Goal: Complete application form: Complete application form

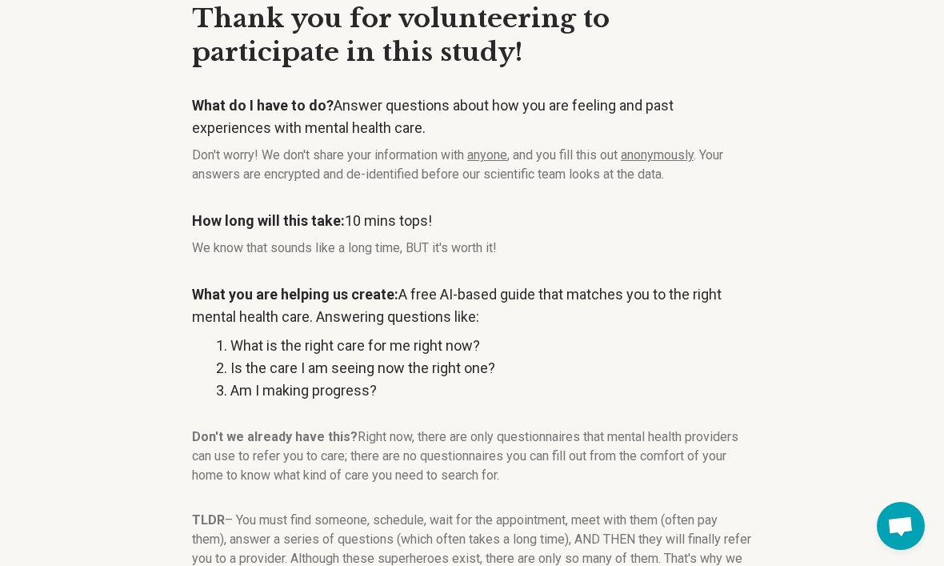
scroll to position [157, 0]
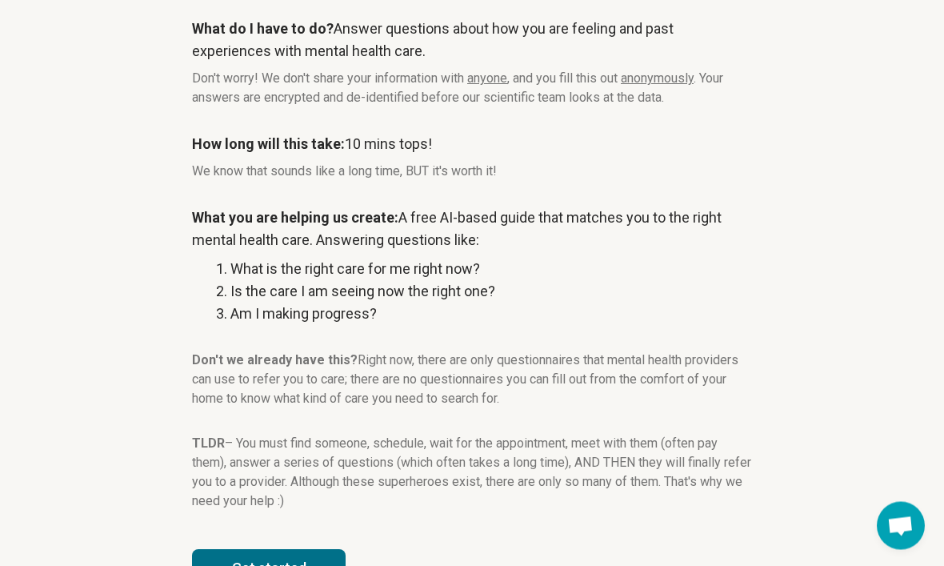
click at [304, 565] on button "Get started" at bounding box center [269, 569] width 154 height 38
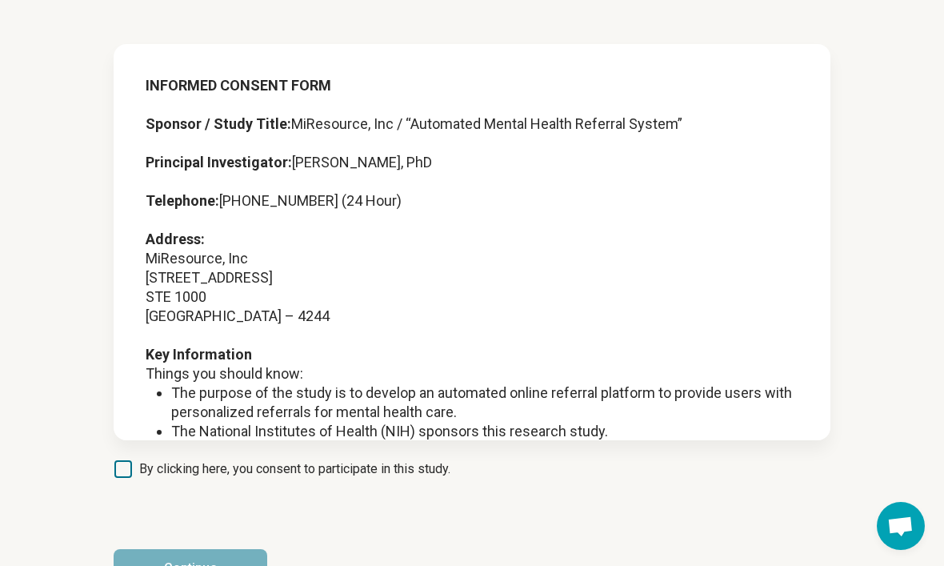
click at [122, 463] on icon at bounding box center [123, 469] width 18 height 18
click at [235, 565] on button "Continue" at bounding box center [191, 568] width 154 height 38
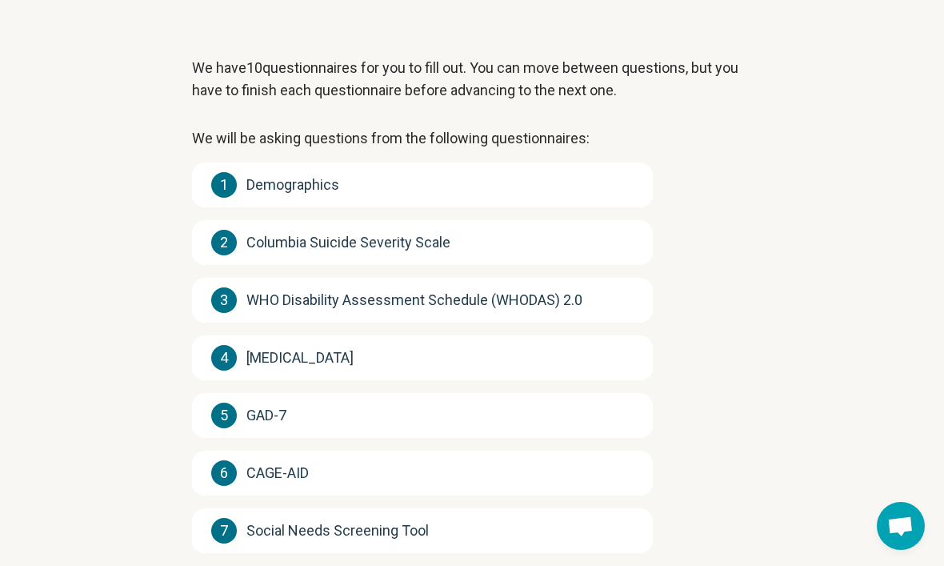
click at [592, 181] on div "1 Demographics" at bounding box center [422, 184] width 461 height 45
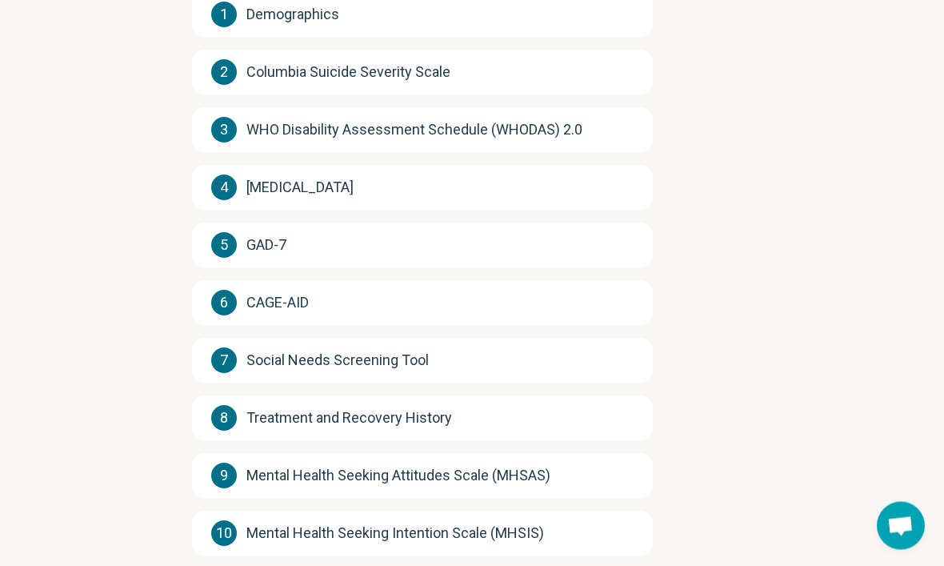
scroll to position [287, 0]
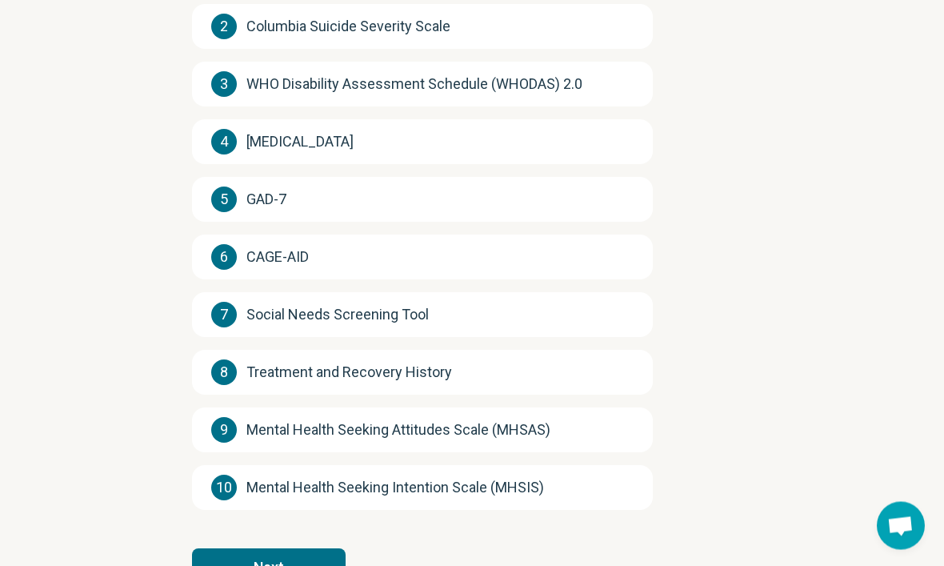
click at [301, 563] on button "Next" at bounding box center [269, 568] width 154 height 38
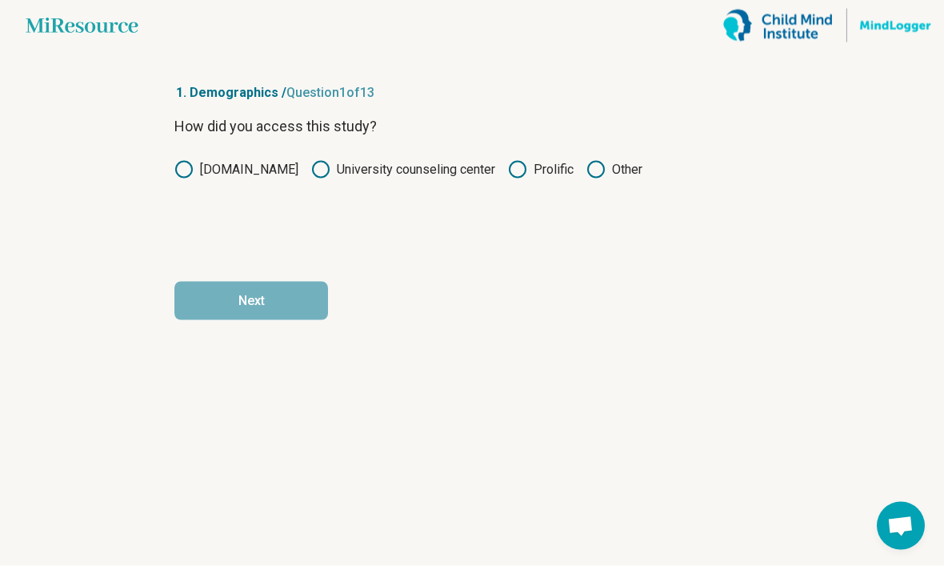
scroll to position [0, 0]
click at [511, 177] on circle at bounding box center [518, 170] width 16 height 16
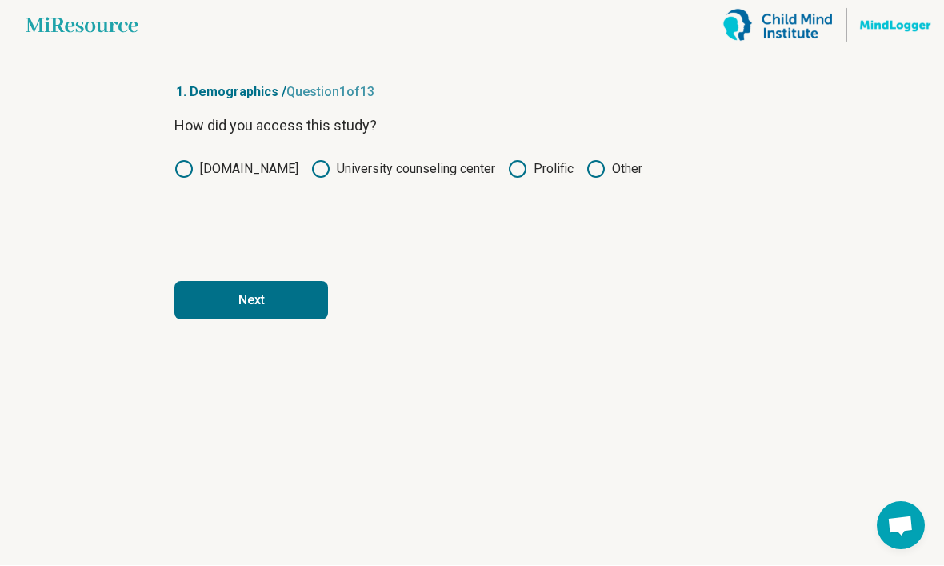
click at [305, 299] on button "Next" at bounding box center [251, 301] width 154 height 38
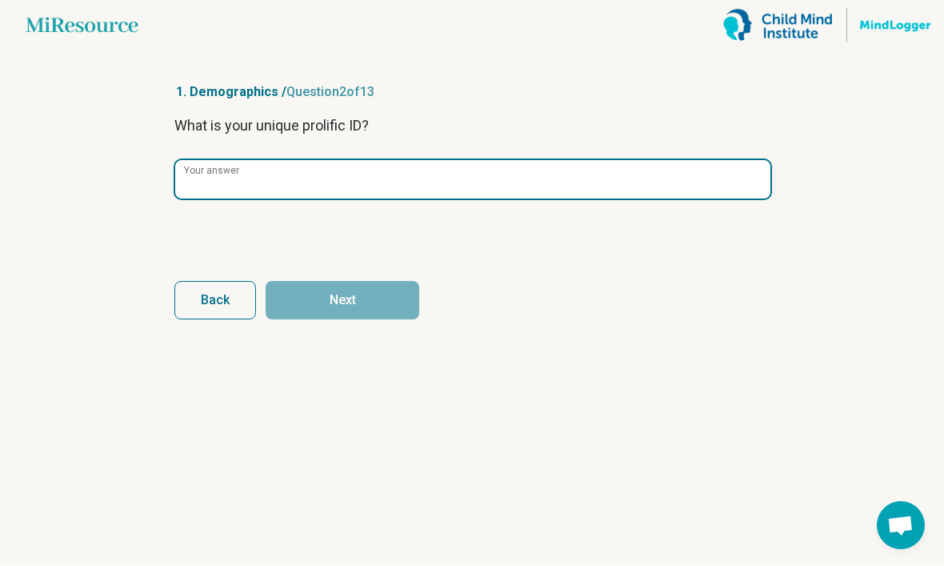
click at [523, 179] on input "Your answer" at bounding box center [472, 180] width 595 height 38
click at [542, 178] on input "Your answer" at bounding box center [472, 180] width 595 height 38
paste input "**********"
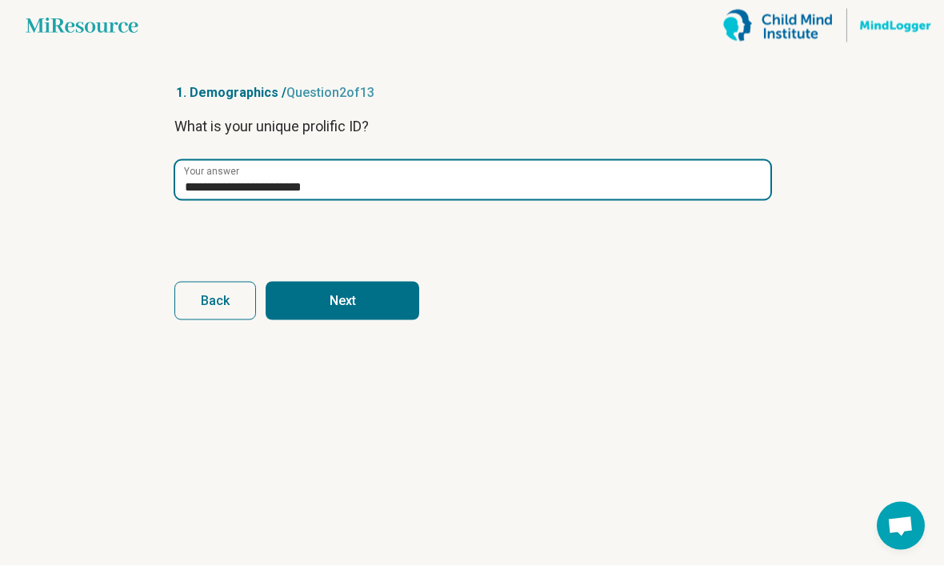
type input "**********"
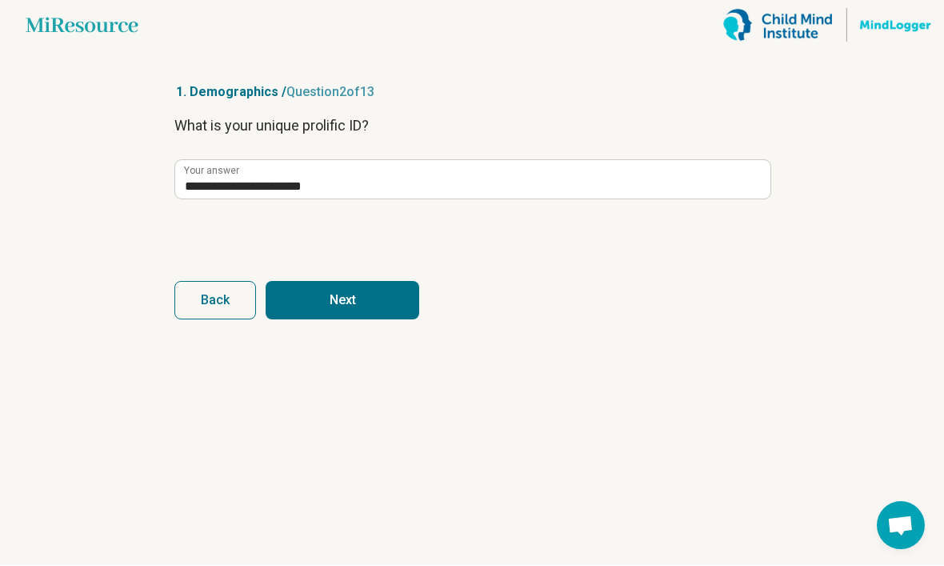
click at [399, 307] on button "Next" at bounding box center [343, 301] width 154 height 38
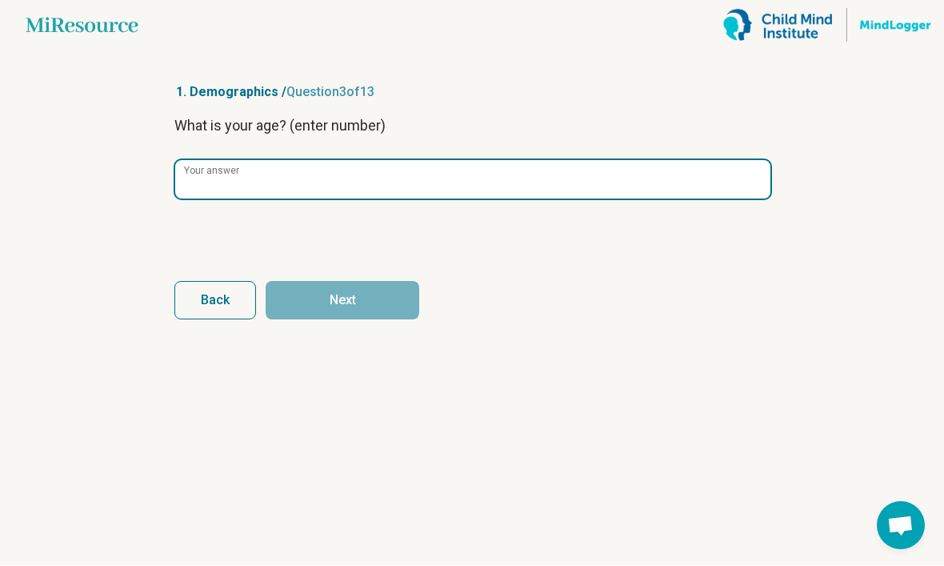
click at [627, 175] on input "Your answer" at bounding box center [472, 180] width 595 height 38
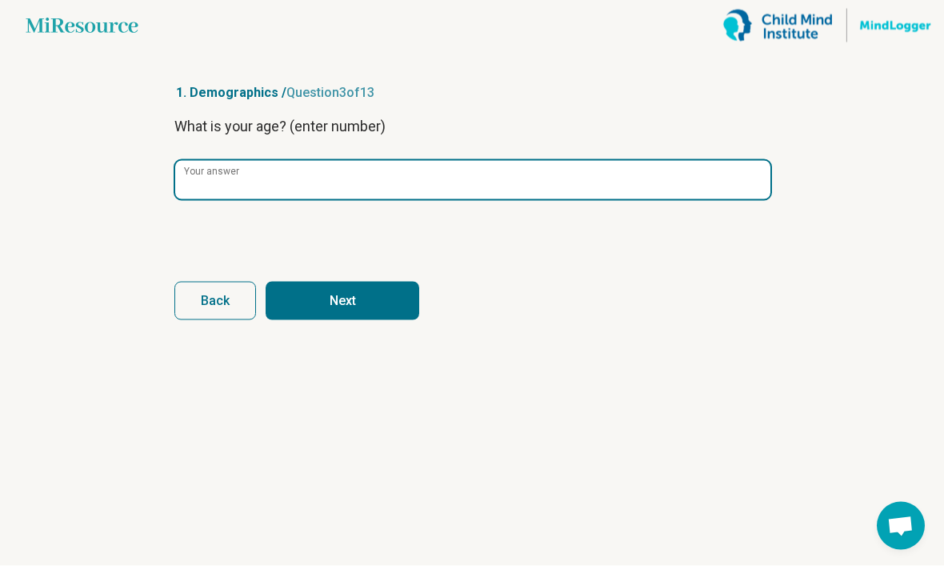
type input "**"
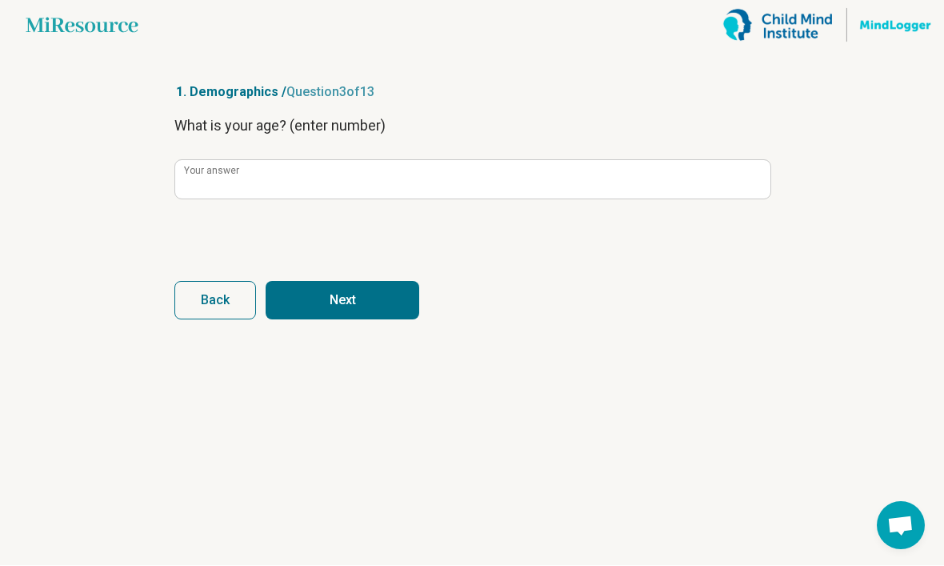
click at [401, 311] on button "Next" at bounding box center [343, 301] width 154 height 38
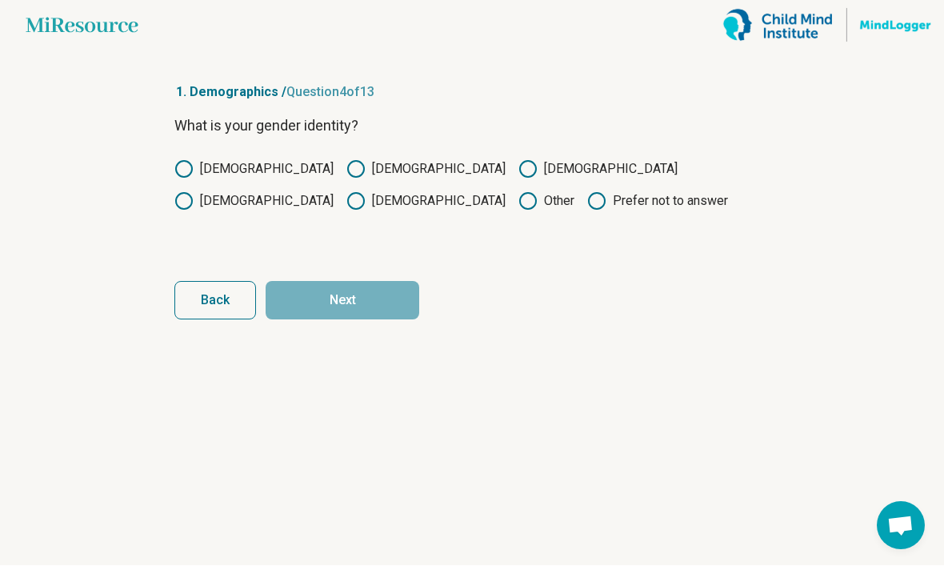
click at [347, 163] on label "[DEMOGRAPHIC_DATA]" at bounding box center [426, 169] width 159 height 19
click at [339, 318] on button "Next" at bounding box center [343, 301] width 154 height 38
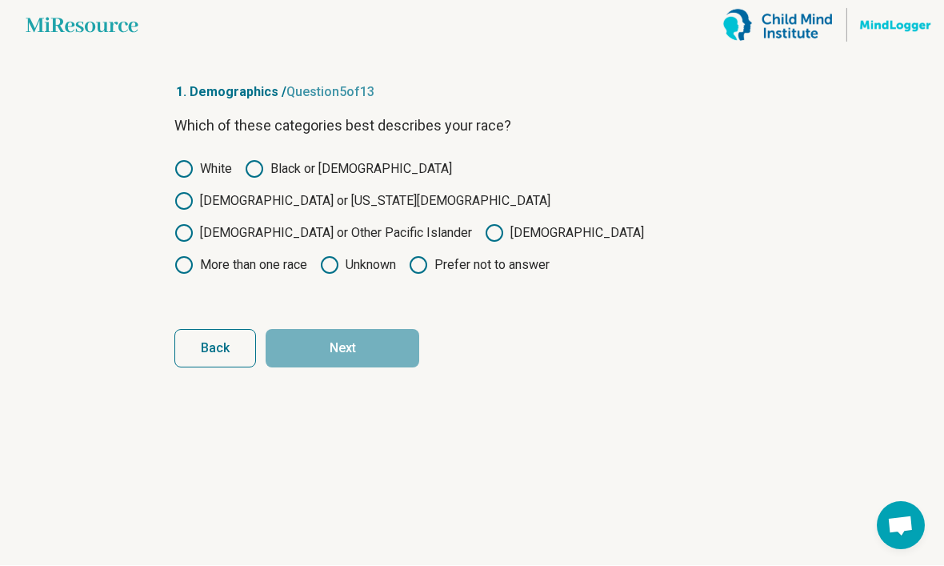
click at [343, 166] on label "Black or [DEMOGRAPHIC_DATA]" at bounding box center [348, 169] width 207 height 19
click at [361, 332] on button "Next" at bounding box center [343, 349] width 154 height 38
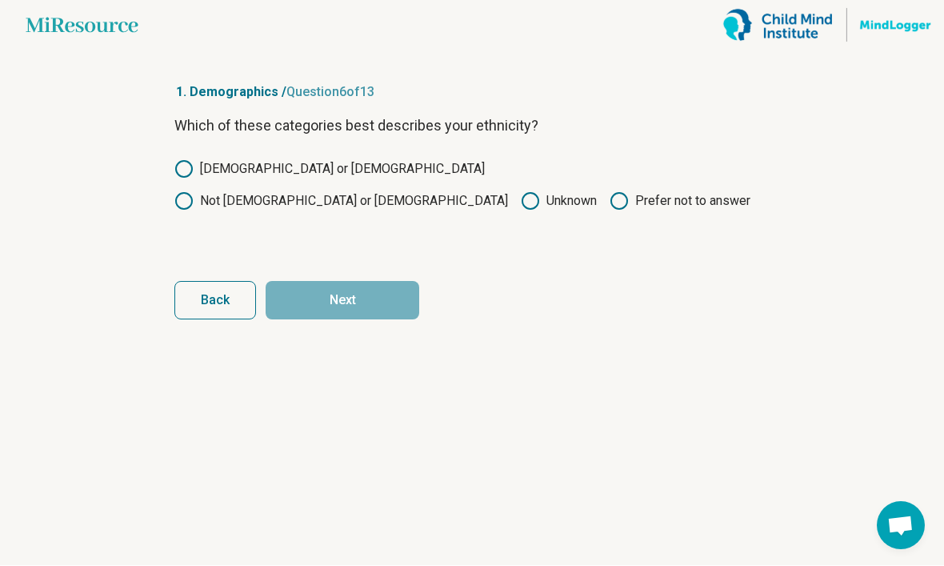
click at [429, 192] on label "Not [DEMOGRAPHIC_DATA] or [DEMOGRAPHIC_DATA]" at bounding box center [341, 201] width 334 height 19
click at [350, 319] on button "Next" at bounding box center [343, 301] width 154 height 38
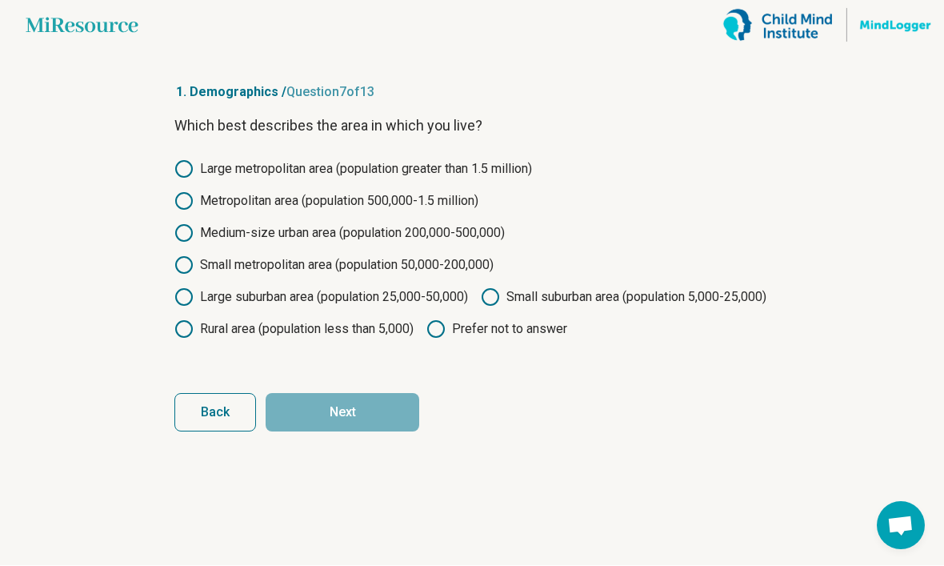
click at [448, 208] on label "Metropolitan area (population 500,000-1.5 million)" at bounding box center [326, 201] width 304 height 19
click at [335, 432] on button "Next" at bounding box center [343, 413] width 154 height 38
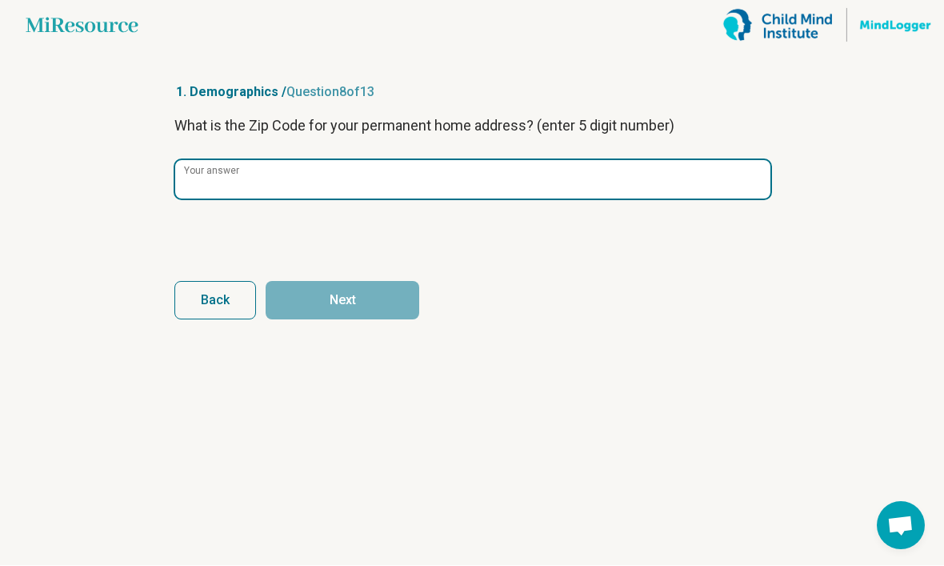
click at [508, 190] on input "Your answer" at bounding box center [472, 180] width 595 height 38
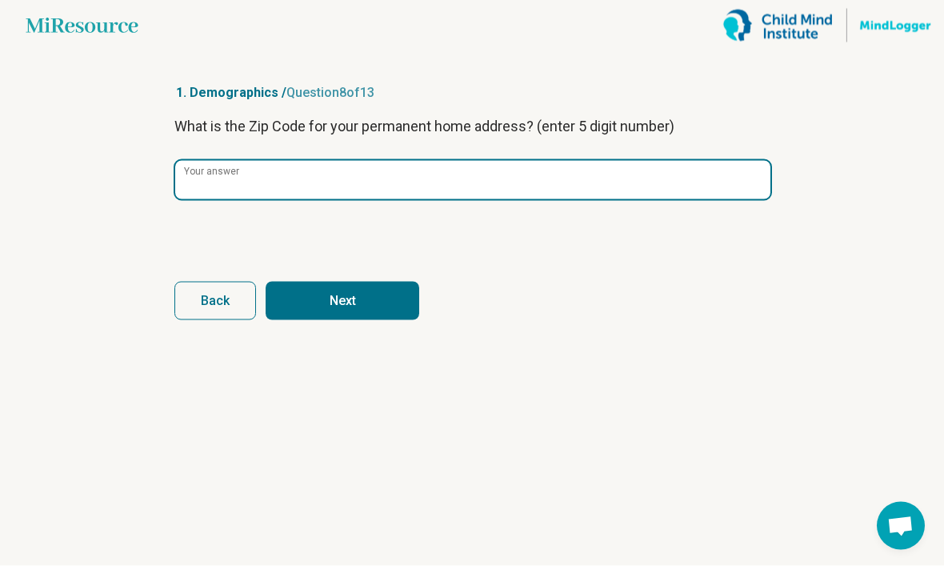
type input "*****"
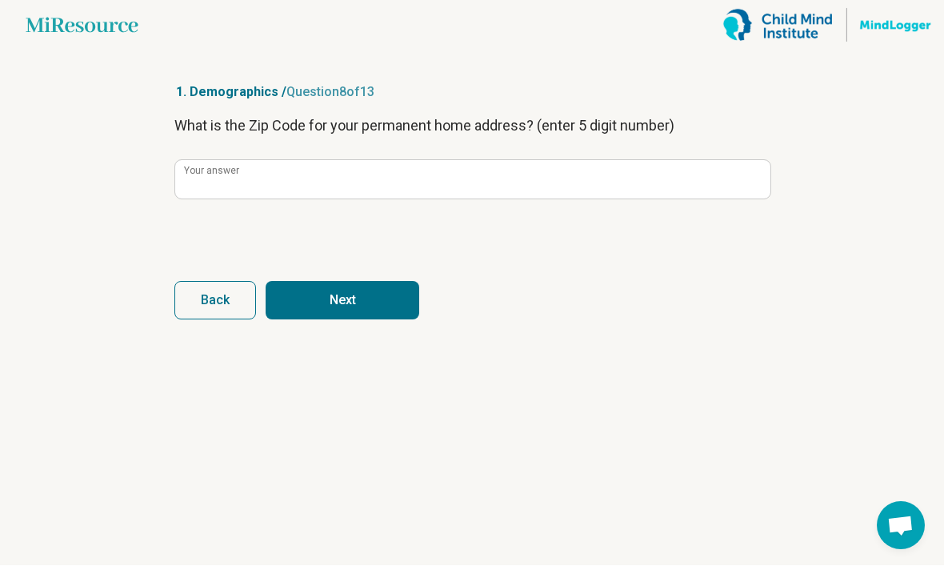
click at [400, 303] on button "Next" at bounding box center [343, 301] width 154 height 38
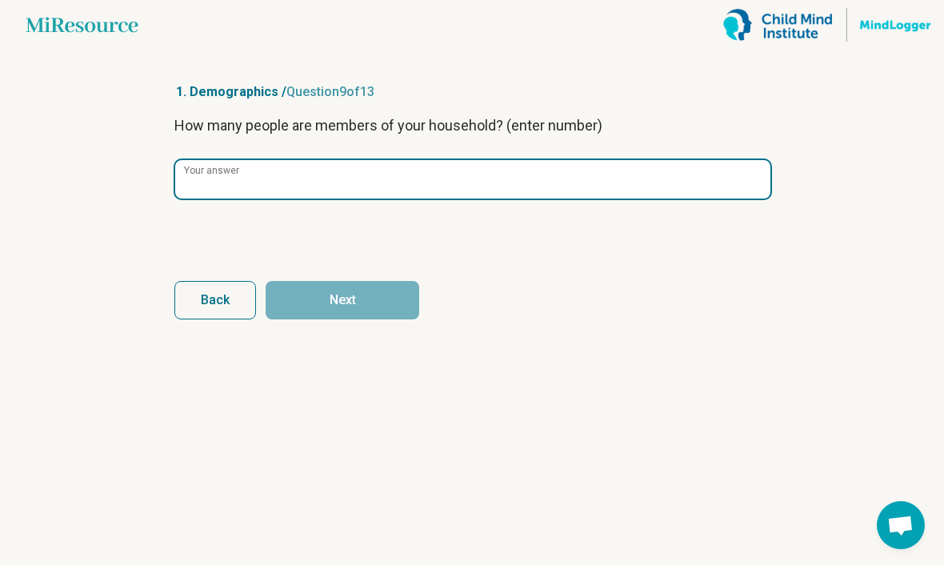
click at [599, 186] on input "Your answer" at bounding box center [472, 180] width 595 height 38
type input "*"
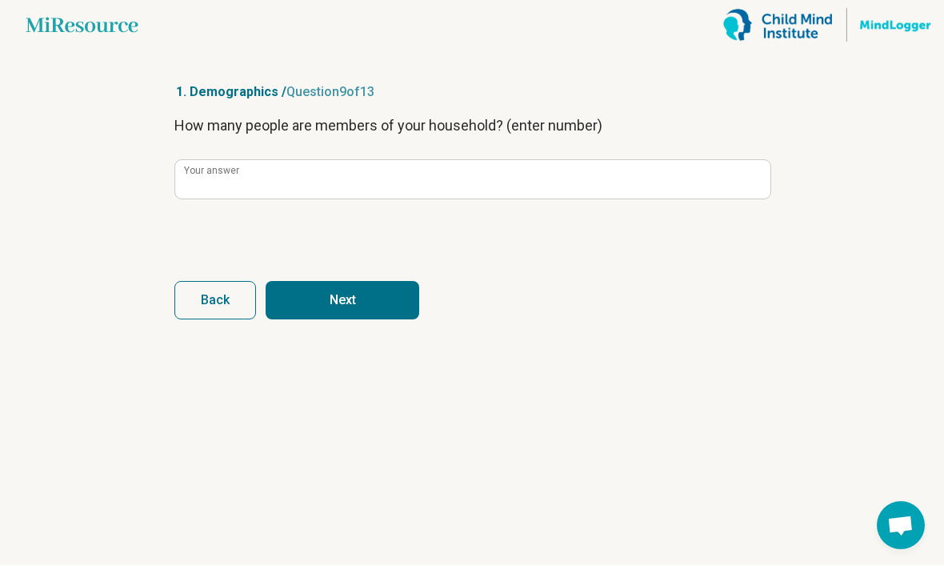
click at [410, 315] on button "Next" at bounding box center [343, 301] width 154 height 38
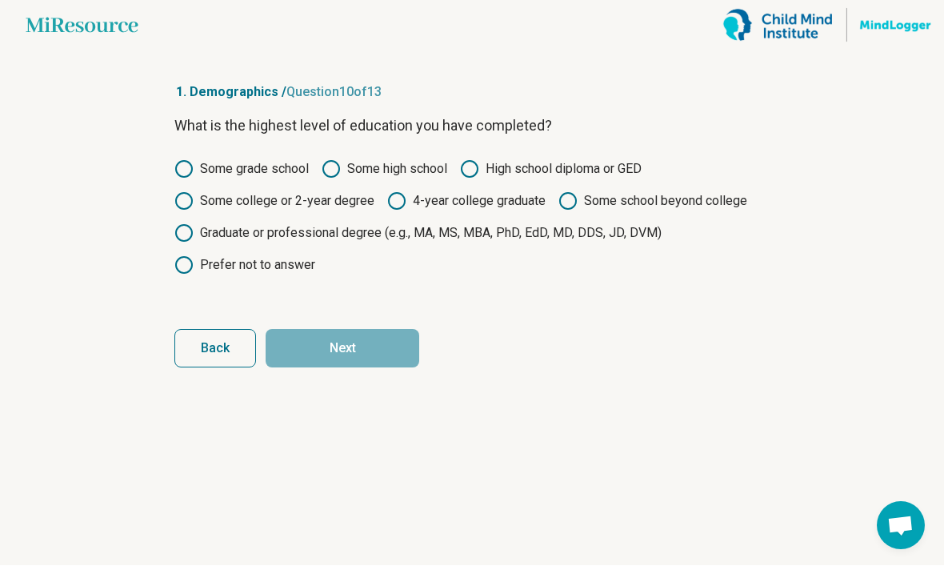
click at [535, 209] on label "4-year college graduate" at bounding box center [466, 201] width 158 height 19
click at [568, 195] on icon at bounding box center [568, 201] width 19 height 19
click at [327, 224] on label "Graduate or professional degree (e.g., MA, MS, MBA, PhD, EdD, MD, DDS, JD, DVM)" at bounding box center [417, 233] width 487 height 19
click at [359, 200] on label "Some college or 2-year degree" at bounding box center [274, 201] width 200 height 19
click at [378, 349] on button "Next" at bounding box center [343, 349] width 154 height 38
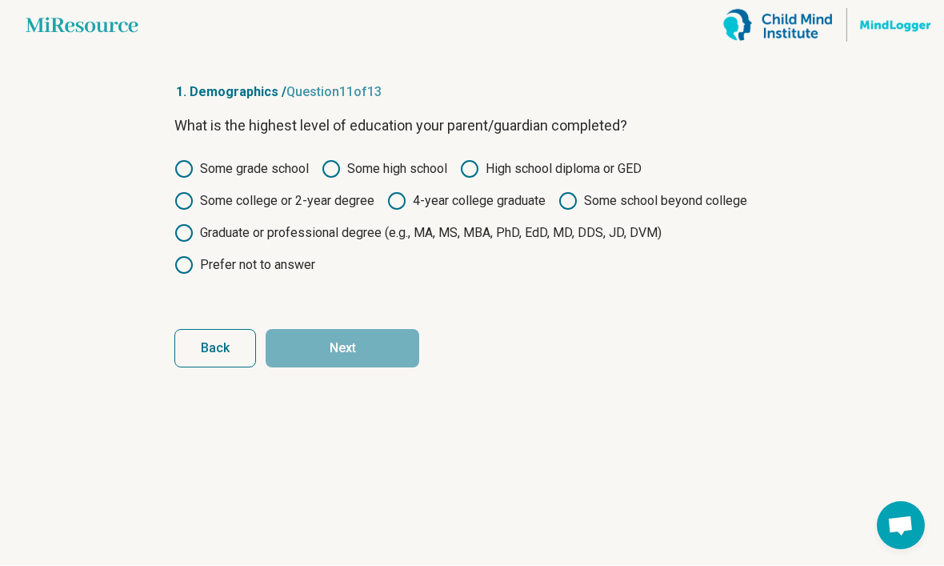
click at [323, 208] on label "Some college or 2-year degree" at bounding box center [274, 201] width 200 height 19
click at [366, 344] on button "Next" at bounding box center [343, 349] width 154 height 38
click at [503, 209] on label "4-year college graduate" at bounding box center [466, 201] width 158 height 19
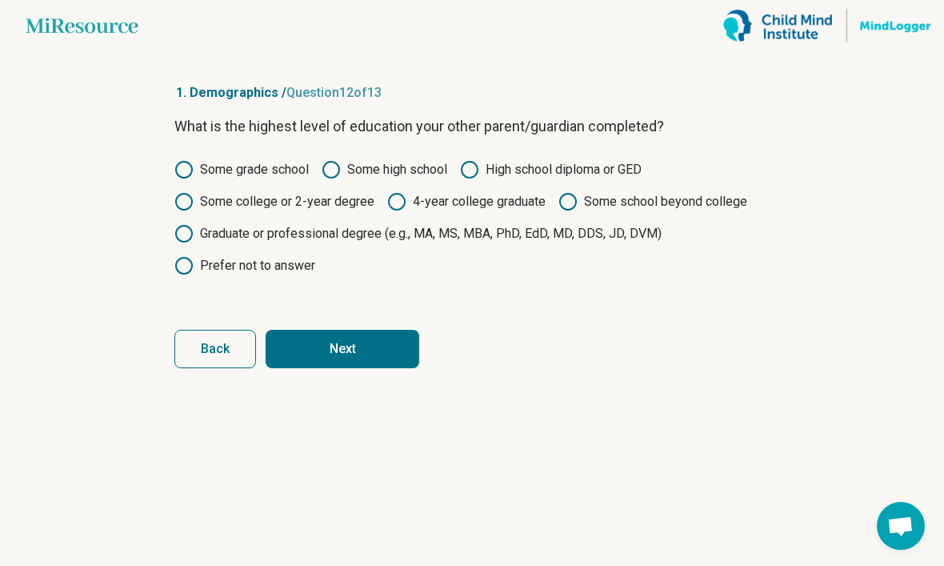
click at [401, 343] on button "Next" at bounding box center [343, 349] width 154 height 38
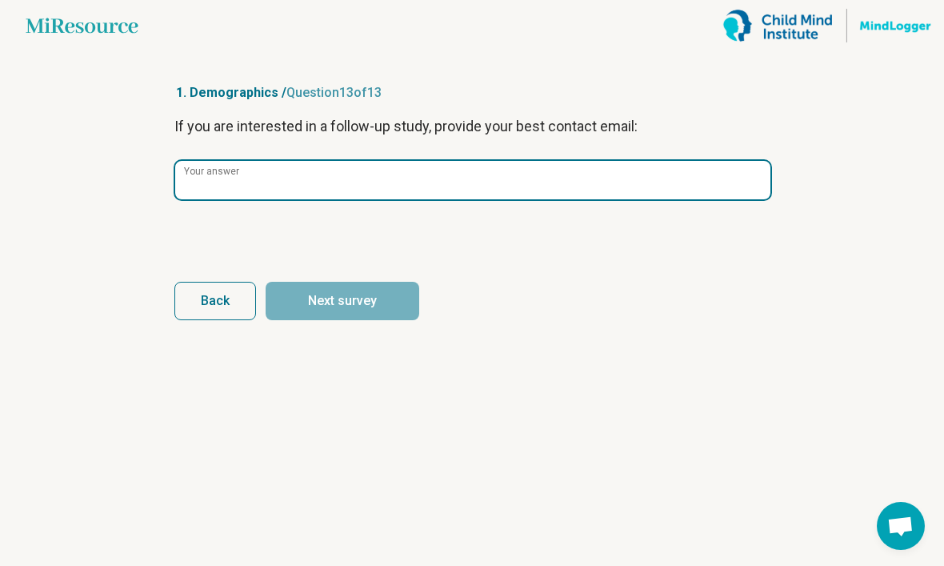
click at [567, 193] on input "Your answer" at bounding box center [472, 180] width 595 height 38
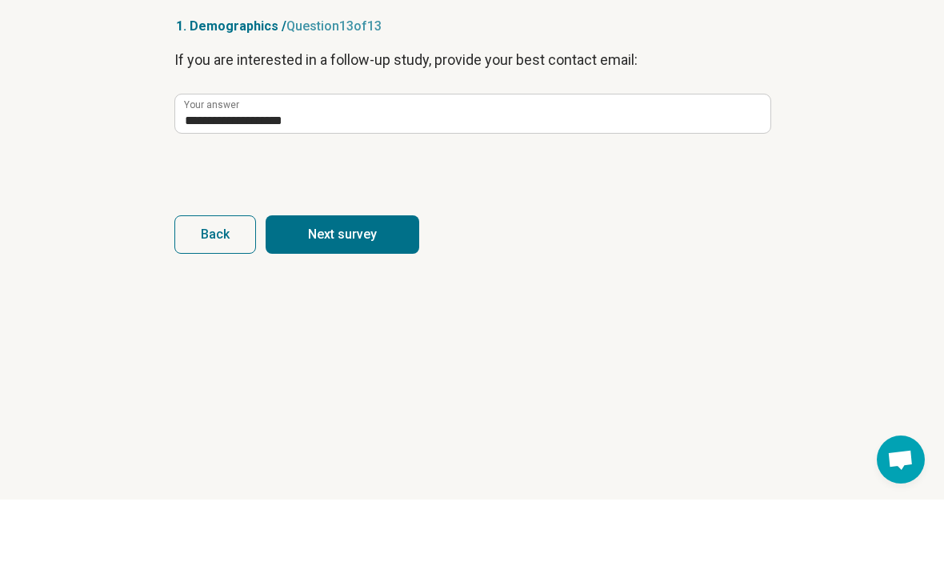
scroll to position [54, 0]
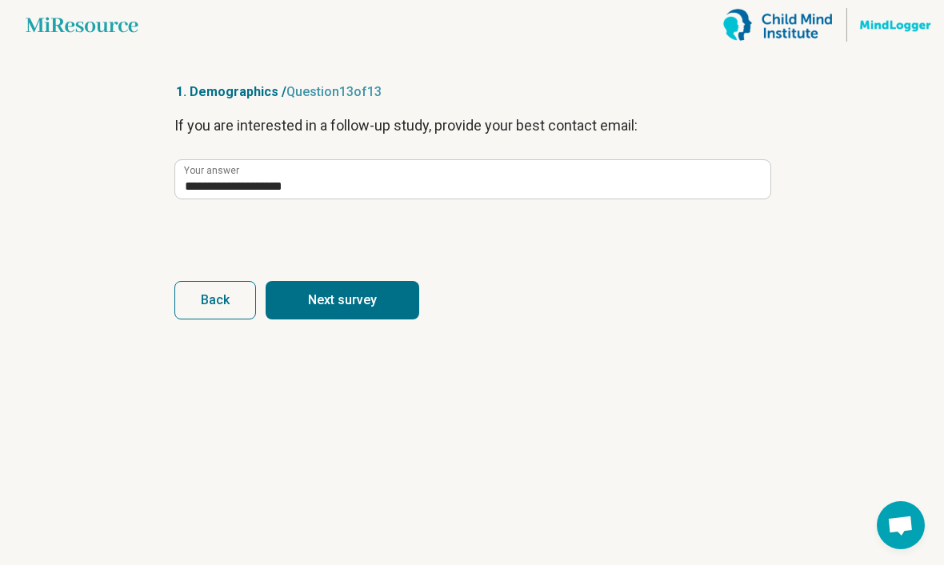
click at [380, 282] on button "Next survey" at bounding box center [343, 301] width 154 height 38
type input "**********"
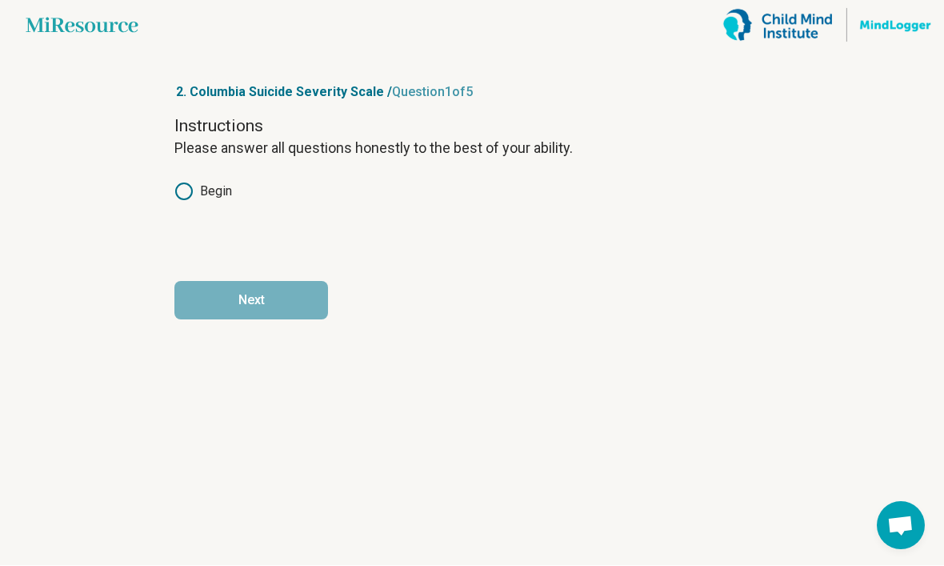
click at [192, 182] on icon at bounding box center [183, 191] width 19 height 19
click at [259, 282] on button "Next" at bounding box center [251, 301] width 154 height 38
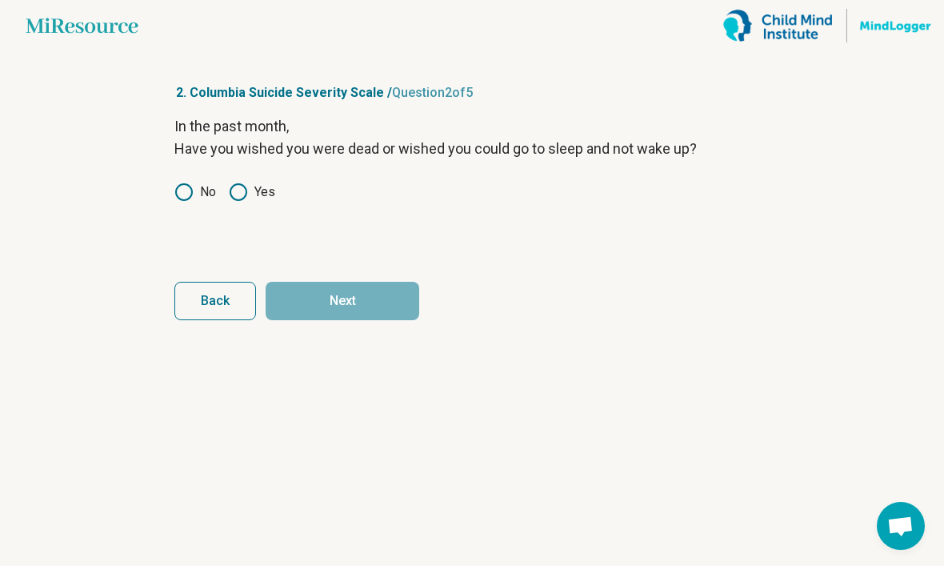
scroll to position [0, 0]
click at [262, 197] on label "Yes" at bounding box center [252, 191] width 46 height 19
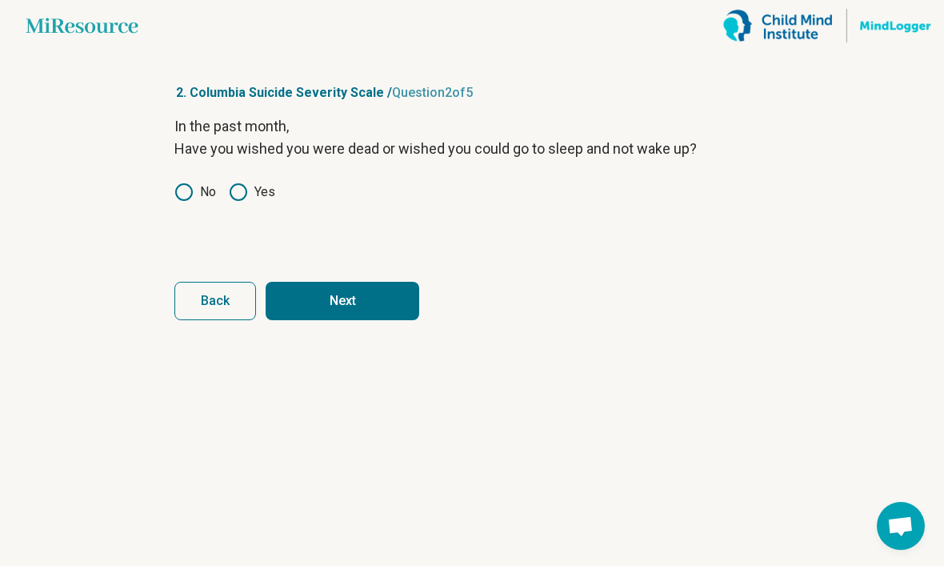
click at [311, 315] on button "Next" at bounding box center [343, 301] width 154 height 38
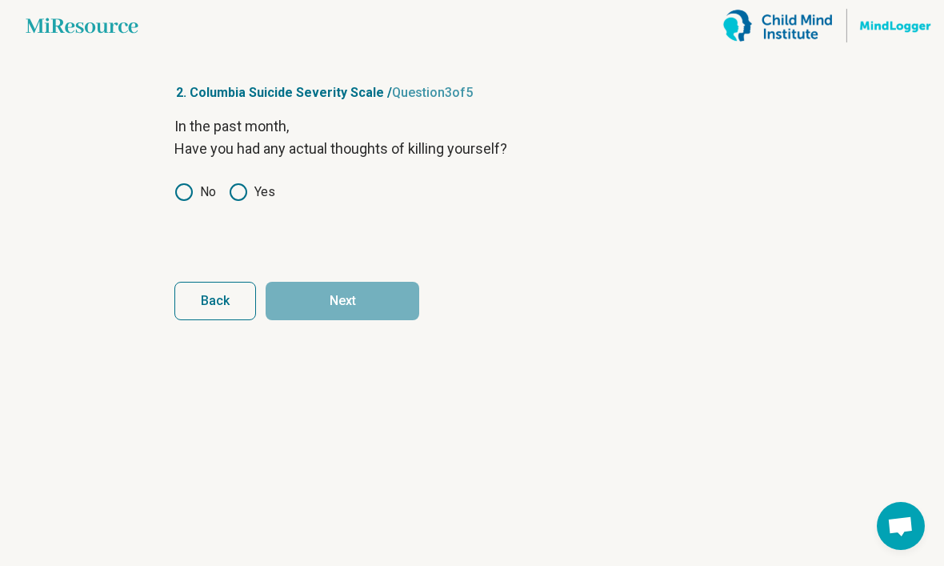
click at [190, 198] on icon at bounding box center [183, 191] width 19 height 19
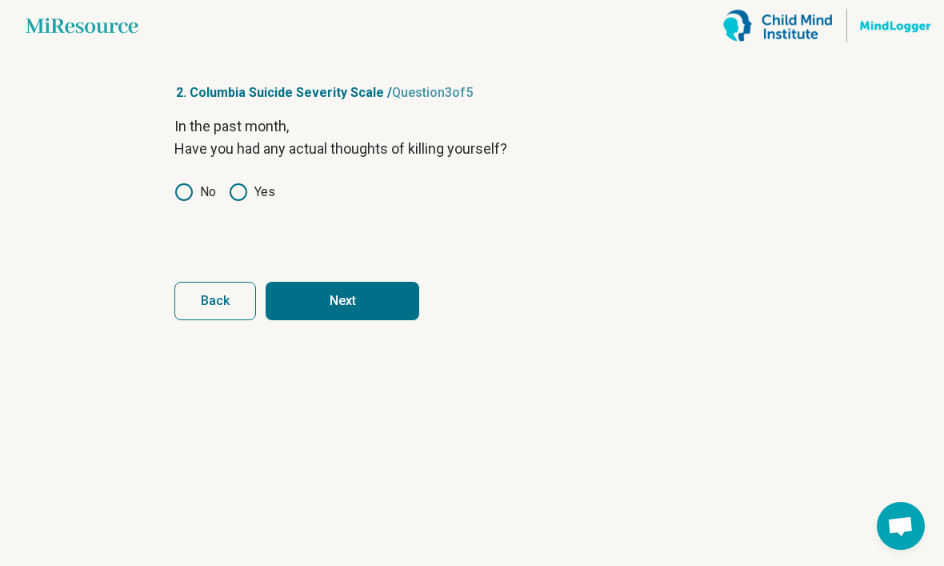
click at [314, 301] on button "Next" at bounding box center [343, 301] width 154 height 38
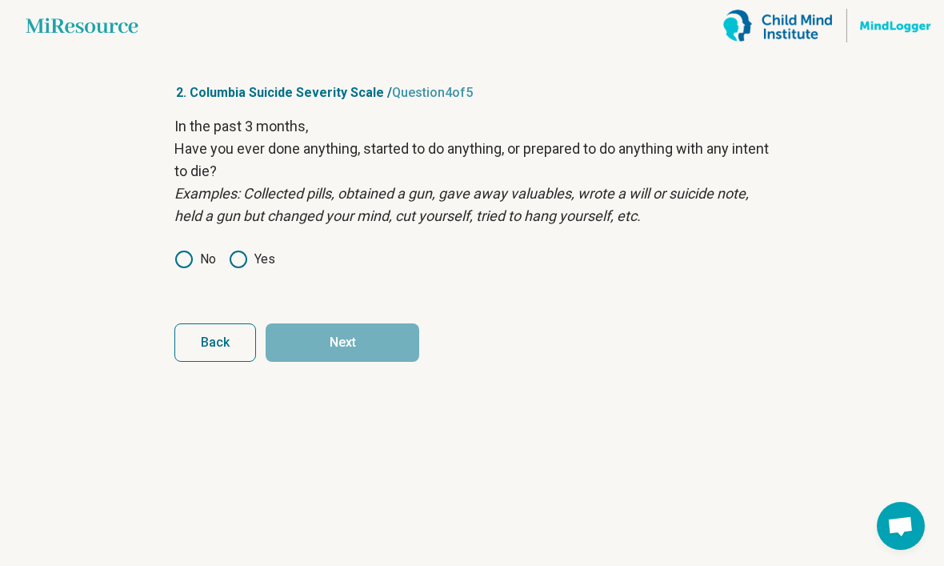
click at [189, 257] on icon at bounding box center [183, 259] width 19 height 19
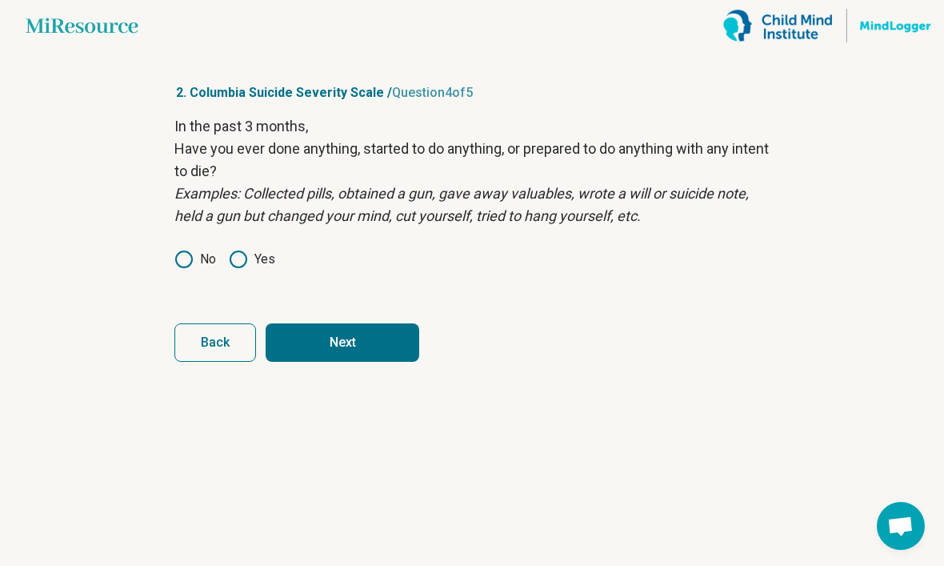
click at [331, 359] on button "Next" at bounding box center [343, 342] width 154 height 38
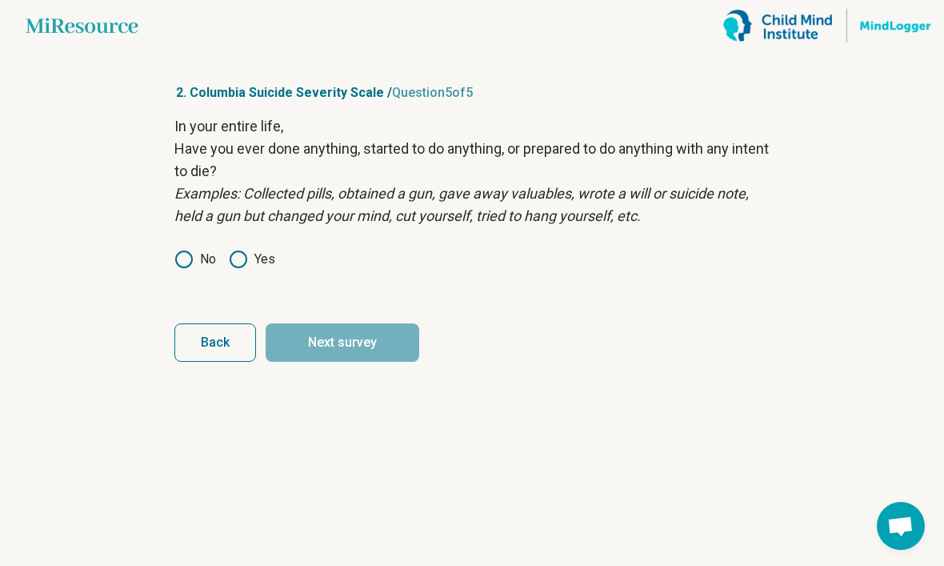
click at [264, 267] on label "Yes" at bounding box center [252, 259] width 46 height 19
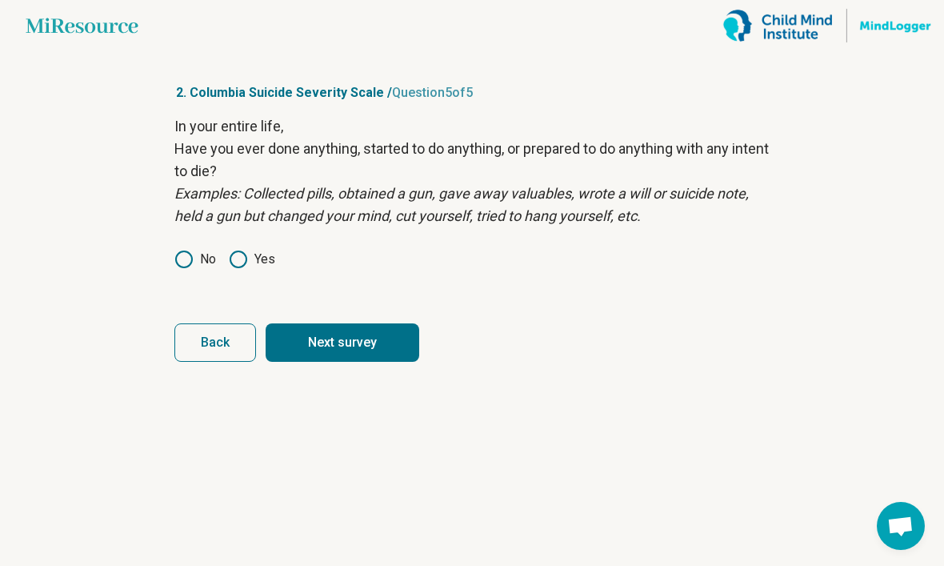
click at [346, 348] on button "Next survey" at bounding box center [343, 342] width 154 height 38
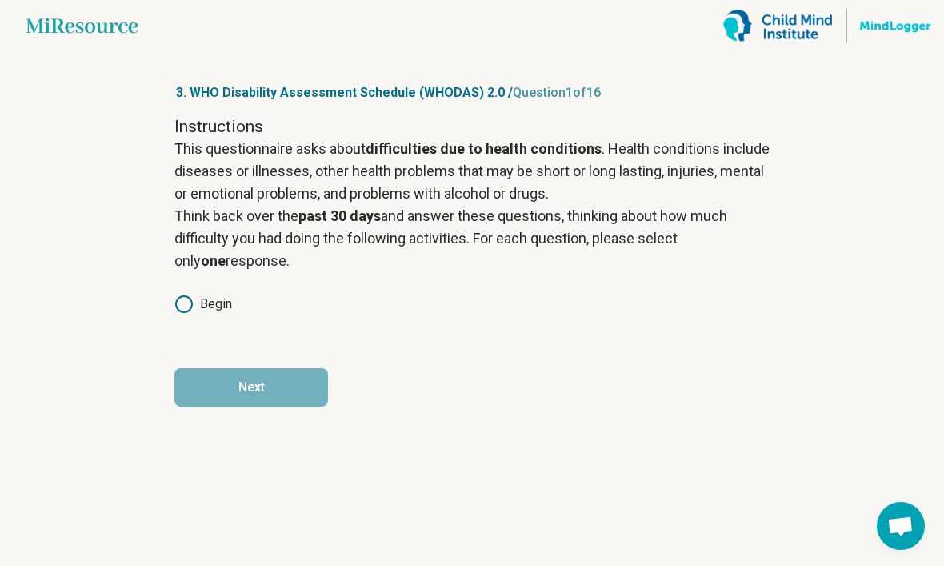
click at [232, 297] on label "Begin" at bounding box center [203, 304] width 58 height 19
click at [265, 391] on button "Next" at bounding box center [251, 387] width 154 height 38
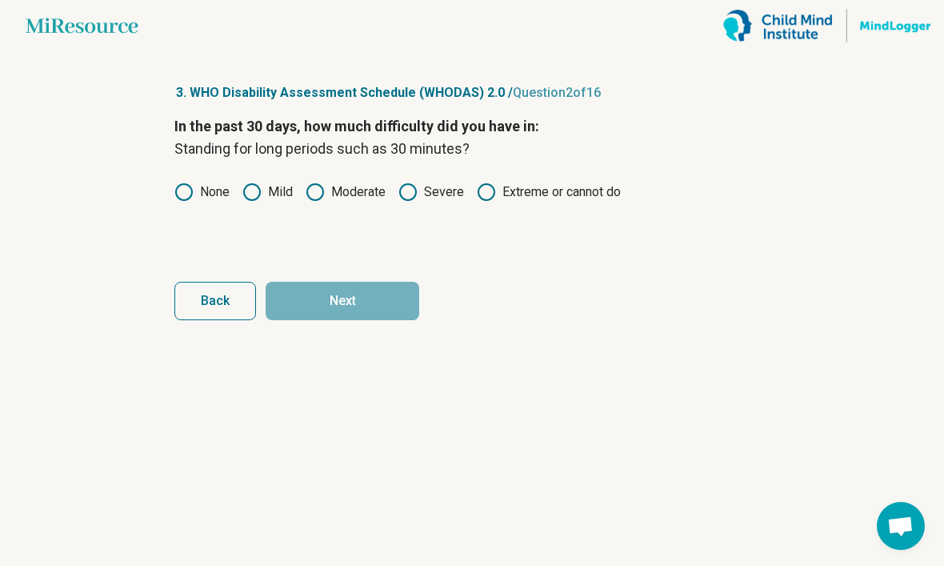
click at [349, 201] on label "Moderate" at bounding box center [346, 191] width 80 height 19
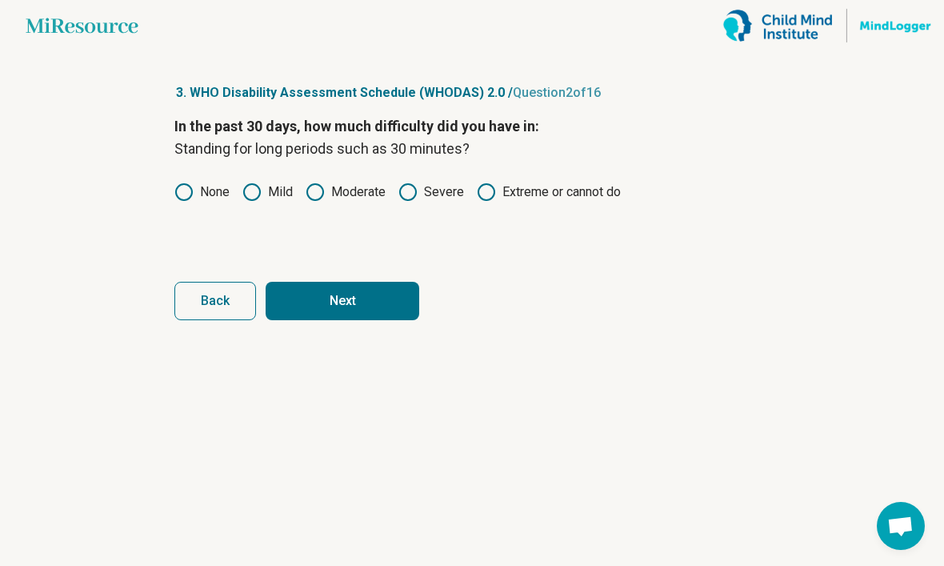
click at [370, 300] on button "Next" at bounding box center [343, 301] width 154 height 38
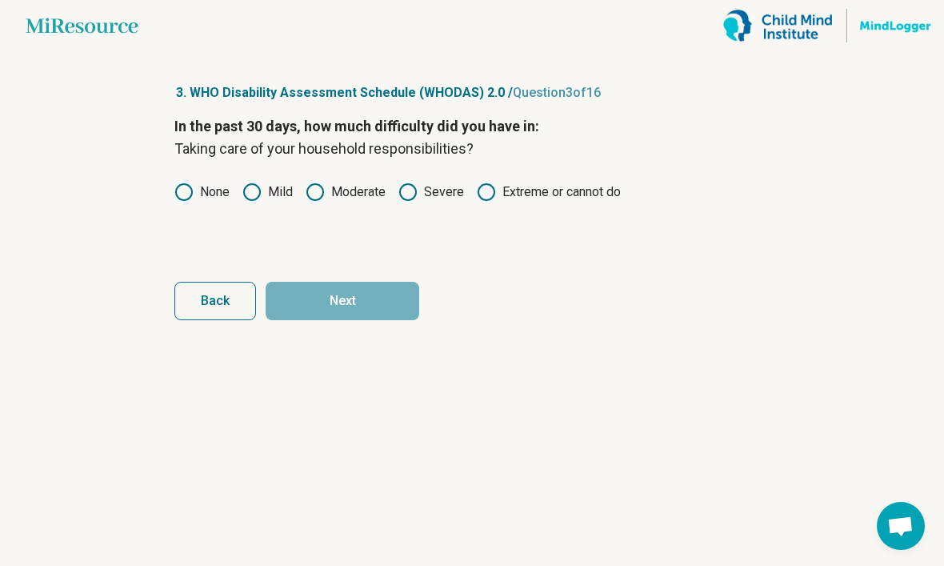
click at [252, 197] on icon at bounding box center [251, 191] width 19 height 19
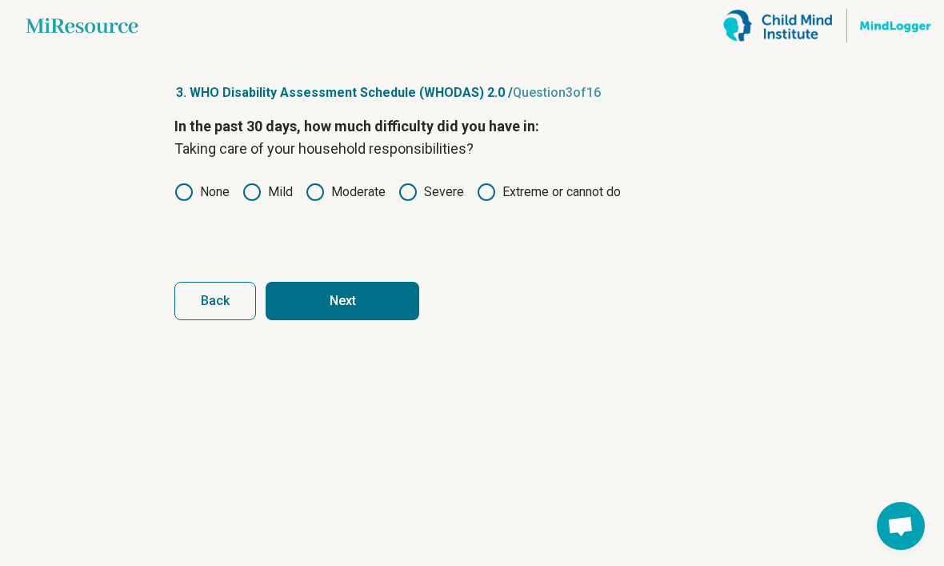
click at [347, 318] on button "Next" at bounding box center [343, 301] width 154 height 38
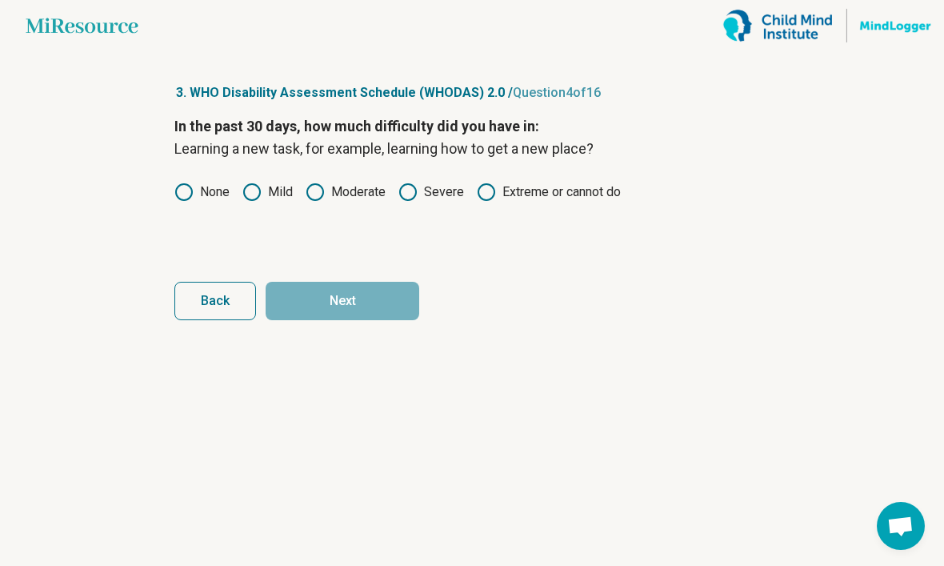
click at [198, 201] on label "None" at bounding box center [201, 191] width 55 height 19
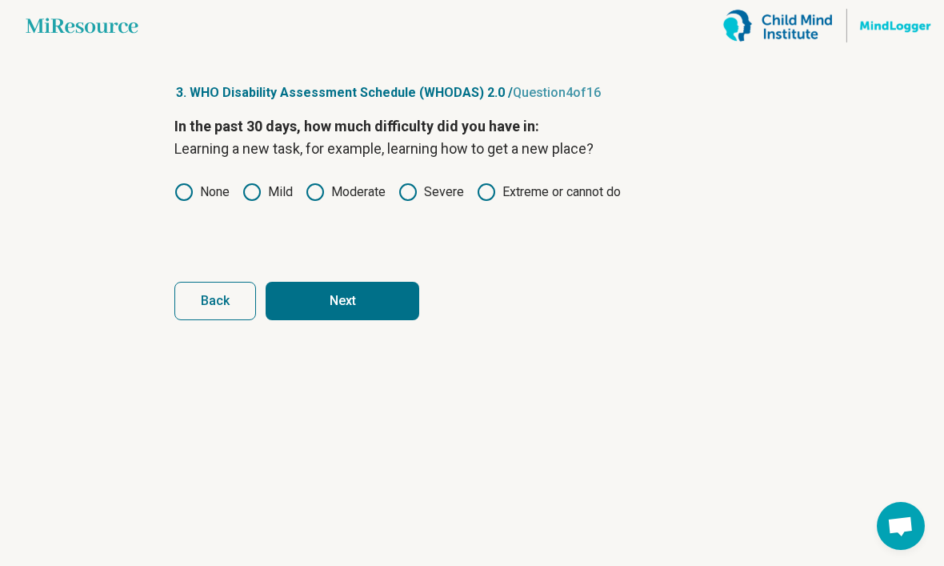
click at [340, 307] on button "Next" at bounding box center [343, 301] width 154 height 38
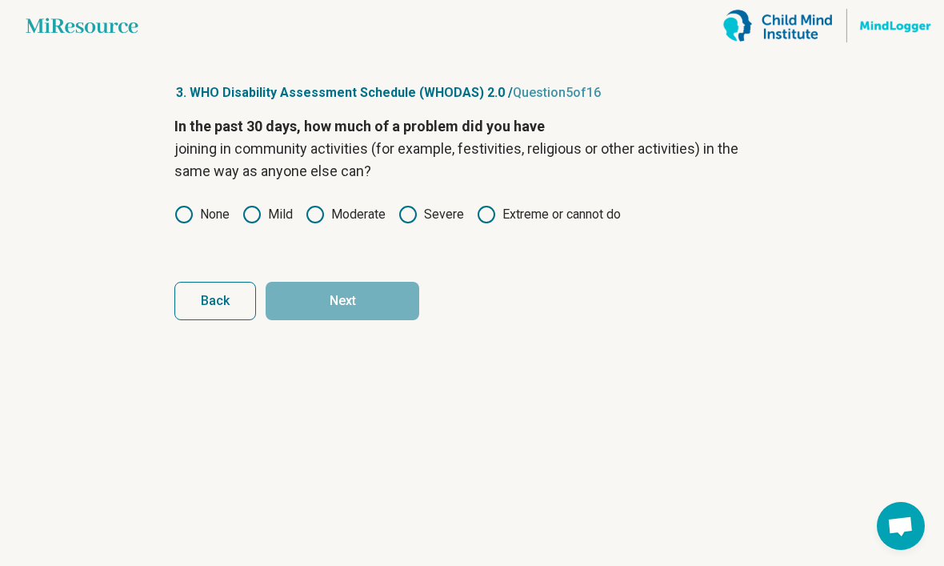
click at [219, 220] on label "None" at bounding box center [201, 214] width 55 height 19
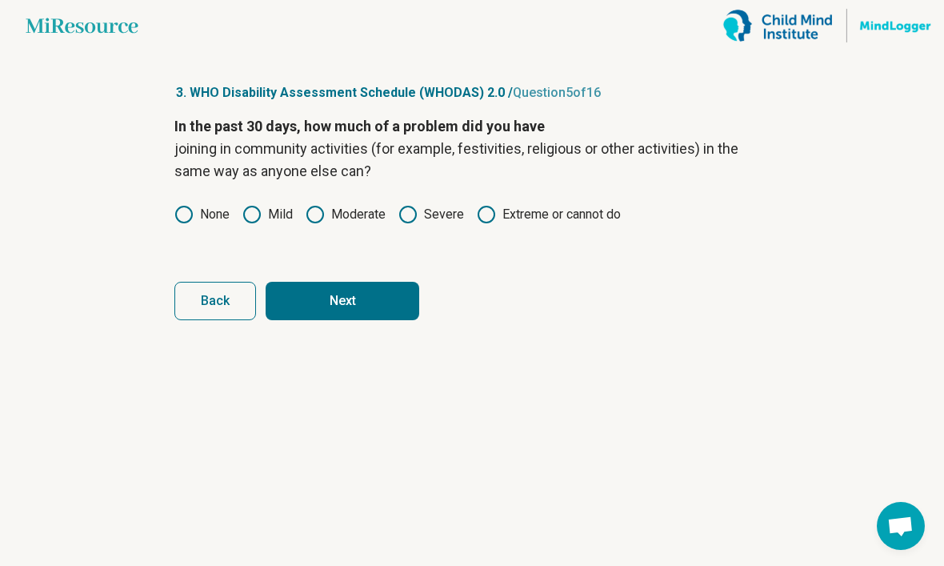
click at [323, 311] on button "Next" at bounding box center [343, 301] width 154 height 38
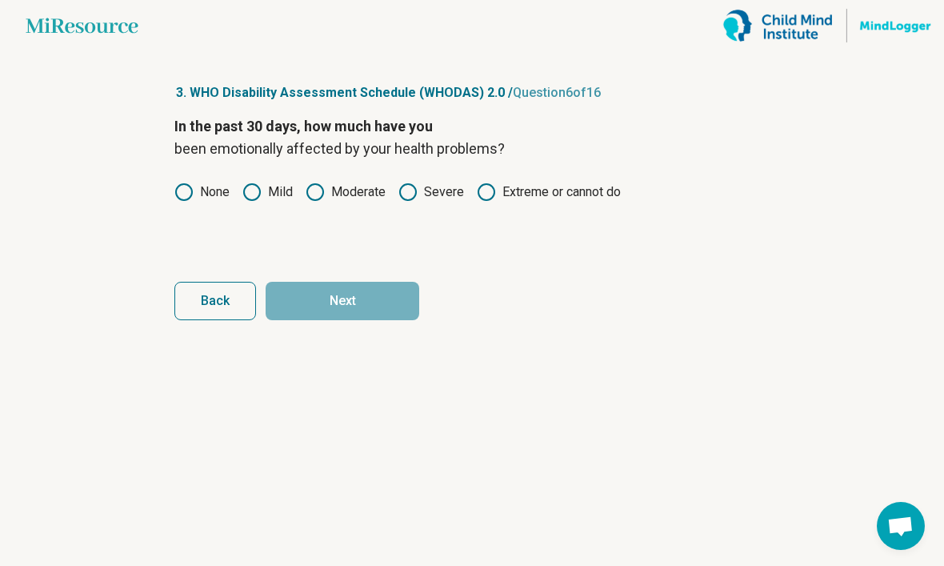
click at [255, 200] on circle at bounding box center [252, 192] width 16 height 16
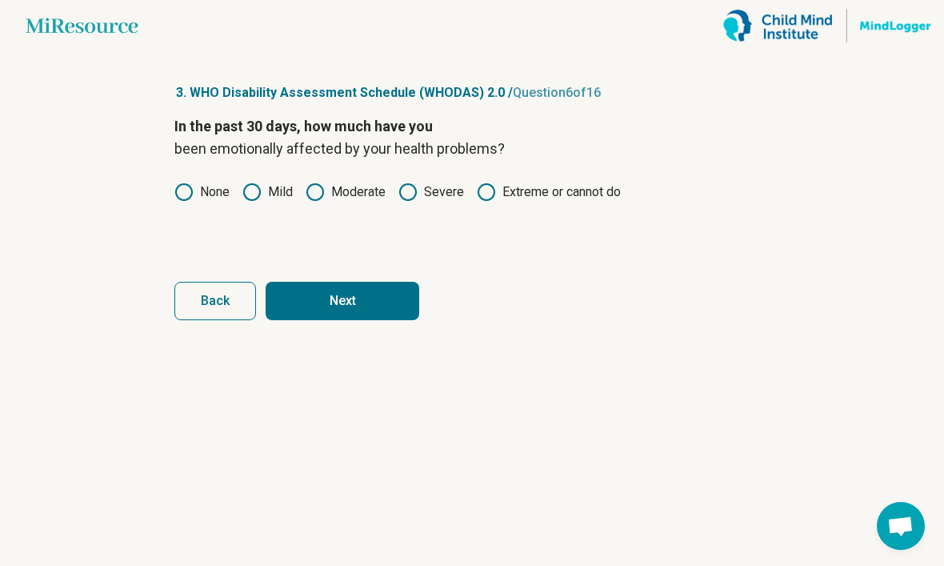
click at [327, 307] on button "Next" at bounding box center [343, 301] width 154 height 38
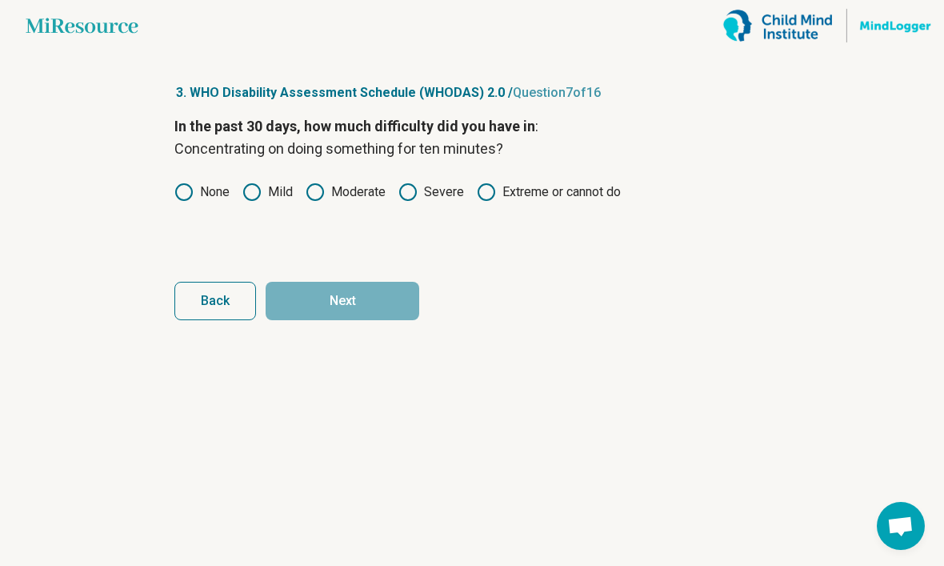
click at [242, 201] on icon at bounding box center [251, 191] width 19 height 19
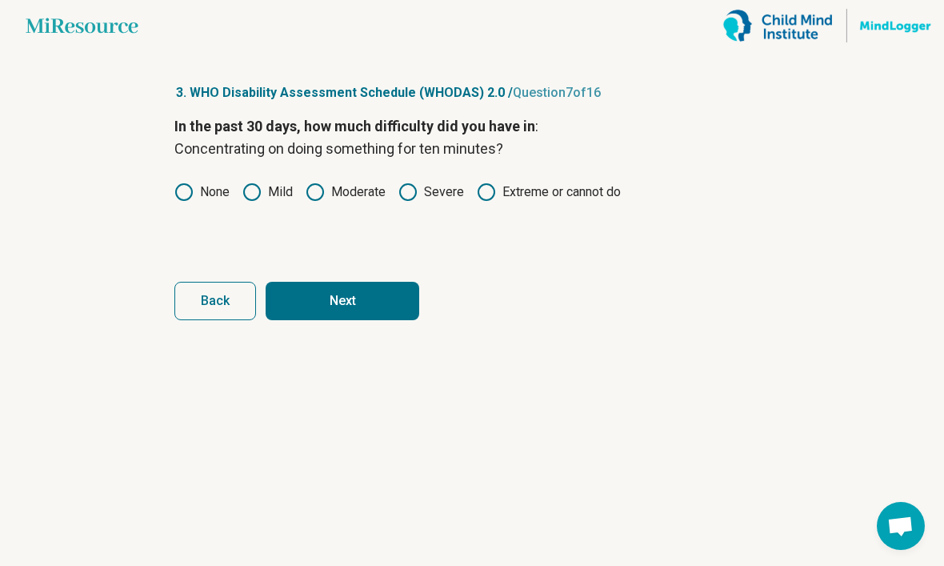
click at [309, 310] on button "Next" at bounding box center [343, 301] width 154 height 38
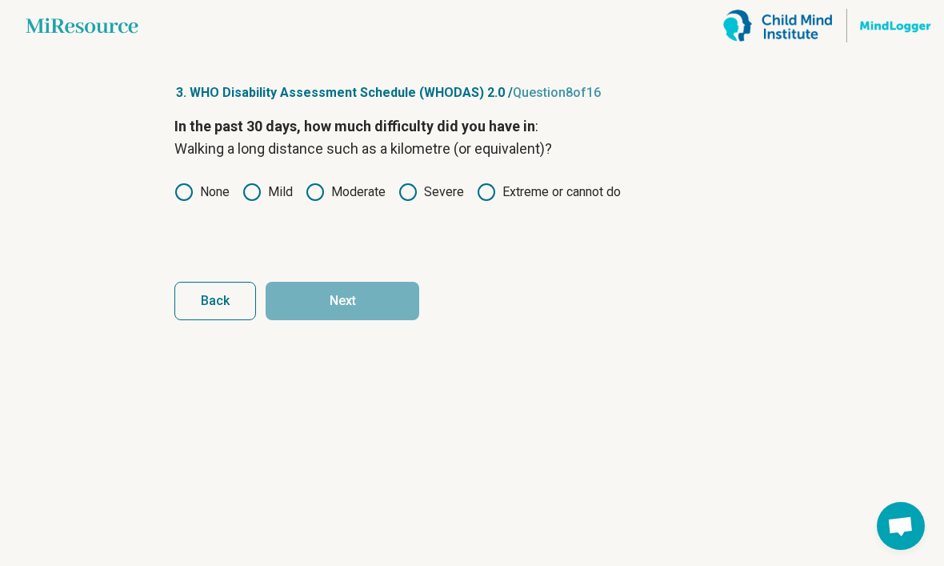
click at [228, 190] on label "None" at bounding box center [201, 191] width 55 height 19
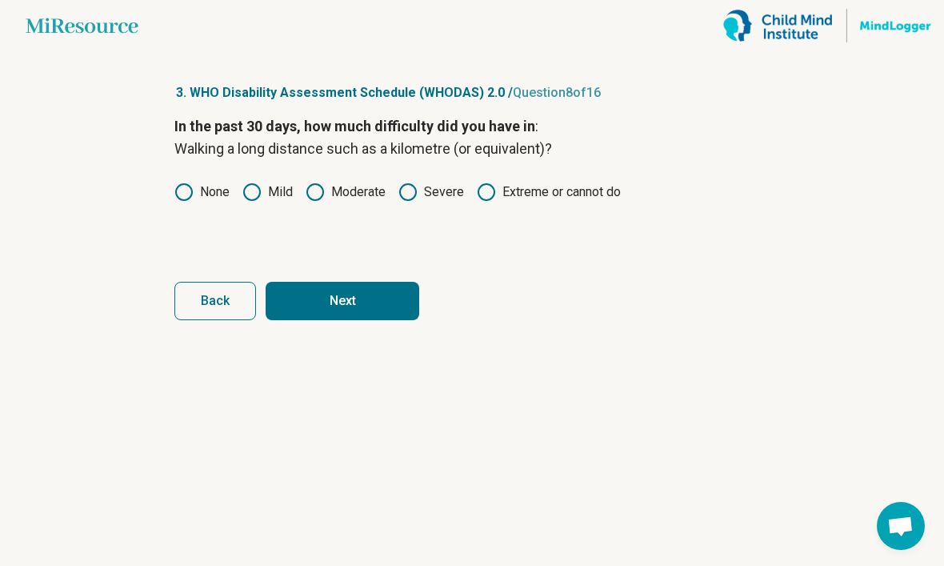
click at [341, 301] on button "Next" at bounding box center [343, 301] width 154 height 38
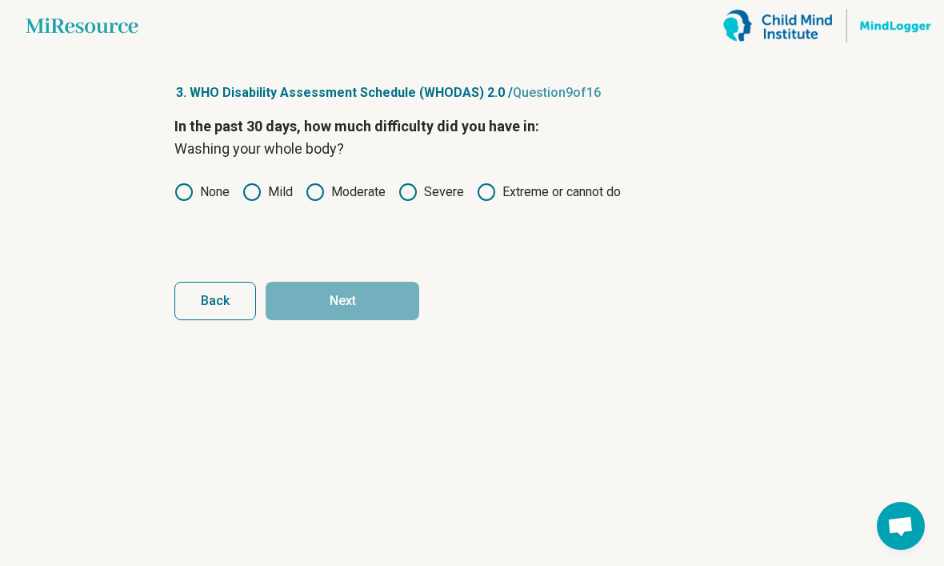
click at [219, 193] on label "None" at bounding box center [201, 191] width 55 height 19
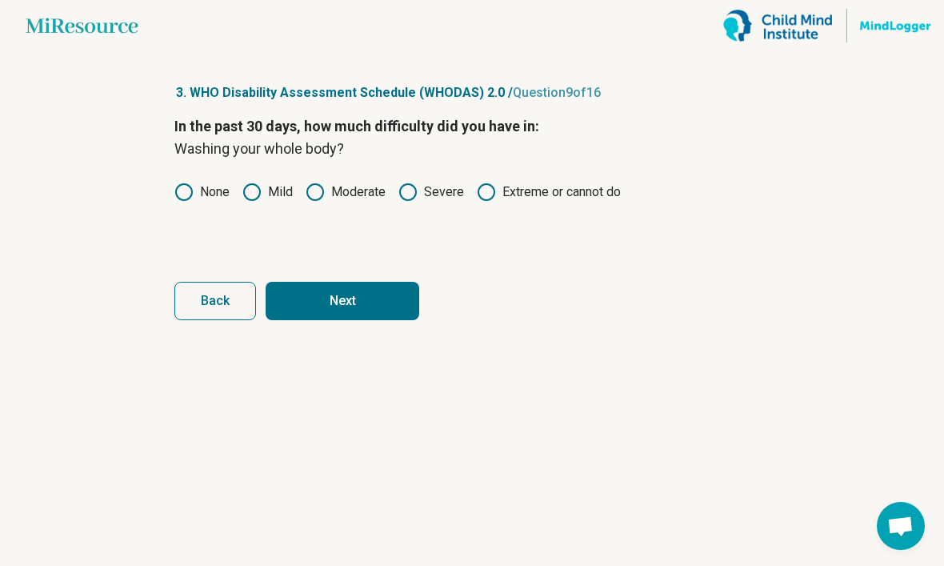
click at [334, 315] on button "Next" at bounding box center [343, 301] width 154 height 38
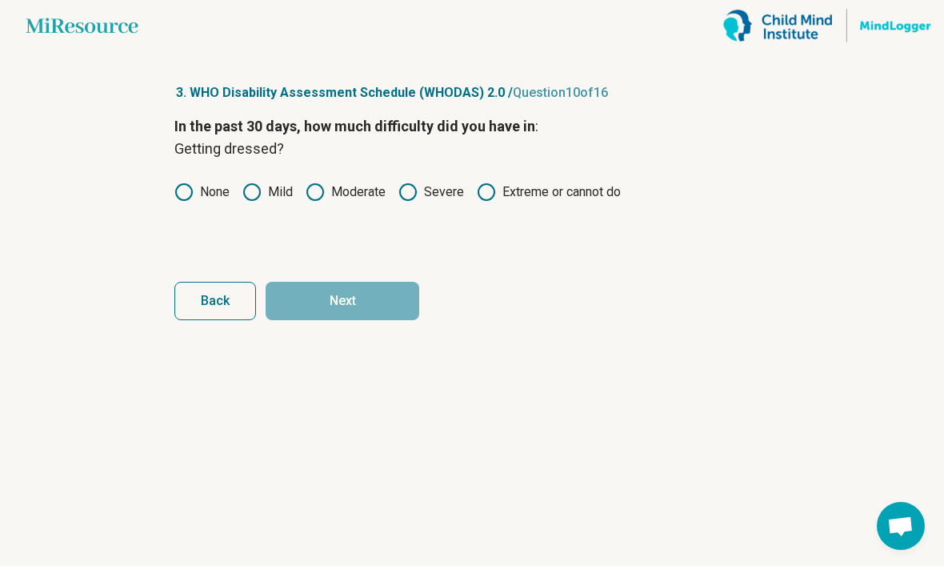
click at [206, 194] on label "None" at bounding box center [201, 191] width 55 height 19
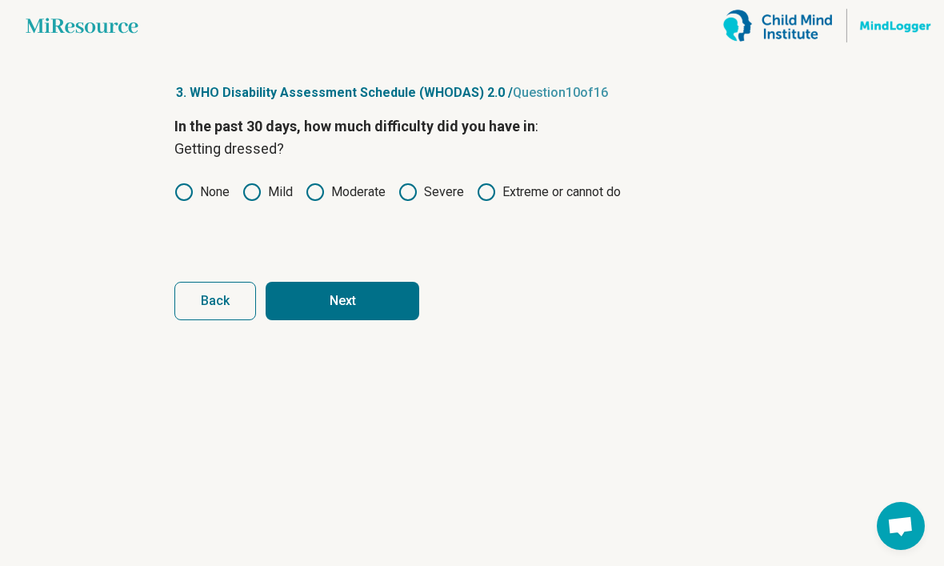
click at [354, 299] on button "Next" at bounding box center [343, 301] width 154 height 38
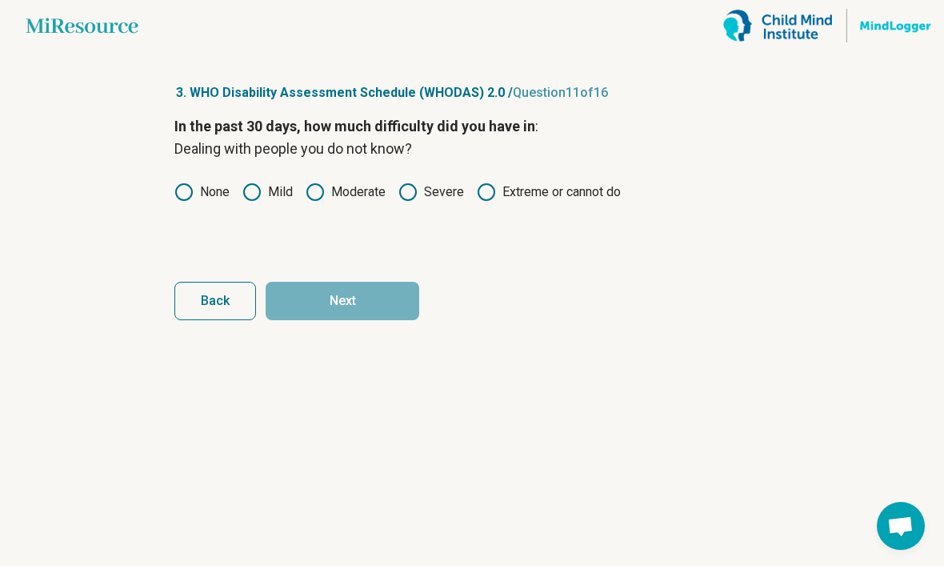
click at [198, 200] on label "None" at bounding box center [201, 191] width 55 height 19
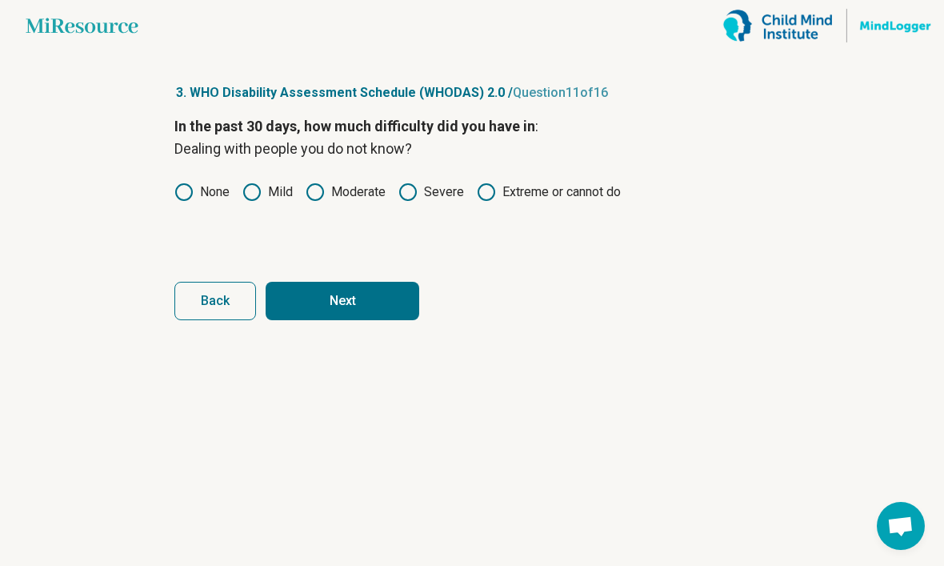
click at [355, 297] on button "Next" at bounding box center [343, 301] width 154 height 38
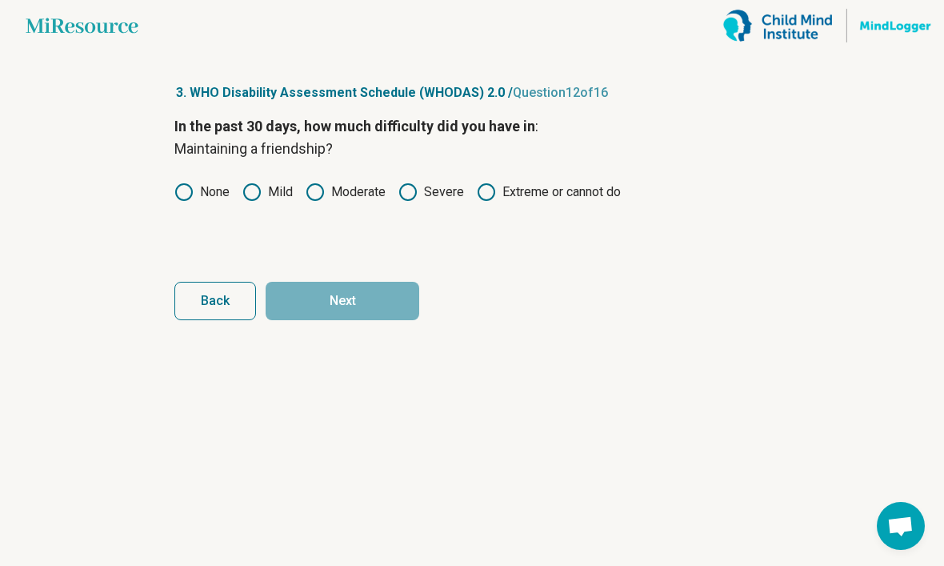
click at [211, 193] on label "None" at bounding box center [201, 191] width 55 height 19
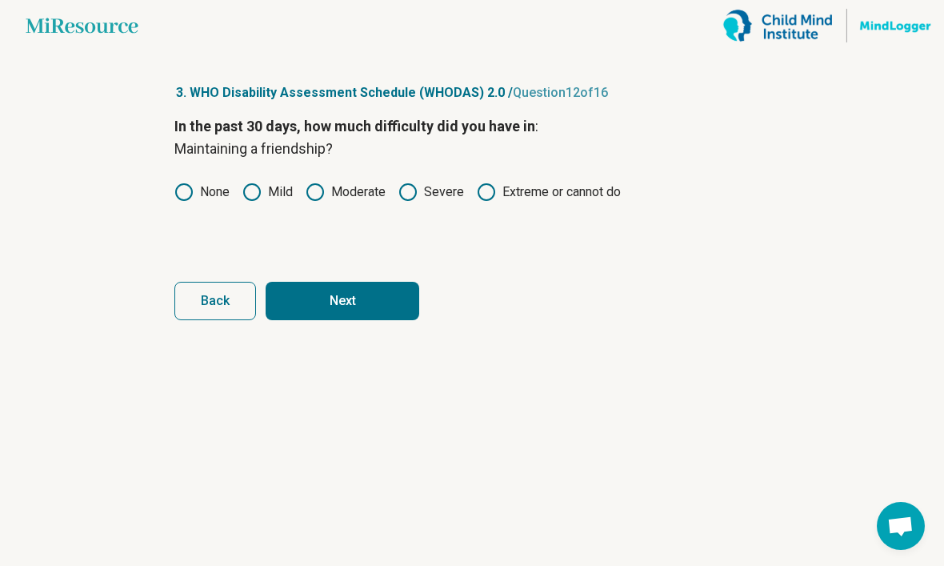
click at [289, 200] on label "Mild" at bounding box center [267, 191] width 50 height 19
click at [330, 293] on button "Next" at bounding box center [343, 301] width 154 height 38
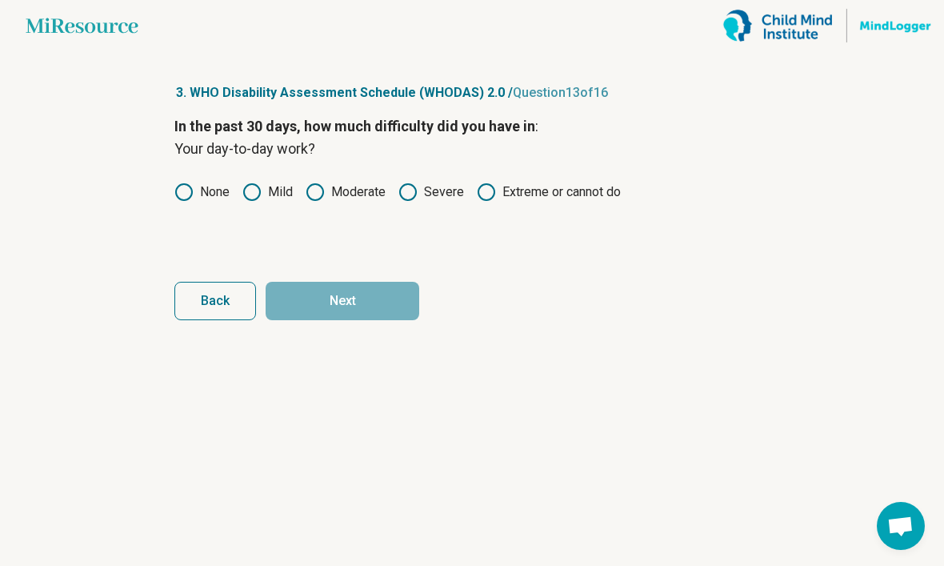
click at [186, 200] on circle at bounding box center [184, 192] width 16 height 16
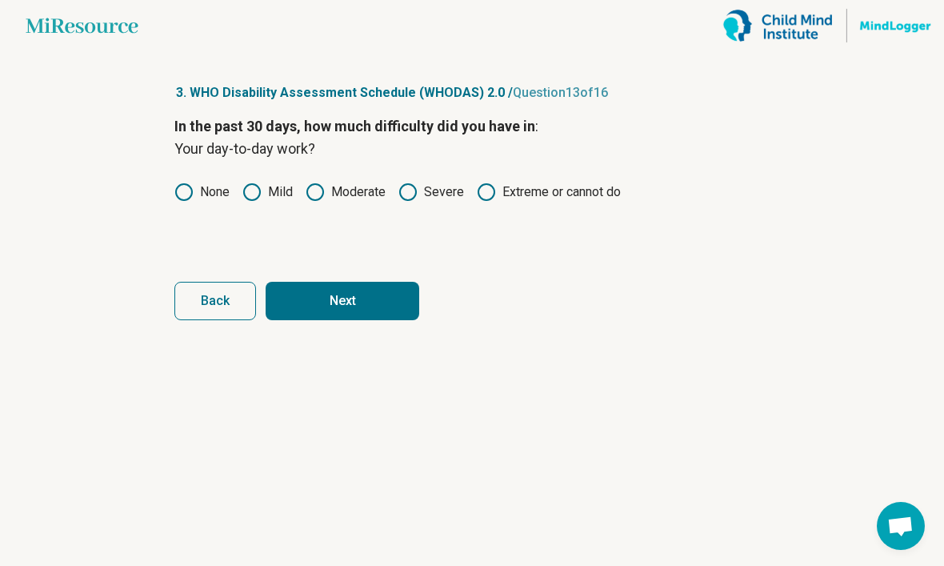
click at [337, 330] on article "3. WHO Disability Assessment Schedule (WHODAS) 2.0 / Question 13 of 16 In the p…" at bounding box center [472, 308] width 647 height 515
click at [336, 300] on button "Next" at bounding box center [343, 301] width 154 height 38
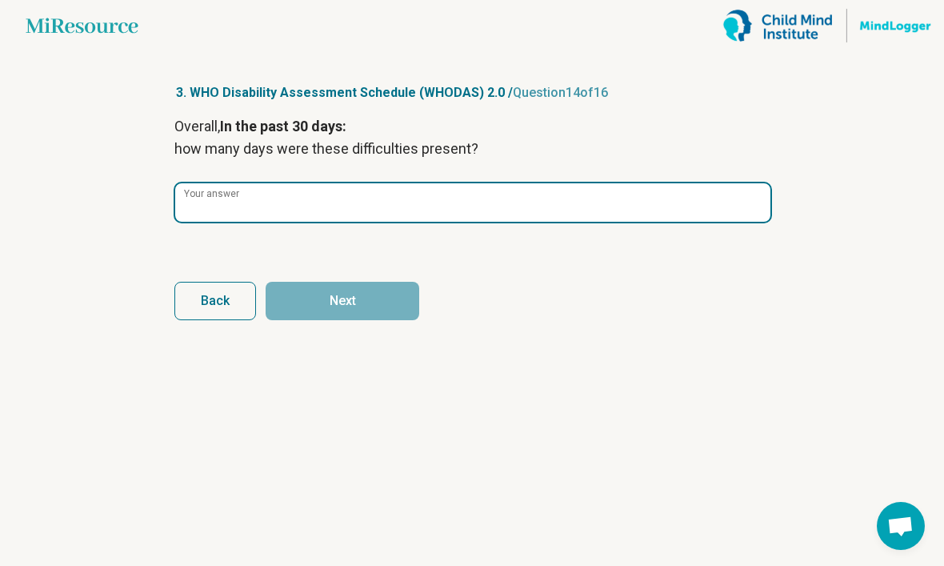
click at [359, 203] on input "Your answer" at bounding box center [472, 202] width 595 height 38
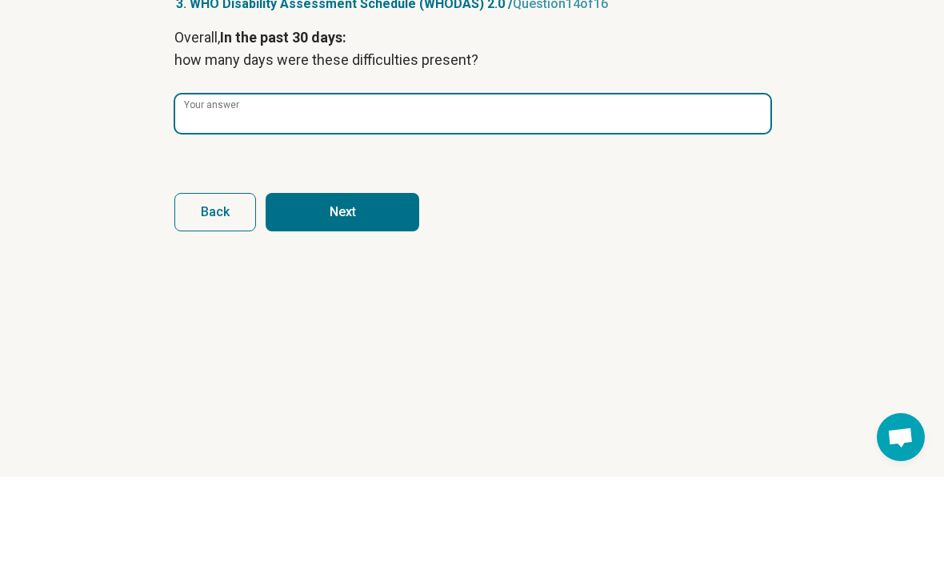
type input "**"
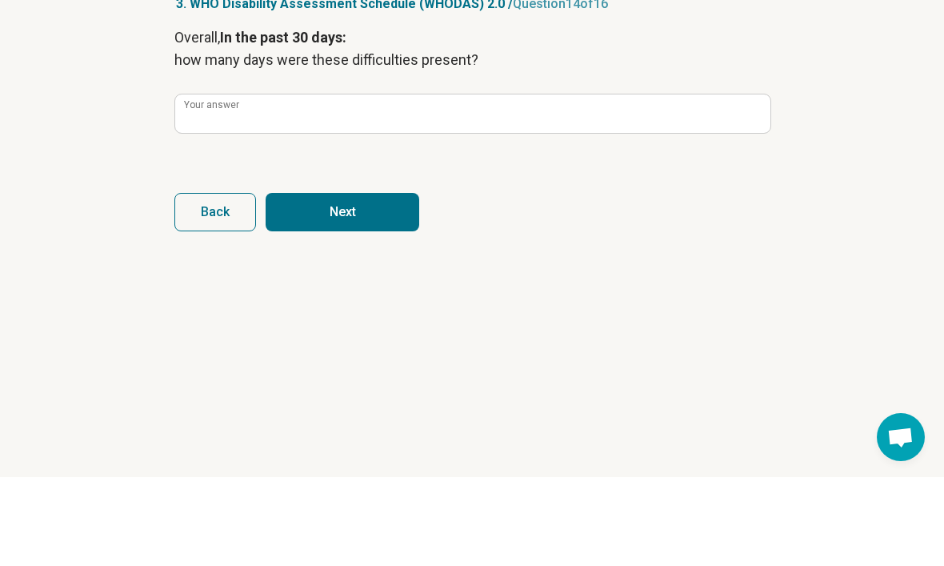
click at [350, 282] on button "Next" at bounding box center [343, 301] width 154 height 38
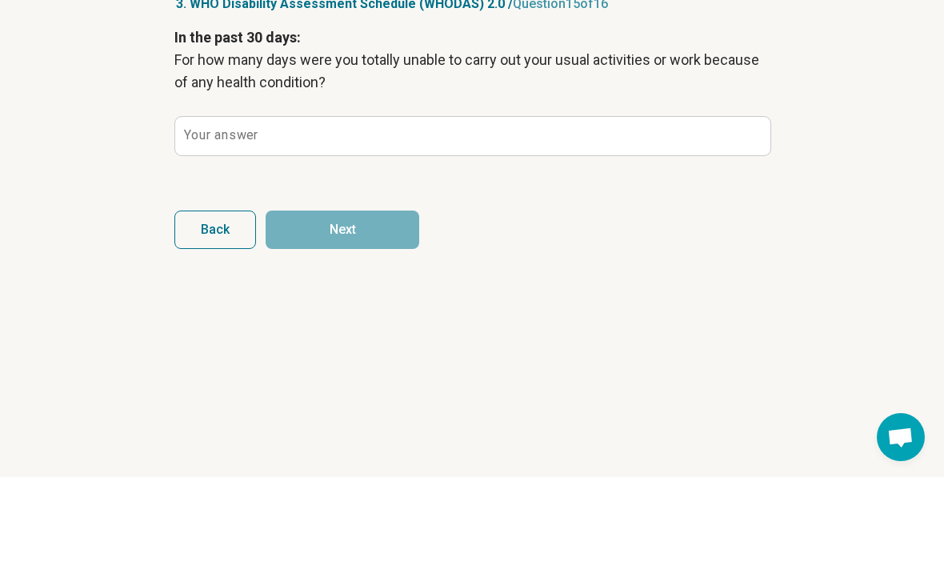
scroll to position [54, 0]
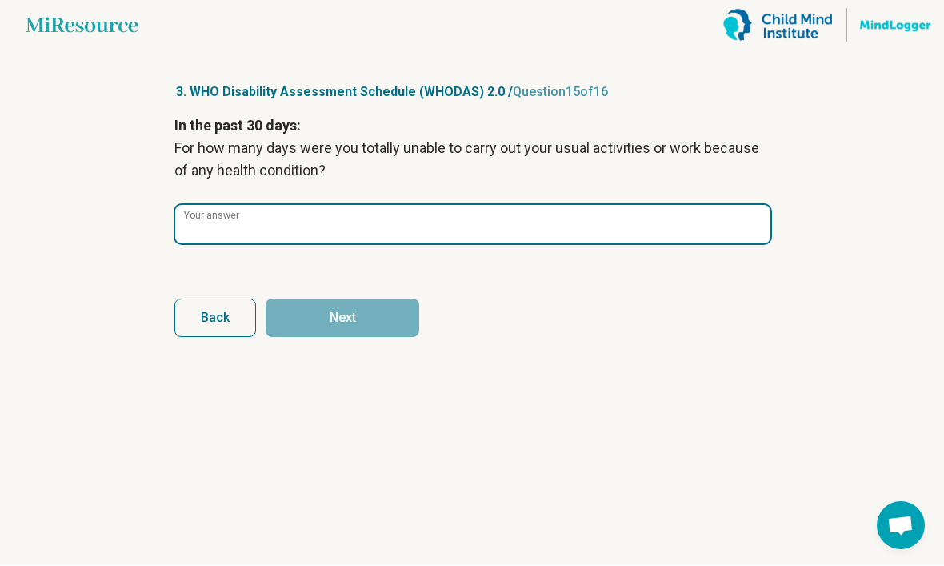
click at [391, 206] on input "Your answer" at bounding box center [472, 225] width 595 height 38
type input "*"
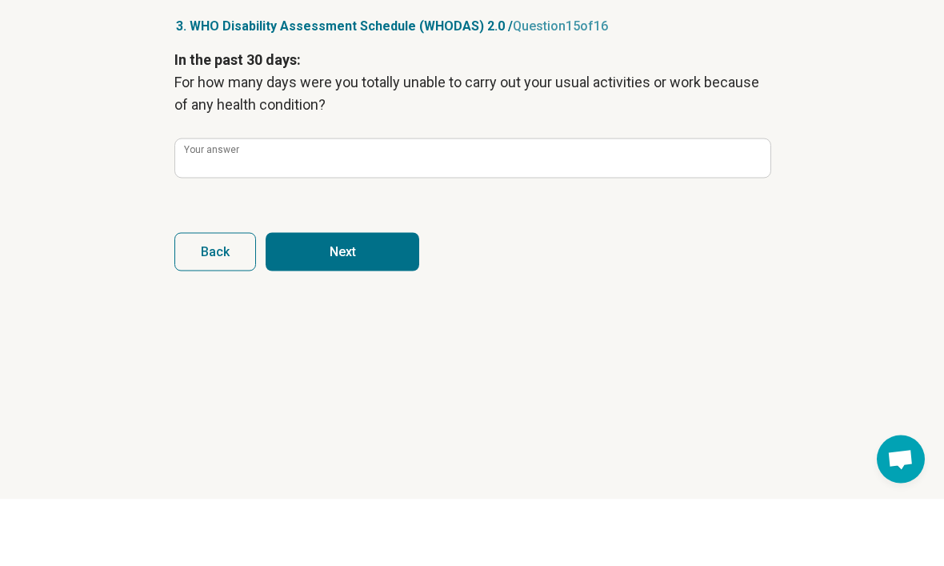
click at [373, 299] on button "Next" at bounding box center [343, 318] width 154 height 38
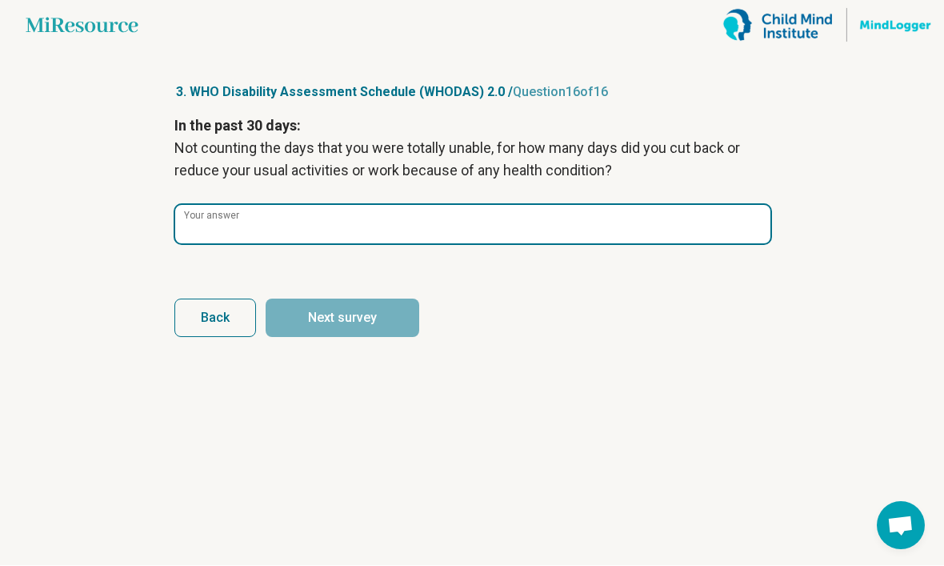
click at [403, 206] on input "Your answer" at bounding box center [472, 225] width 595 height 38
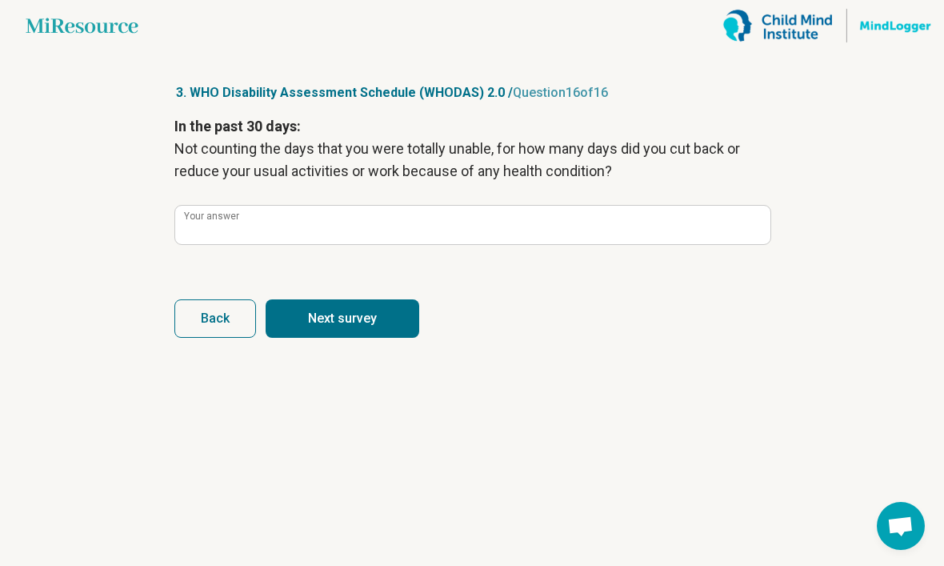
click at [374, 299] on button "Next survey" at bounding box center [343, 318] width 154 height 38
type input "**"
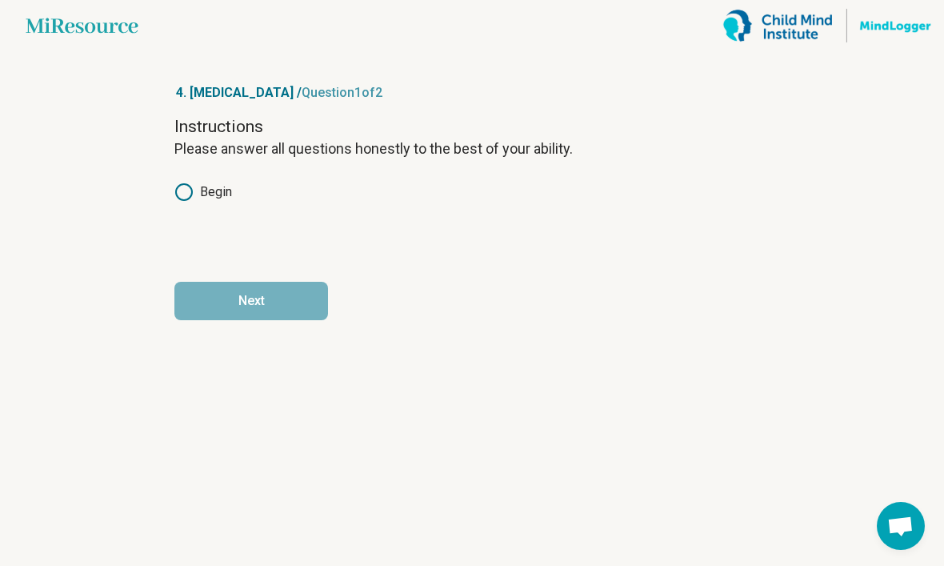
click at [213, 182] on label "Begin" at bounding box center [203, 191] width 58 height 19
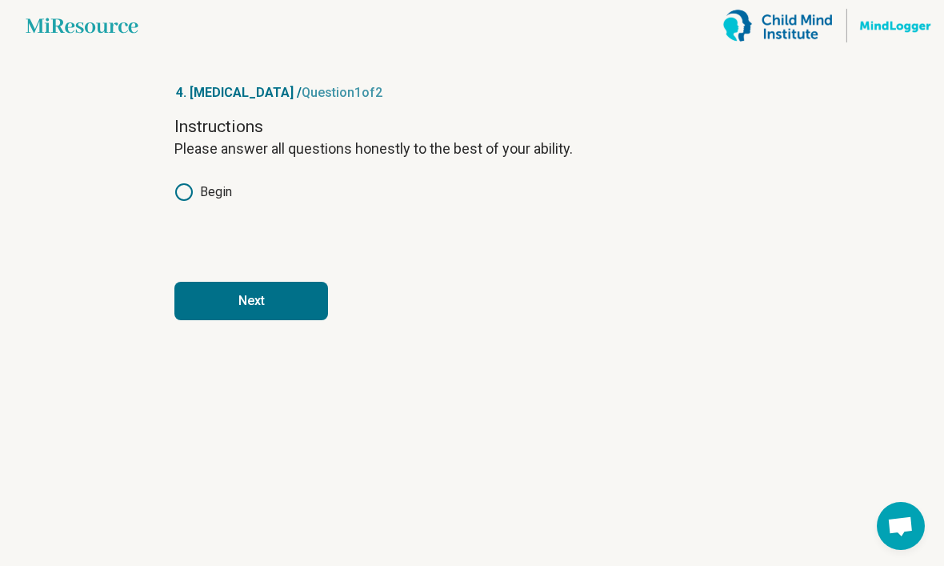
click at [296, 282] on button "Next" at bounding box center [251, 301] width 154 height 38
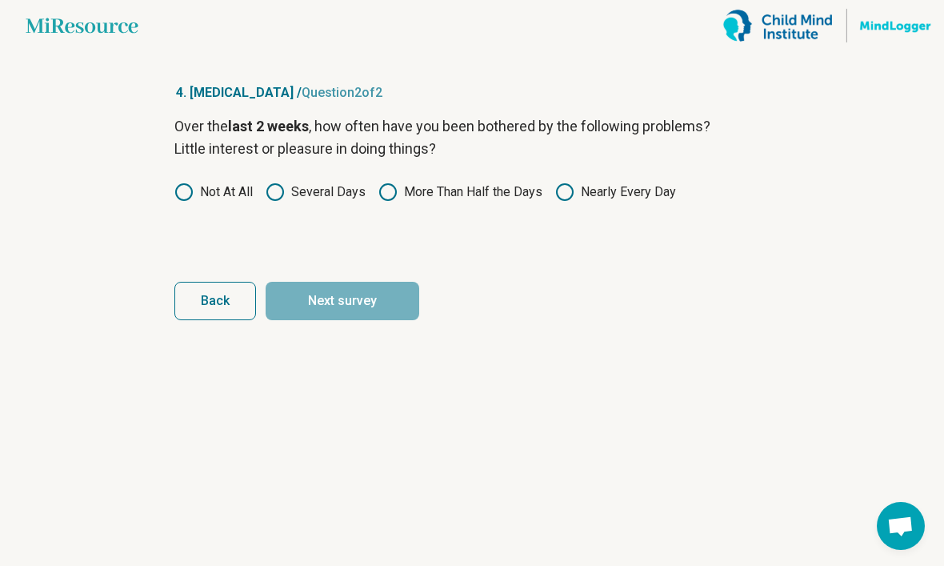
click at [334, 182] on label "Several Days" at bounding box center [316, 191] width 100 height 19
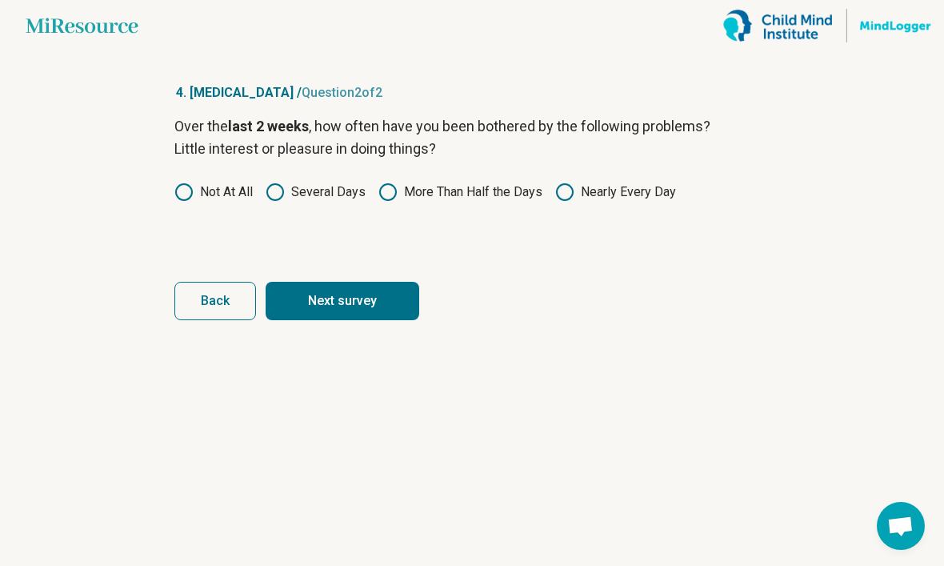
click at [354, 282] on button "Next survey" at bounding box center [343, 301] width 154 height 38
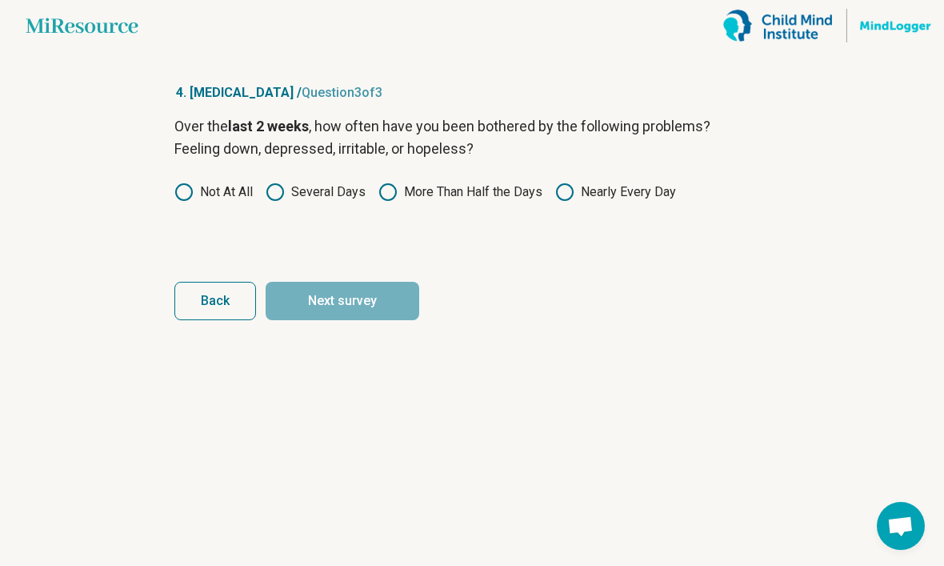
click at [339, 182] on label "Several Days" at bounding box center [316, 191] width 100 height 19
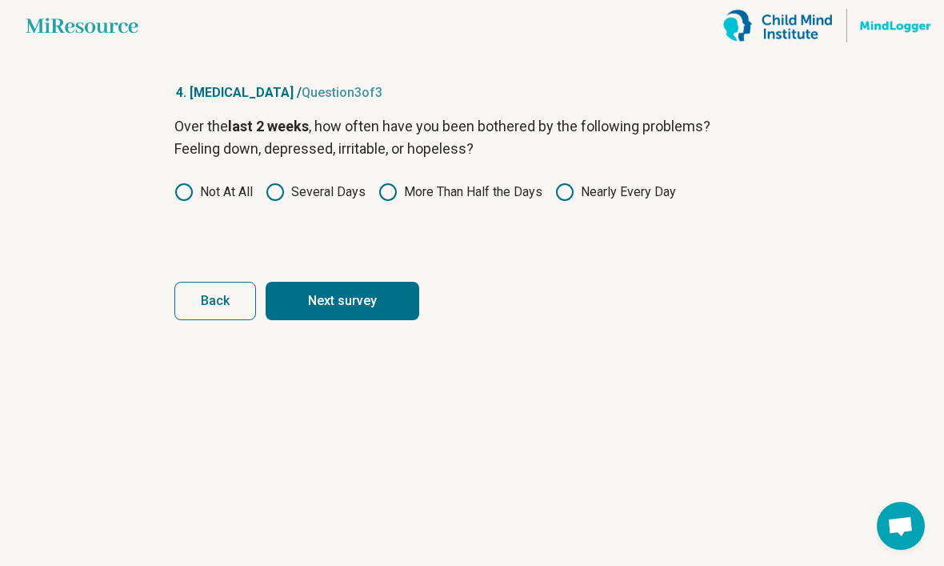
click at [341, 282] on button "Next survey" at bounding box center [343, 301] width 154 height 38
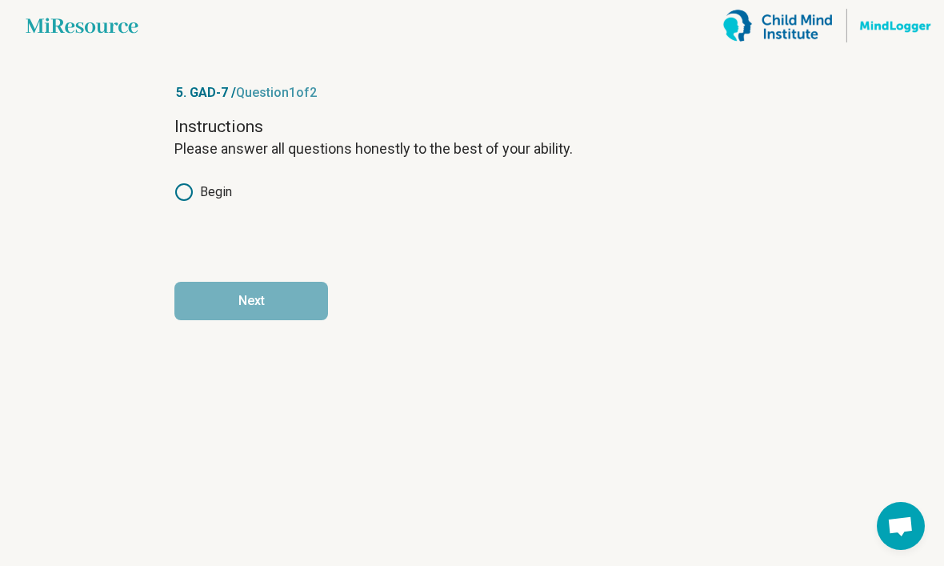
click at [220, 182] on label "Begin" at bounding box center [203, 191] width 58 height 19
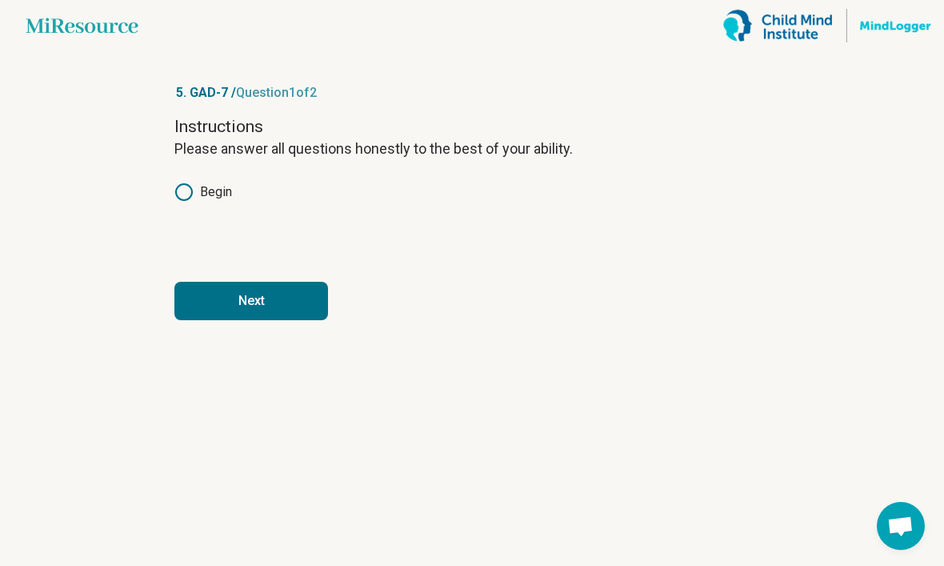
click at [300, 282] on button "Next" at bounding box center [251, 301] width 154 height 38
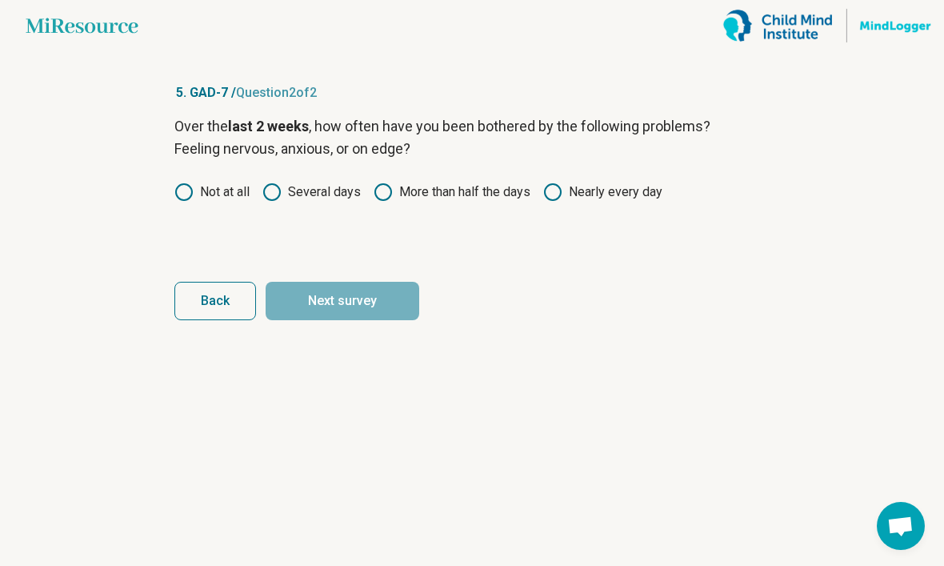
click at [414, 182] on label "More than half the days" at bounding box center [452, 191] width 157 height 19
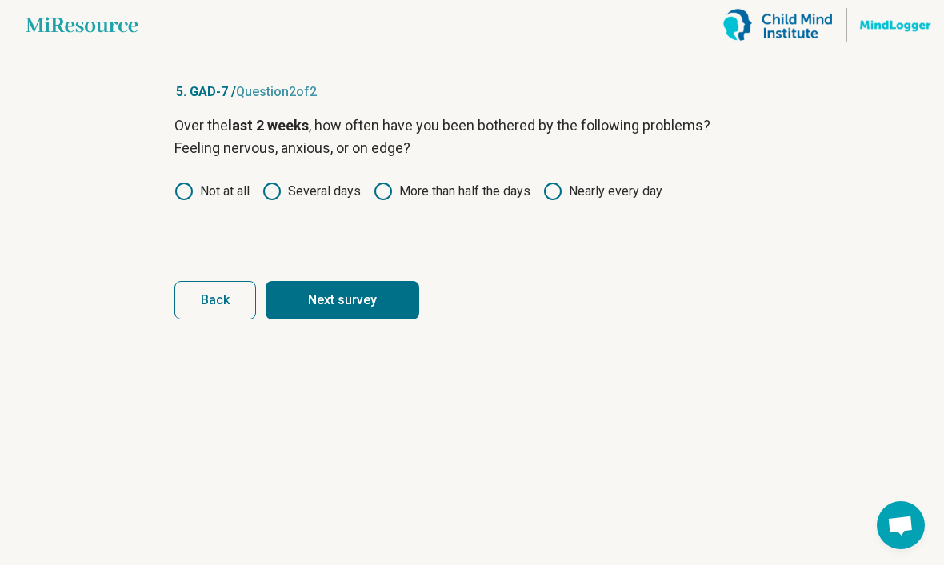
click at [371, 282] on button "Next survey" at bounding box center [343, 301] width 154 height 38
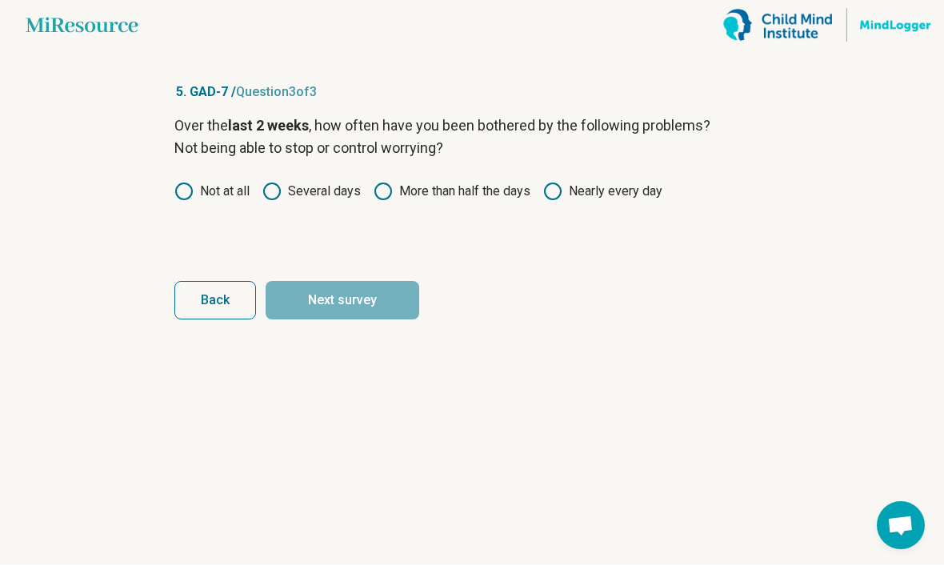
click at [395, 182] on label "More than half the days" at bounding box center [452, 191] width 157 height 19
click at [370, 282] on button "Next survey" at bounding box center [343, 301] width 154 height 38
click at [375, 182] on icon at bounding box center [383, 191] width 19 height 19
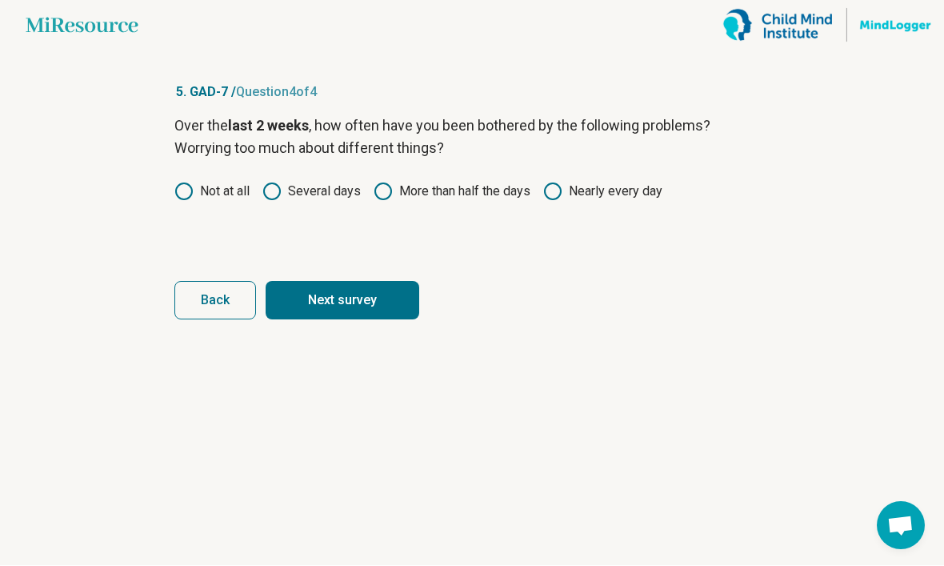
click at [335, 282] on button "Next survey" at bounding box center [343, 301] width 154 height 38
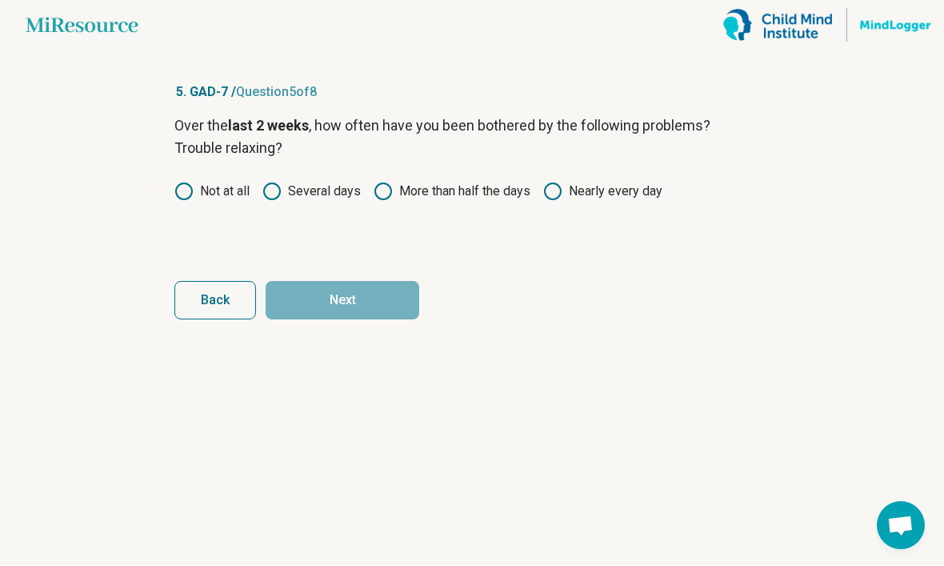
click at [399, 182] on label "More than half the days" at bounding box center [452, 191] width 157 height 19
click at [358, 282] on button "Next" at bounding box center [343, 301] width 154 height 38
click at [434, 182] on label "More than half the days" at bounding box center [452, 191] width 157 height 19
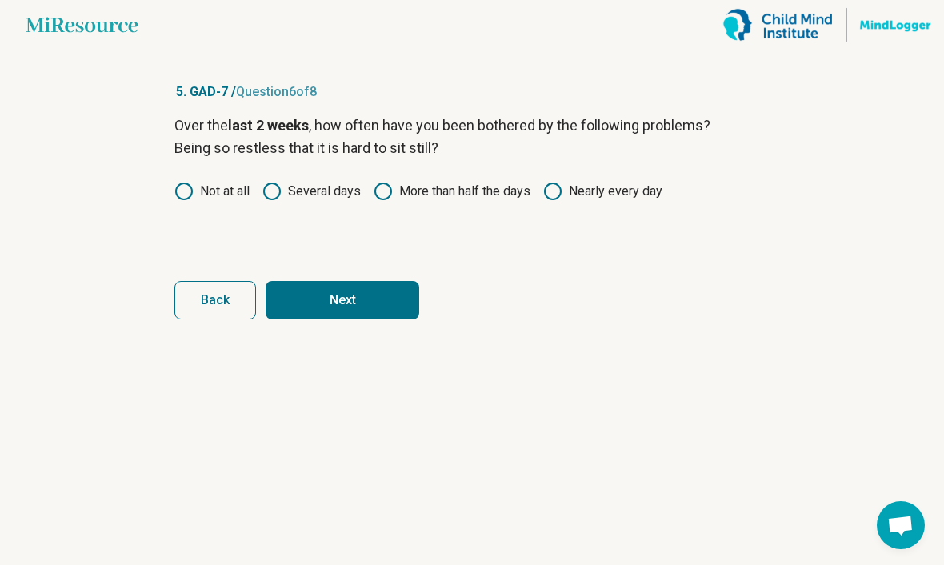
click at [387, 282] on button "Next" at bounding box center [343, 301] width 154 height 38
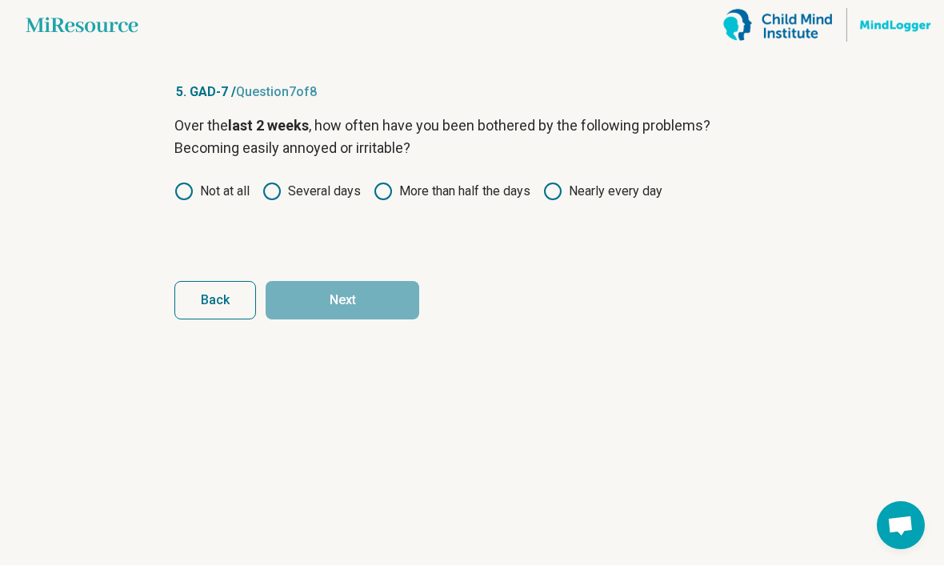
click at [472, 182] on label "More than half the days" at bounding box center [452, 191] width 157 height 19
click at [393, 282] on button "Next" at bounding box center [343, 301] width 154 height 38
click at [315, 182] on label "Several days" at bounding box center [312, 191] width 98 height 19
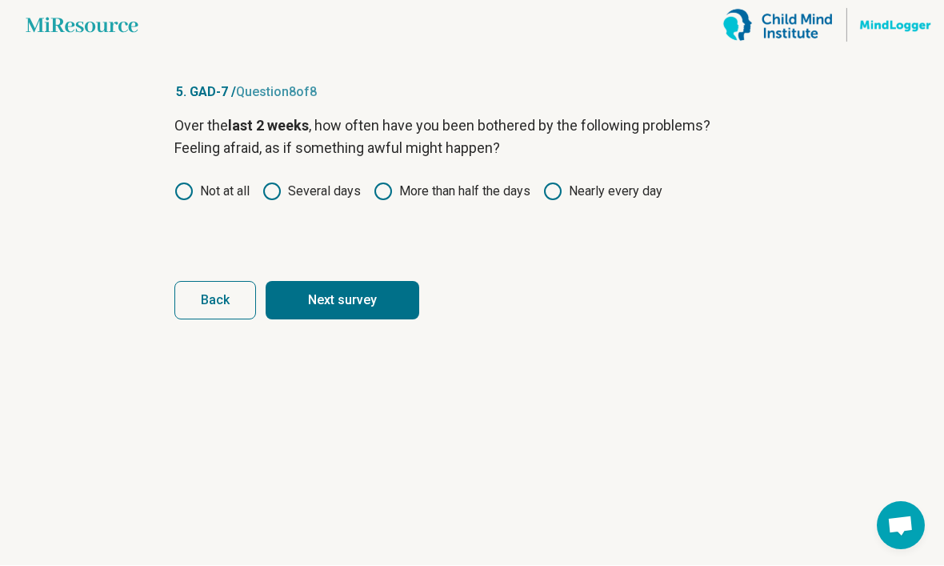
click at [232, 182] on label "Not at all" at bounding box center [211, 191] width 75 height 19
click at [311, 182] on label "Several days" at bounding box center [312, 191] width 98 height 19
click at [344, 282] on button "Next survey" at bounding box center [343, 301] width 154 height 38
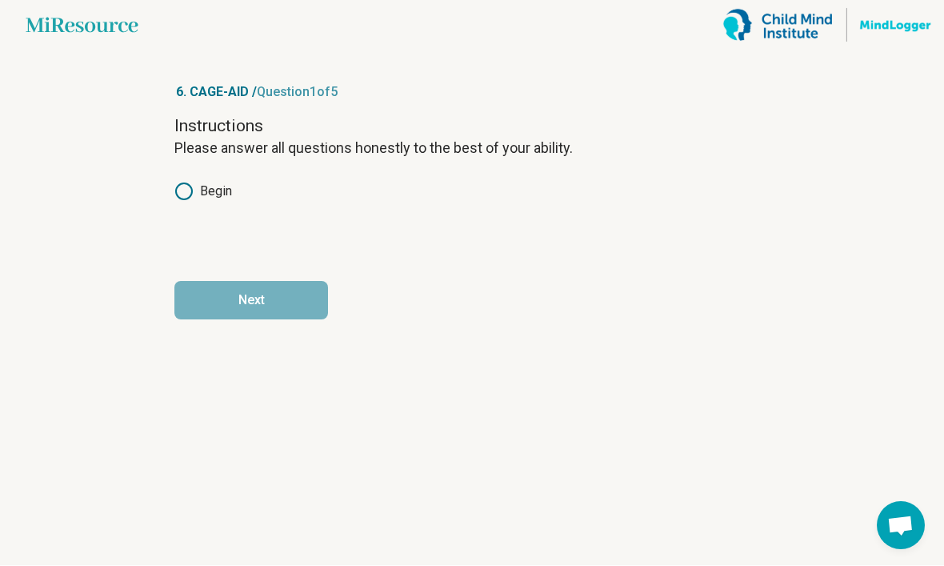
click at [338, 182] on div "Begin" at bounding box center [471, 191] width 595 height 19
click at [253, 182] on div "Begin" at bounding box center [471, 191] width 595 height 19
click at [201, 182] on label "Begin" at bounding box center [203, 191] width 58 height 19
click at [279, 282] on button "Next" at bounding box center [251, 301] width 154 height 38
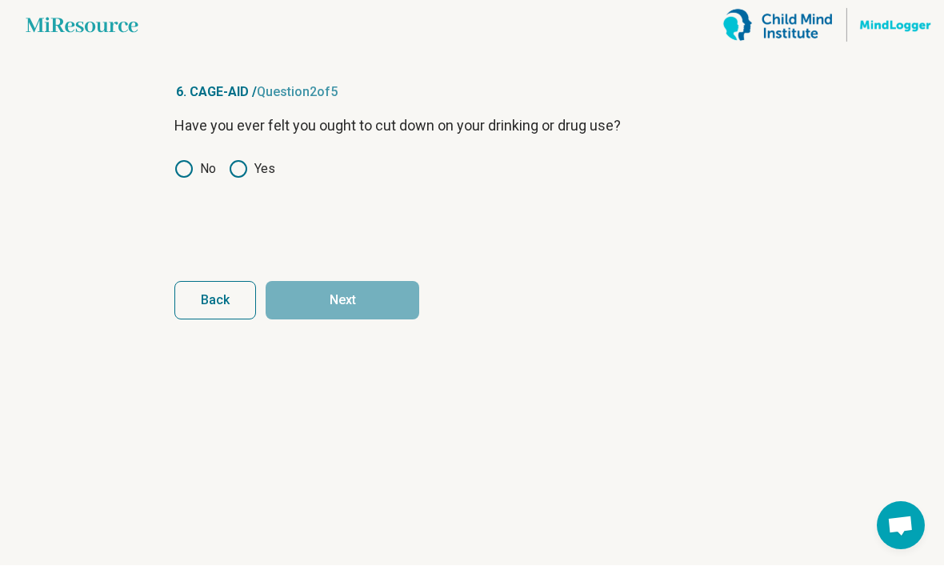
click at [246, 160] on icon at bounding box center [238, 169] width 19 height 19
click at [319, 282] on button "Next" at bounding box center [343, 301] width 154 height 38
click at [243, 160] on icon at bounding box center [238, 169] width 19 height 19
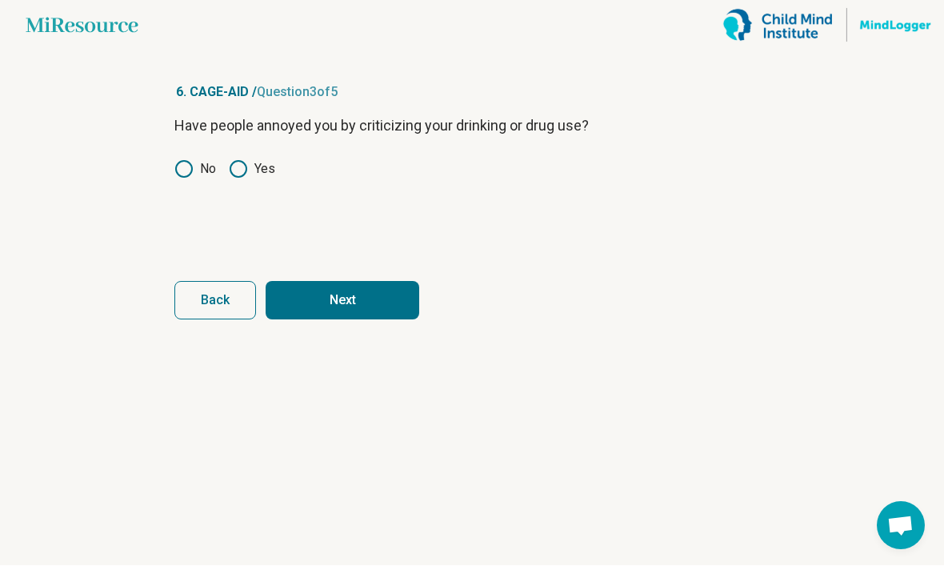
click at [338, 282] on button "Next" at bounding box center [343, 301] width 154 height 38
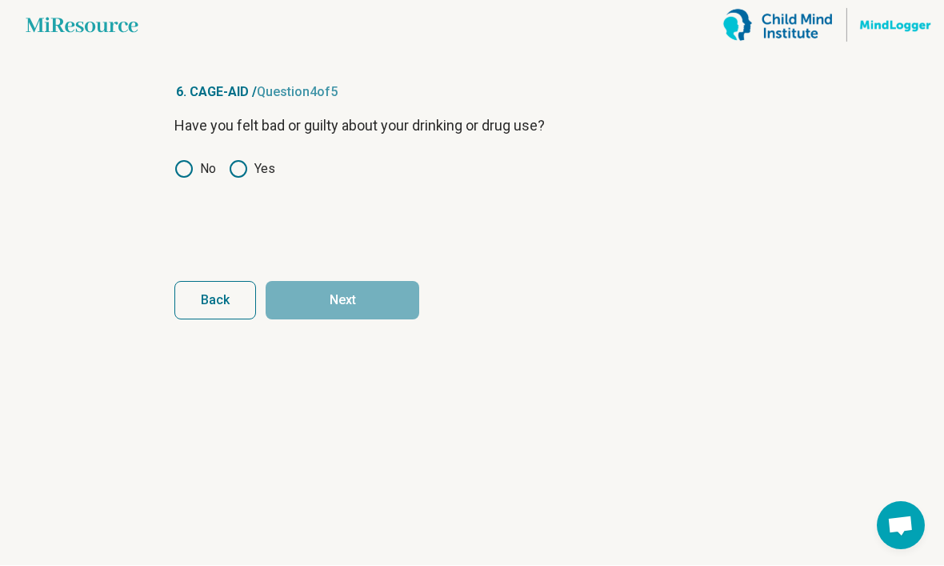
click at [178, 160] on icon at bounding box center [183, 169] width 19 height 19
click at [363, 282] on button "Next" at bounding box center [343, 301] width 154 height 38
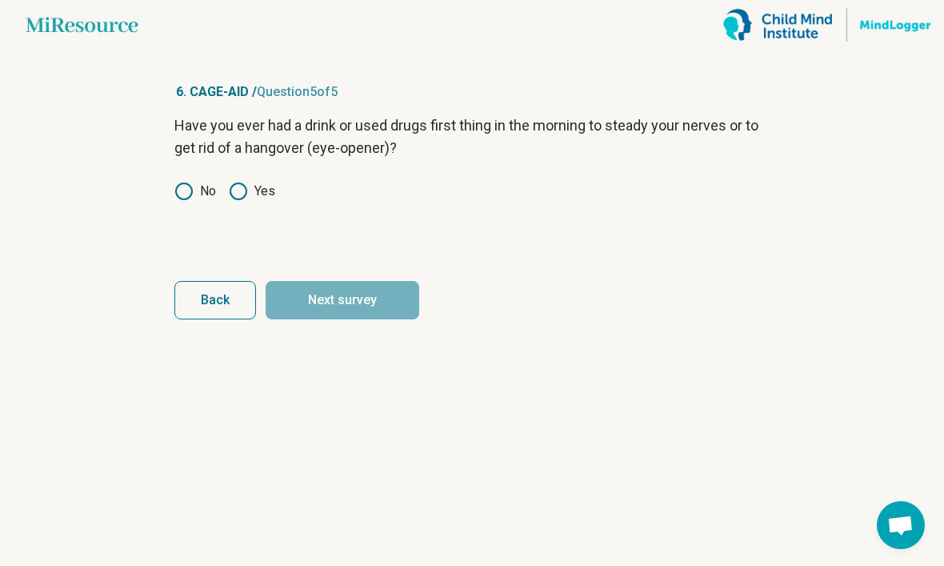
click at [178, 182] on icon at bounding box center [183, 191] width 19 height 19
click at [233, 161] on div "Have you ever had a drink or used drugs first thing in the morning to steady yo…" at bounding box center [471, 182] width 595 height 134
click at [331, 282] on button "Next survey" at bounding box center [343, 301] width 154 height 38
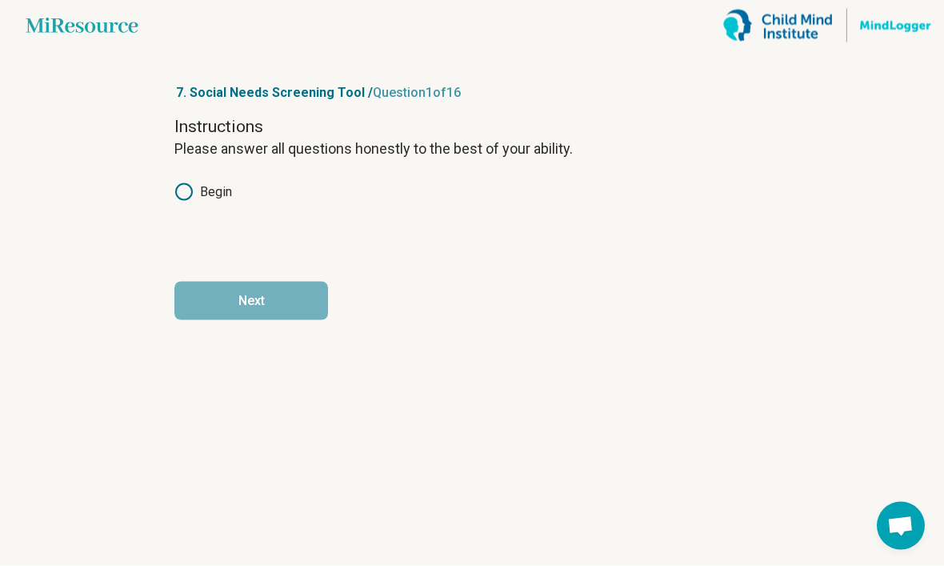
scroll to position [0, 0]
click at [205, 201] on label "Begin" at bounding box center [203, 191] width 58 height 19
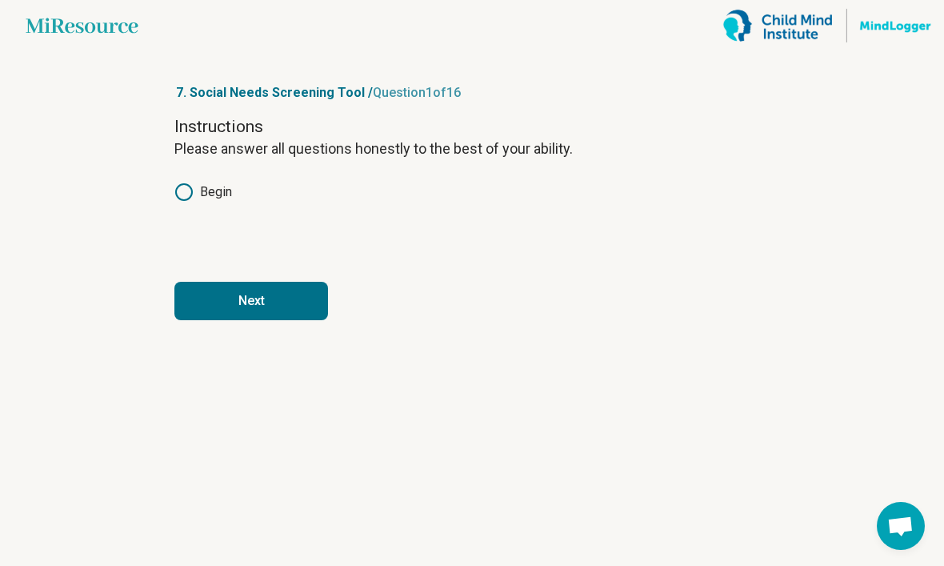
click at [427, 182] on div "Instructions Please answer all questions honestly to the best of your ability. …" at bounding box center [471, 182] width 595 height 134
click at [303, 305] on button "Next" at bounding box center [251, 301] width 154 height 38
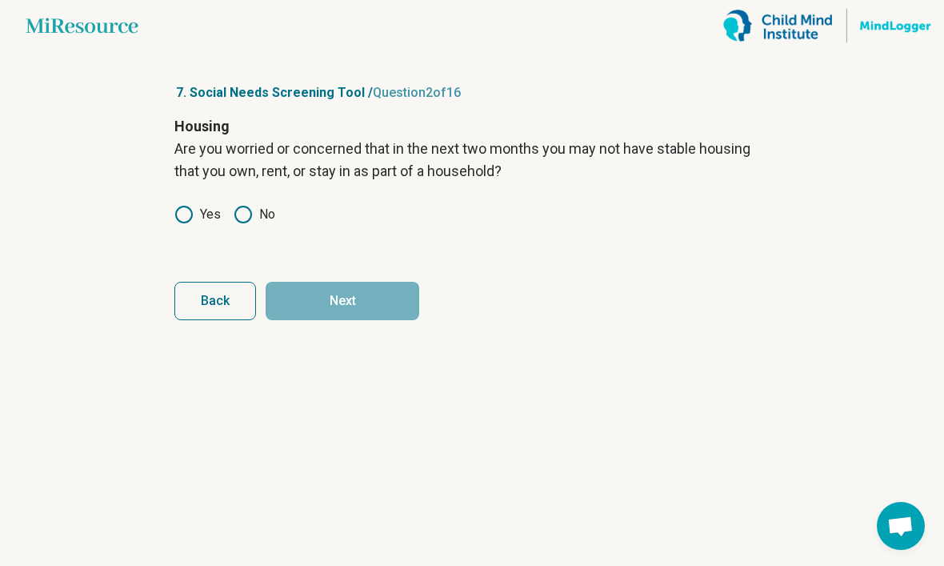
click at [257, 218] on label "No" at bounding box center [255, 214] width 42 height 19
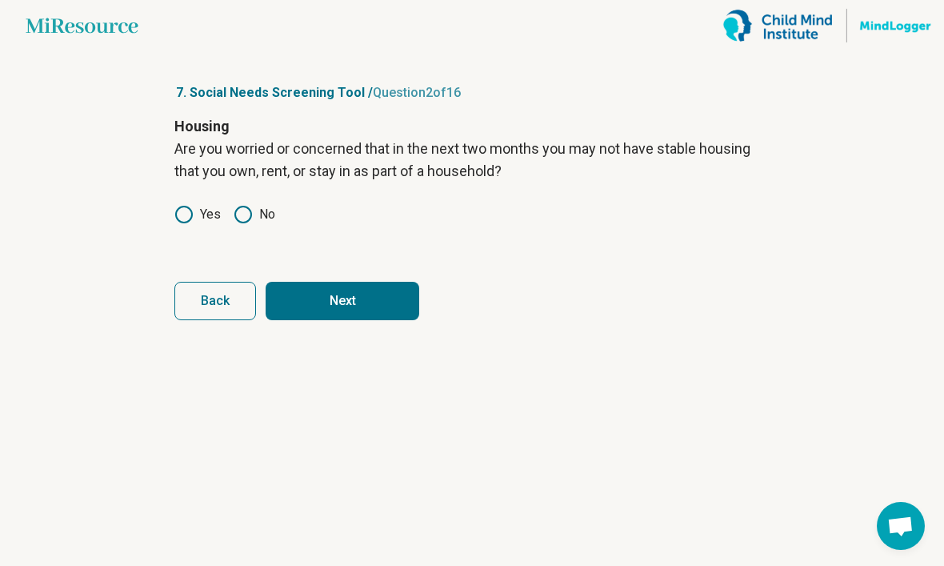
click at [305, 308] on button "Next" at bounding box center [343, 301] width 154 height 38
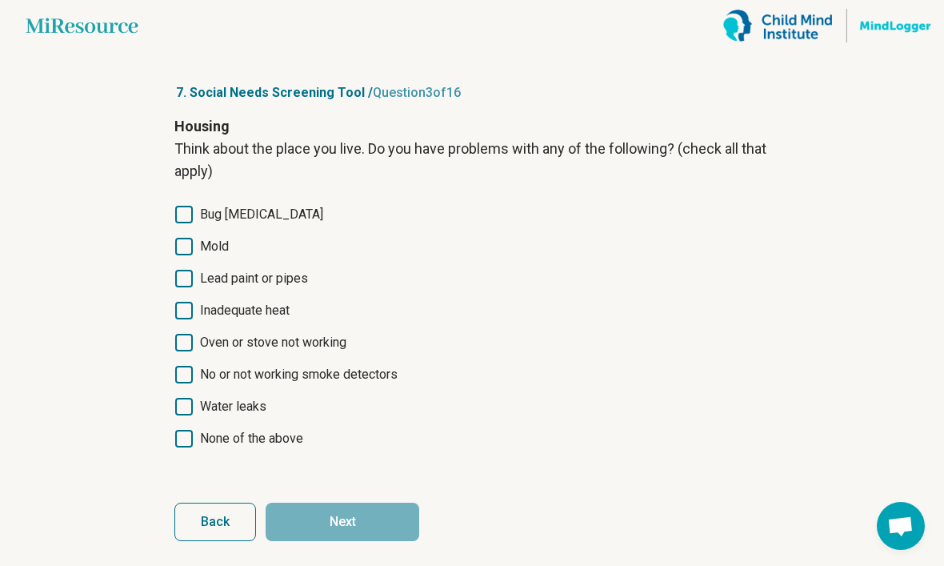
click at [283, 447] on span "None of the above" at bounding box center [251, 438] width 103 height 19
click at [290, 434] on span "None of the above" at bounding box center [251, 438] width 103 height 19
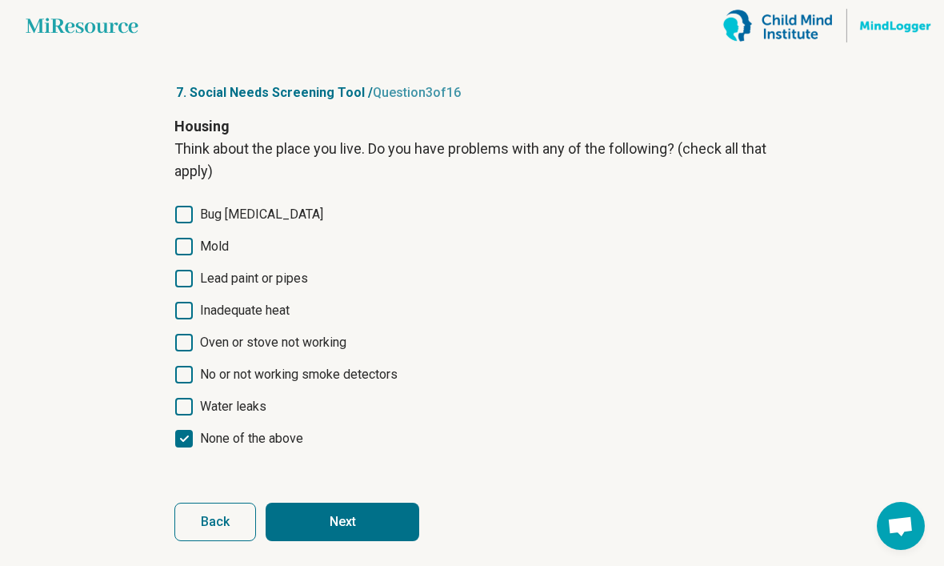
scroll to position [9, 0]
click at [354, 519] on button "Next" at bounding box center [343, 522] width 154 height 38
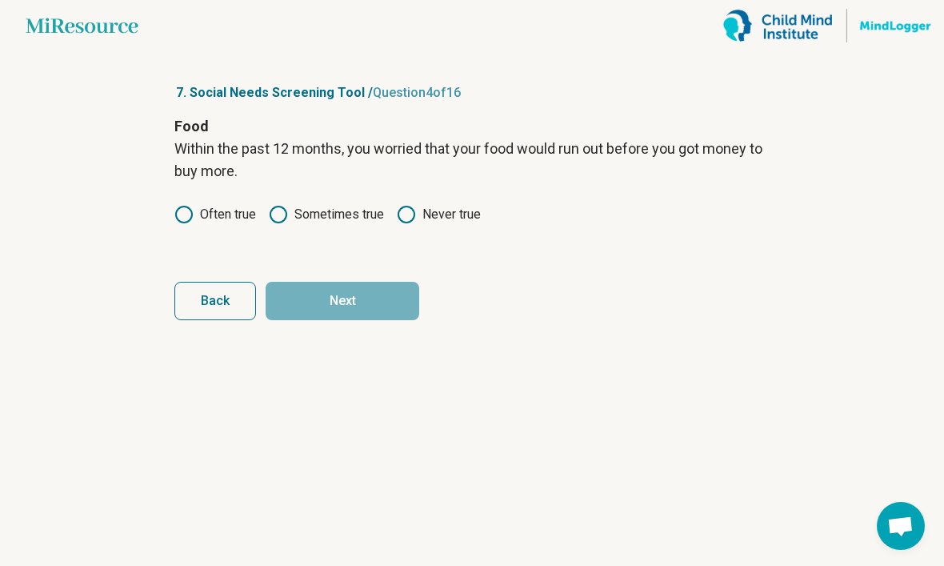
click at [335, 222] on label "Sometimes true" at bounding box center [326, 214] width 115 height 19
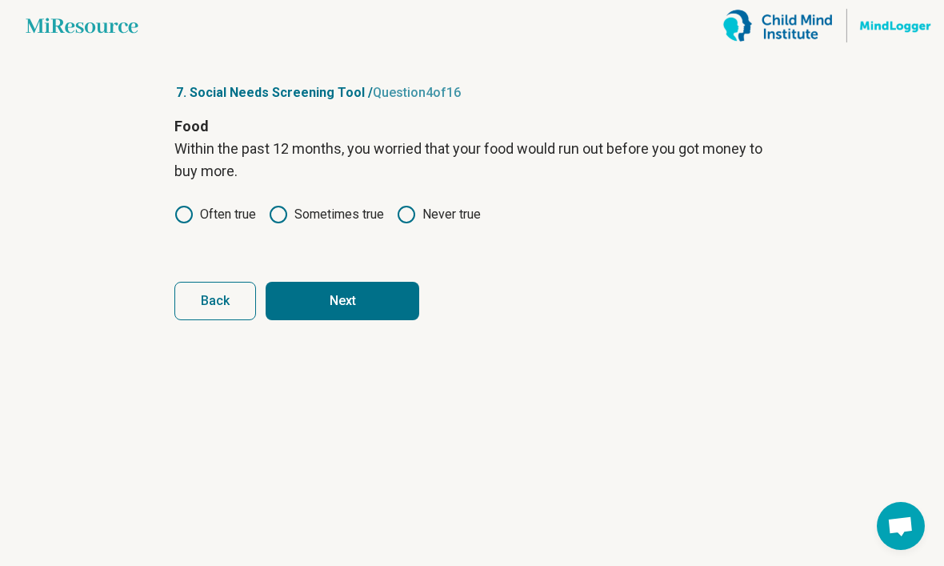
click at [365, 311] on button "Next" at bounding box center [343, 301] width 154 height 38
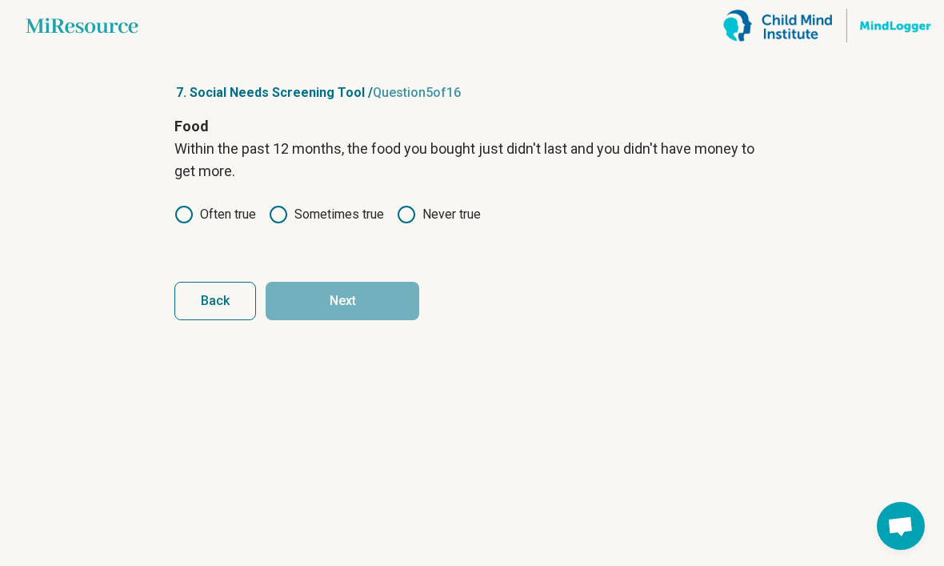
click at [351, 218] on label "Sometimes true" at bounding box center [326, 214] width 115 height 19
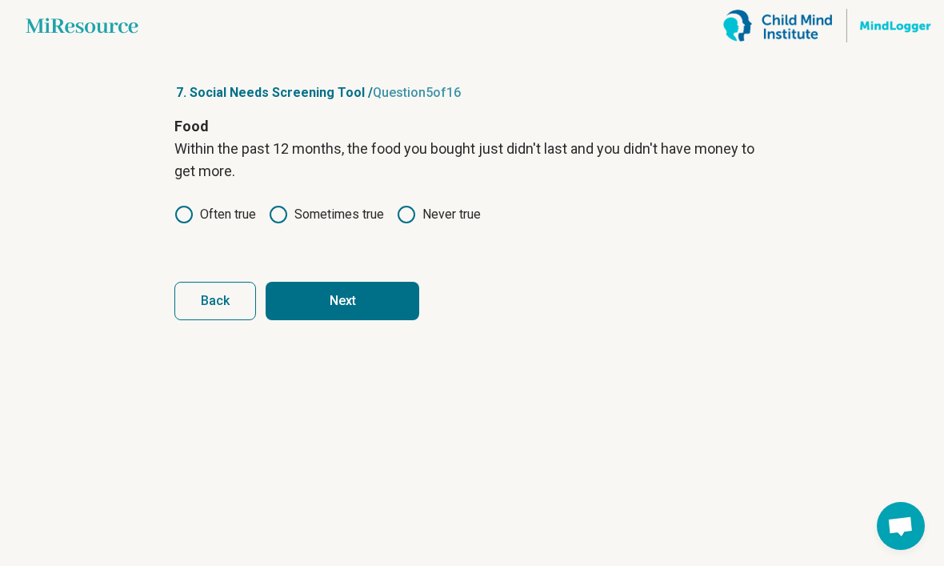
click at [413, 222] on icon at bounding box center [406, 214] width 19 height 19
click at [310, 242] on div "Food Within the past 12 months, the food you bought just didn't last and you di…" at bounding box center [471, 182] width 595 height 134
click at [270, 222] on icon at bounding box center [278, 214] width 19 height 19
click at [204, 222] on label "Often true" at bounding box center [215, 214] width 82 height 19
click at [349, 295] on button "Next" at bounding box center [343, 301] width 154 height 38
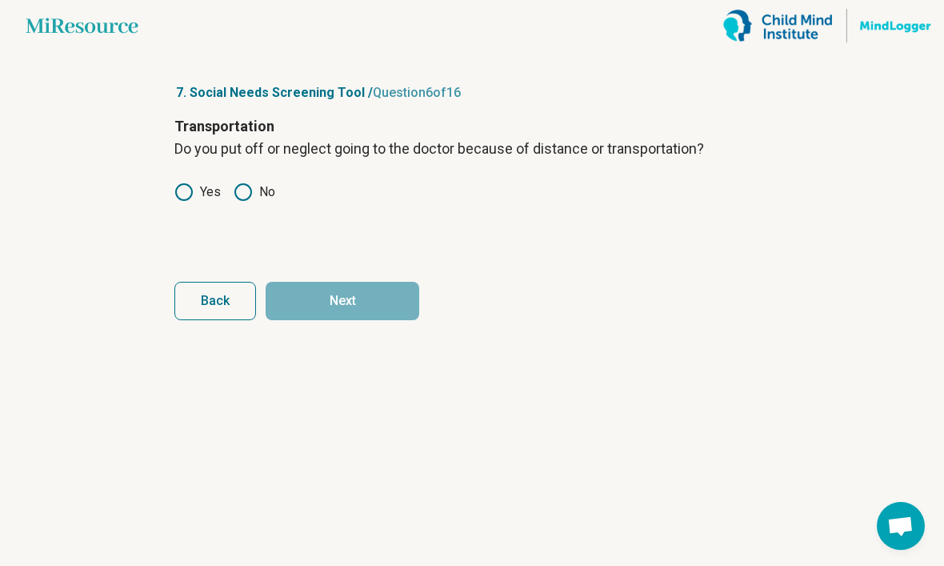
click at [247, 196] on icon at bounding box center [243, 191] width 19 height 19
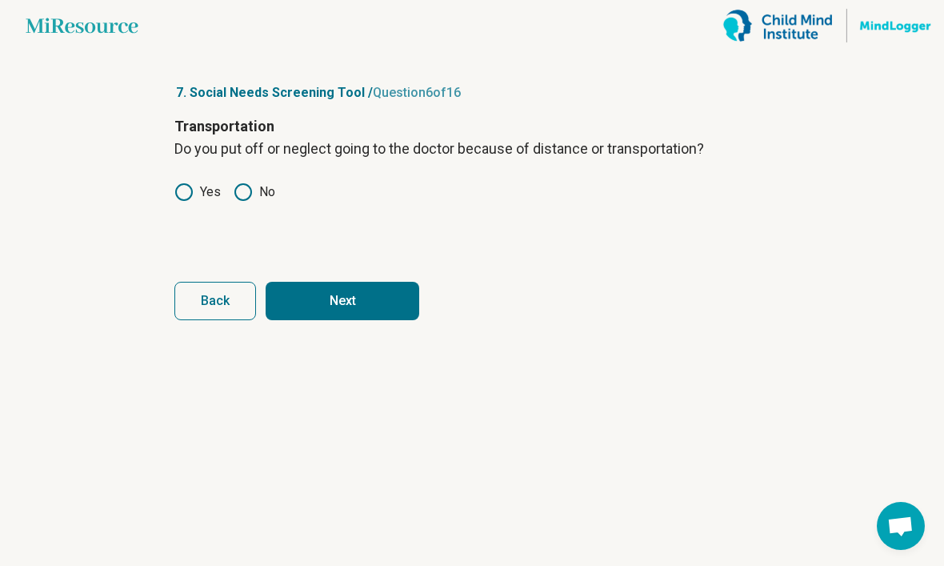
click at [307, 295] on button "Next" at bounding box center [343, 301] width 154 height 38
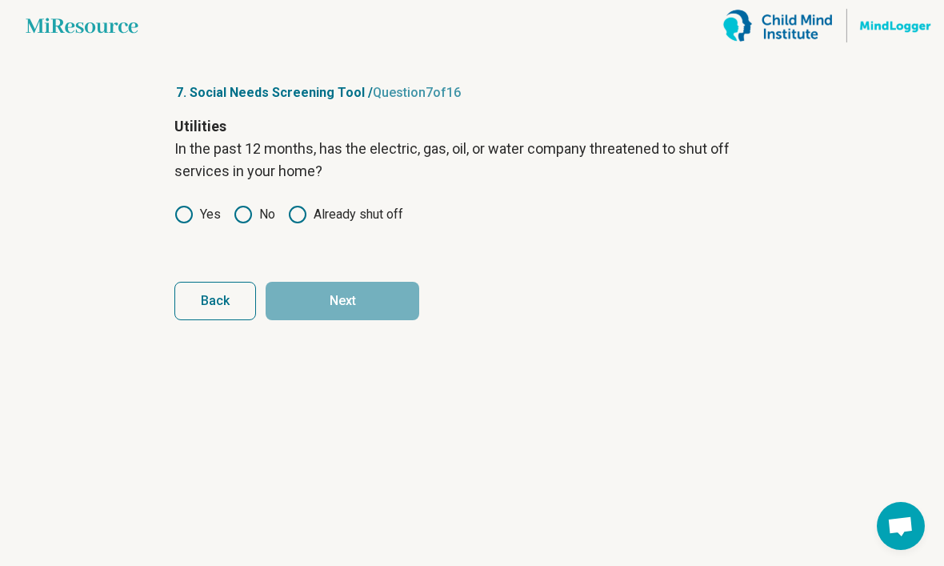
click at [295, 210] on icon at bounding box center [297, 214] width 19 height 19
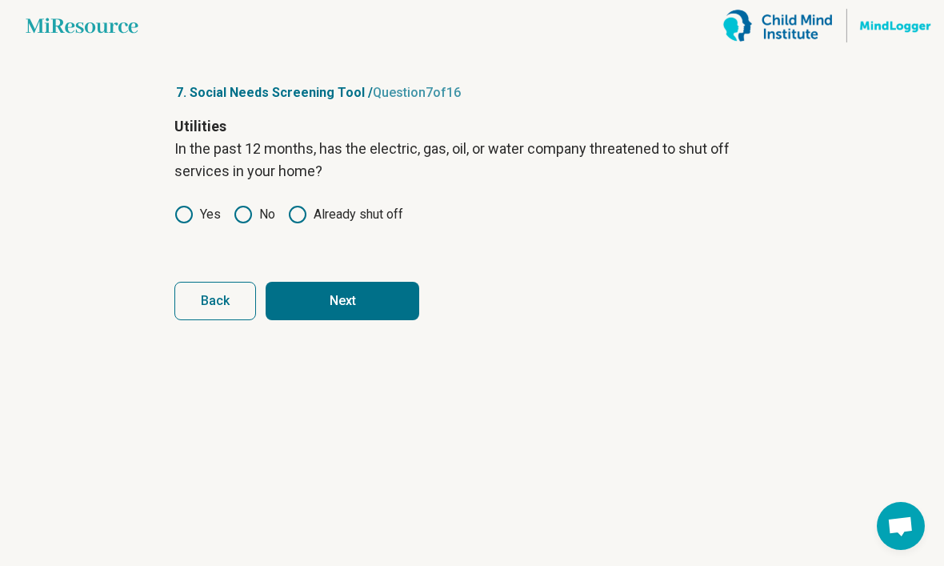
click at [247, 217] on icon at bounding box center [243, 214] width 19 height 19
click at [310, 311] on button "Next" at bounding box center [343, 301] width 154 height 38
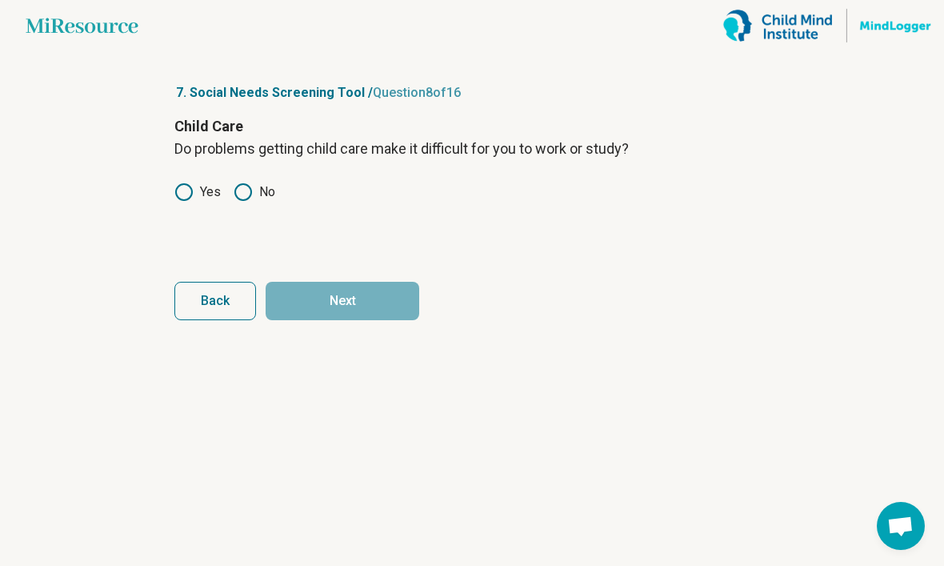
click at [253, 200] on label "No" at bounding box center [255, 191] width 42 height 19
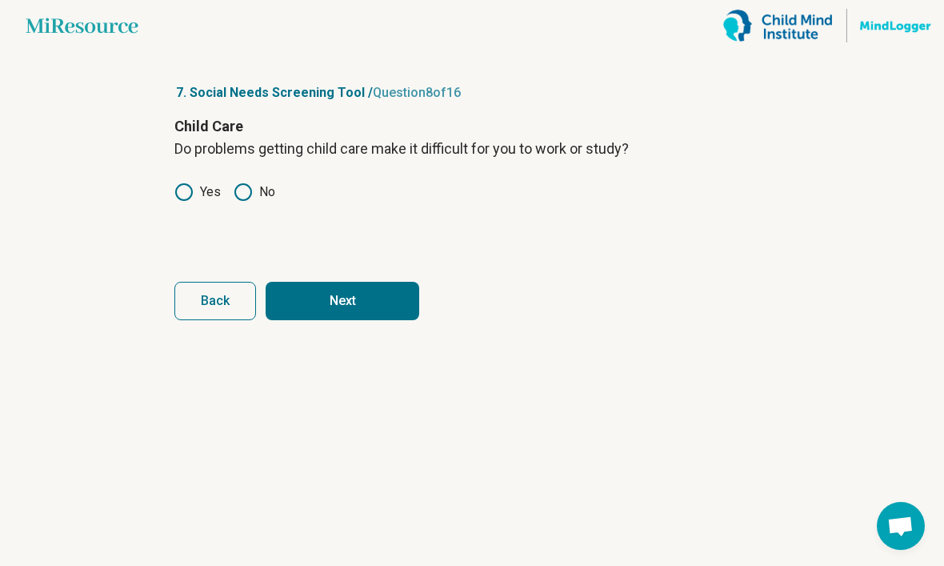
click at [241, 201] on icon at bounding box center [243, 191] width 19 height 19
click at [326, 319] on button "Next" at bounding box center [343, 301] width 154 height 38
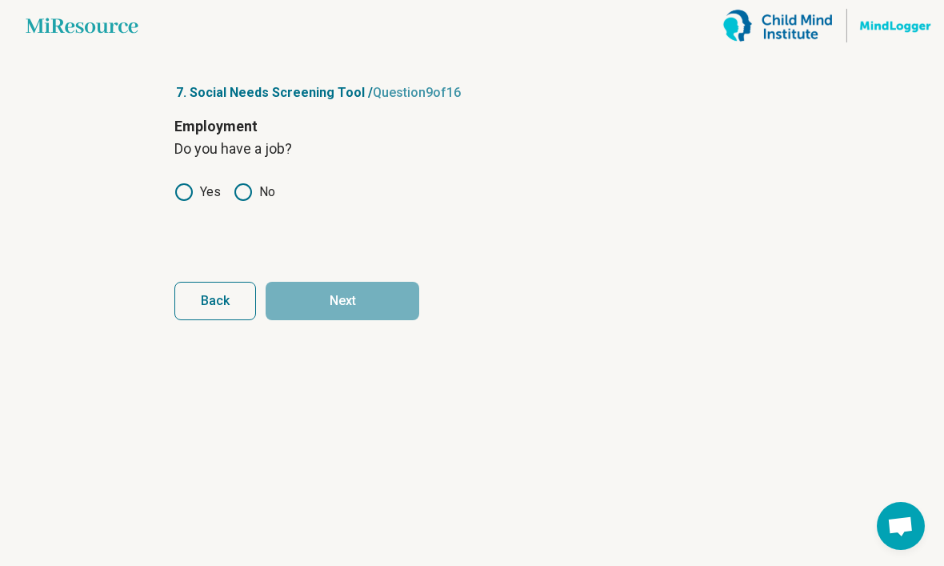
click at [186, 198] on icon at bounding box center [183, 191] width 19 height 19
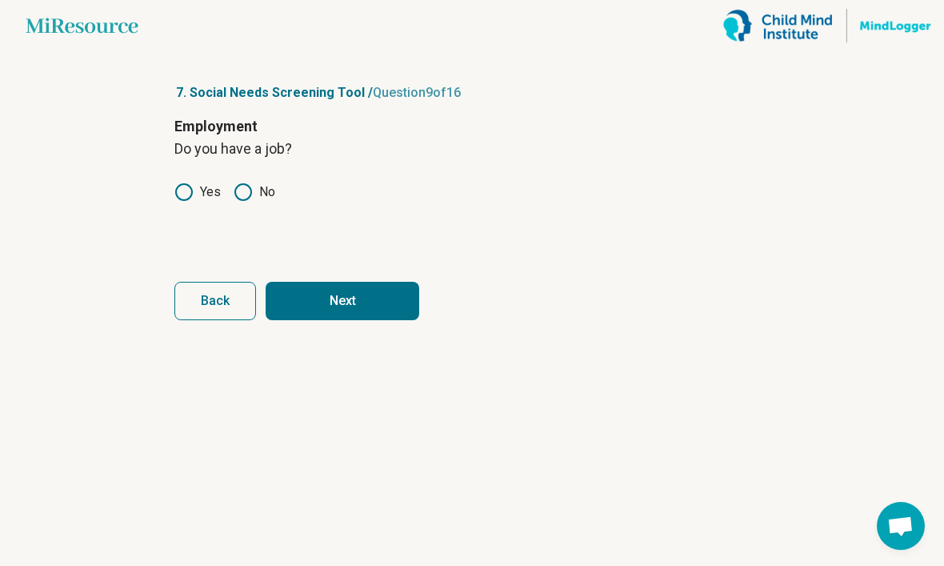
click at [366, 295] on button "Next" at bounding box center [343, 301] width 154 height 38
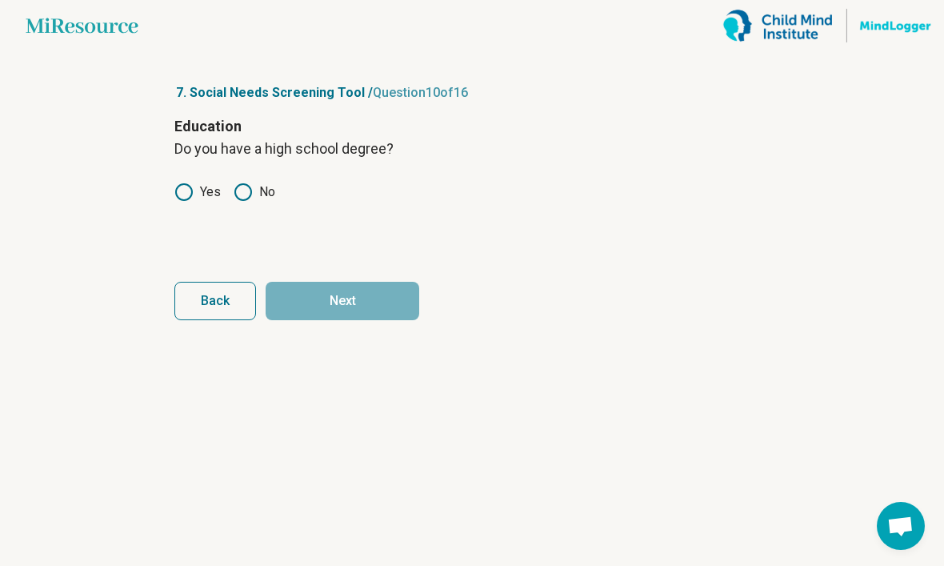
click at [190, 200] on icon at bounding box center [183, 191] width 19 height 19
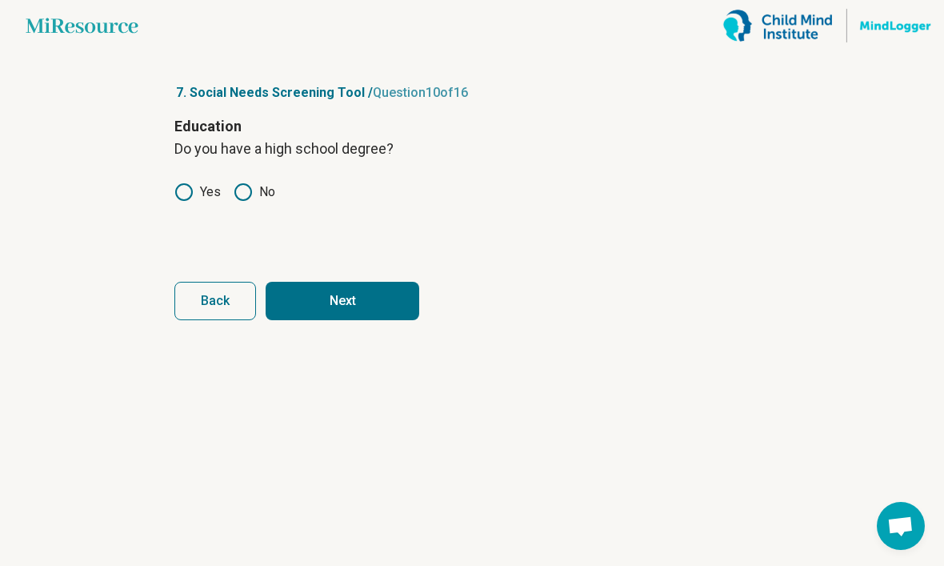
click at [350, 317] on button "Next" at bounding box center [343, 301] width 154 height 38
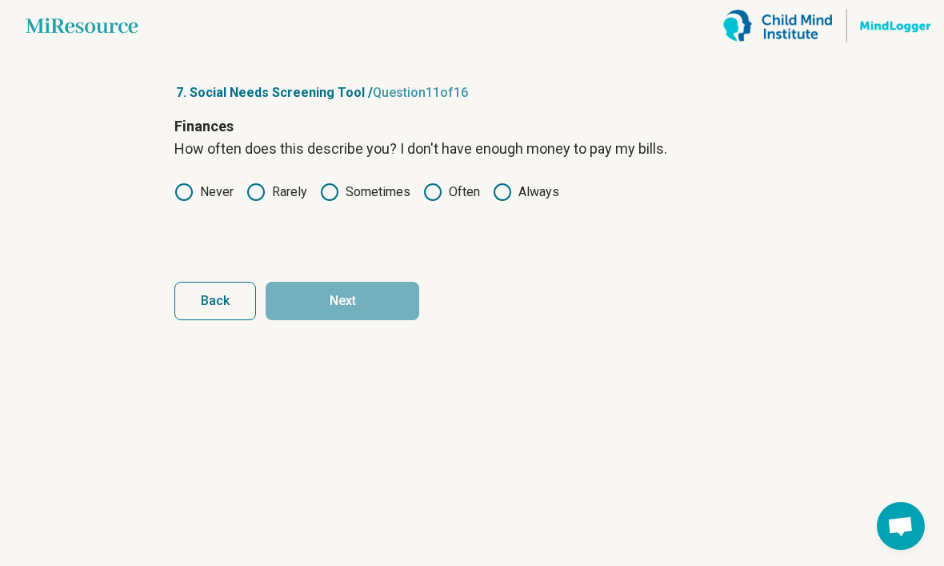
click at [440, 198] on icon at bounding box center [432, 191] width 19 height 19
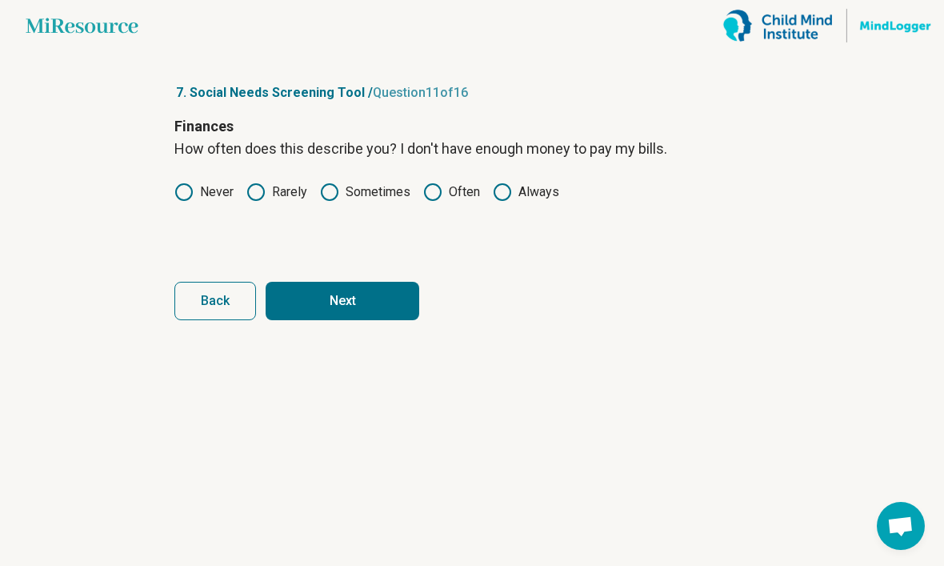
click at [366, 315] on button "Next" at bounding box center [343, 301] width 154 height 38
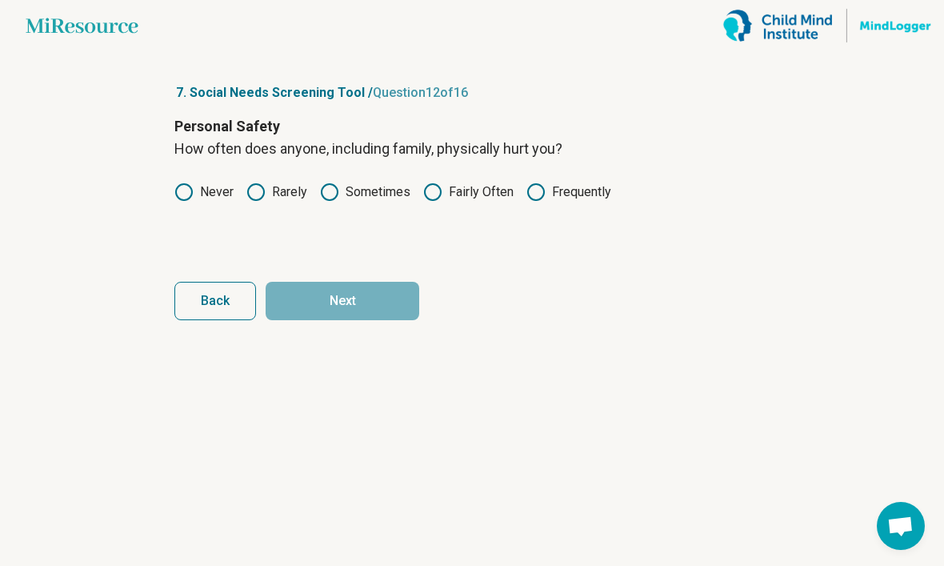
click at [198, 215] on div "Personal Safety How often does anyone, including family, physically hurt you? N…" at bounding box center [471, 182] width 595 height 134
click at [184, 198] on icon at bounding box center [183, 191] width 19 height 19
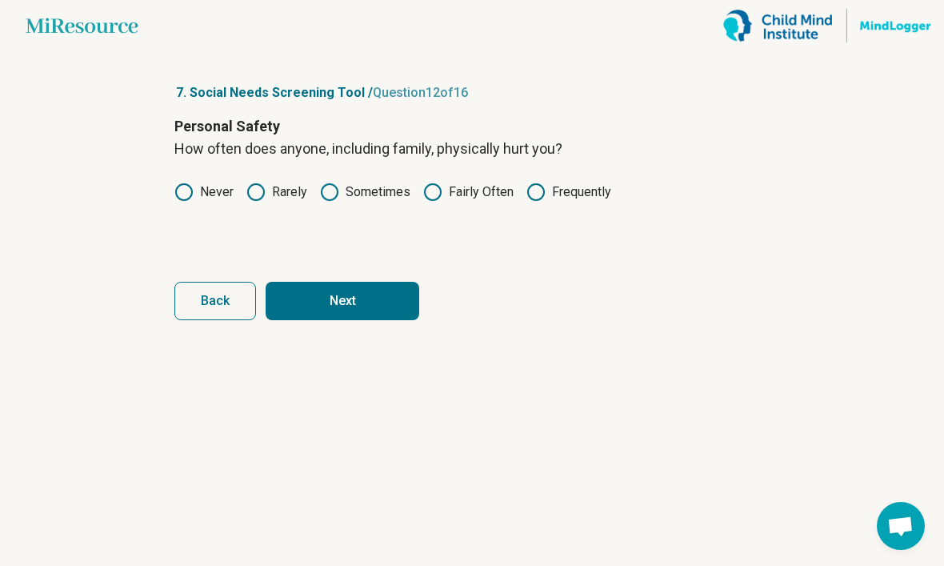
click at [341, 309] on button "Next" at bounding box center [343, 301] width 154 height 38
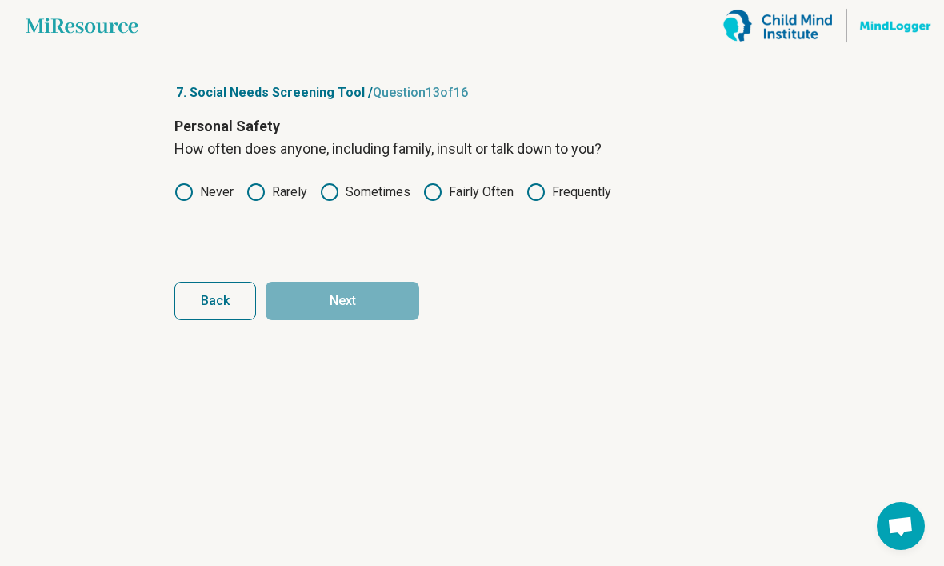
click at [191, 212] on div "Personal Safety How often does anyone, including family, insult or talk down to…" at bounding box center [471, 182] width 595 height 134
click at [266, 199] on label "Rarely" at bounding box center [277, 191] width 61 height 19
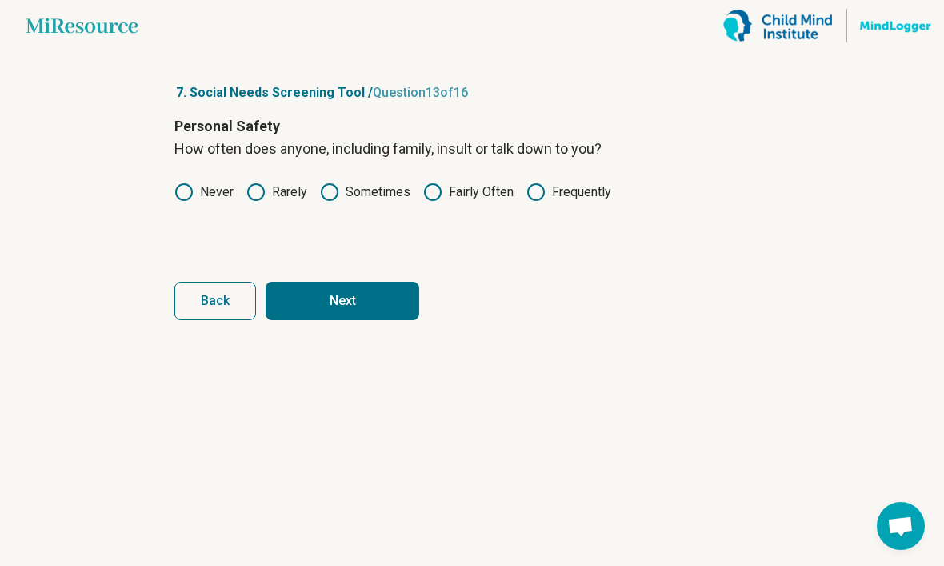
click at [319, 319] on button "Next" at bounding box center [343, 301] width 154 height 38
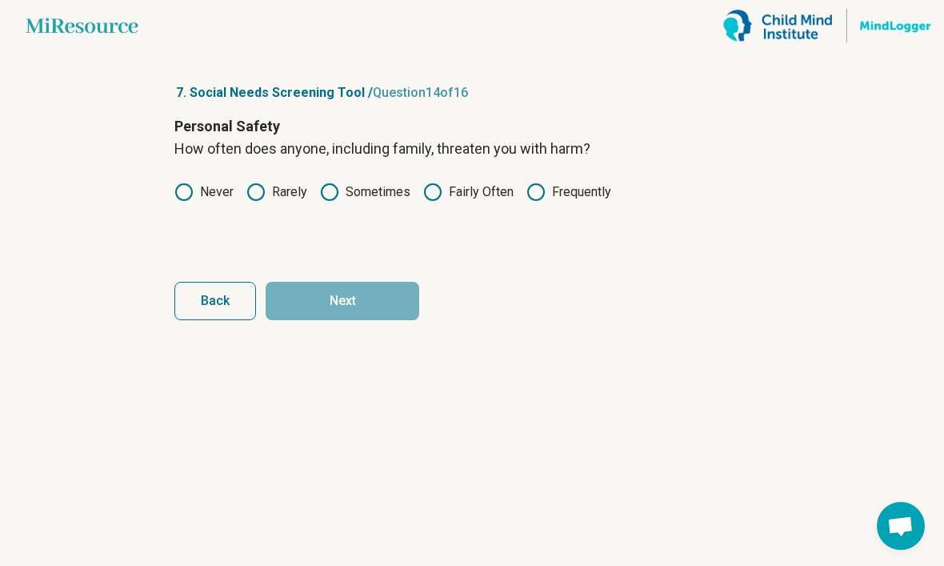
click at [202, 198] on label "Never" at bounding box center [203, 191] width 59 height 19
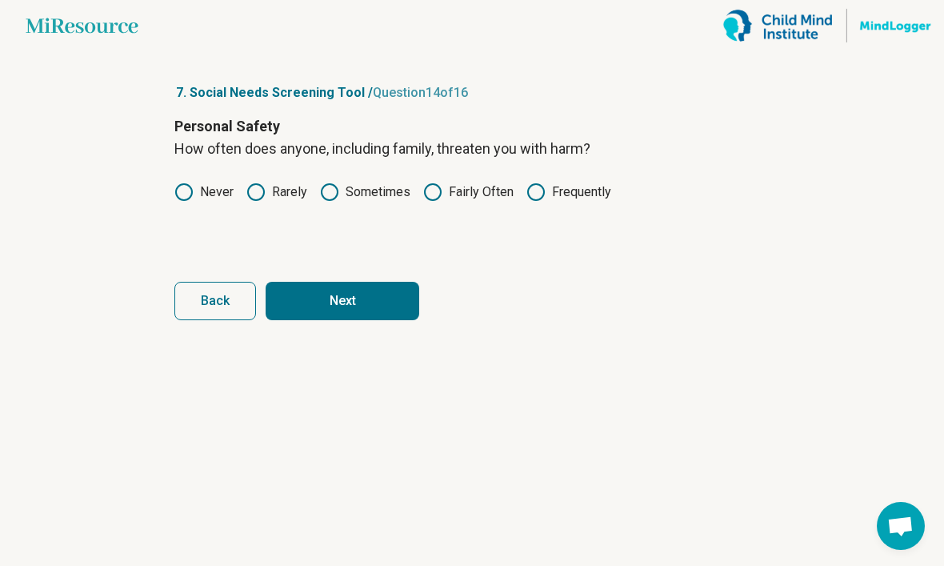
click at [350, 310] on button "Next" at bounding box center [343, 301] width 154 height 38
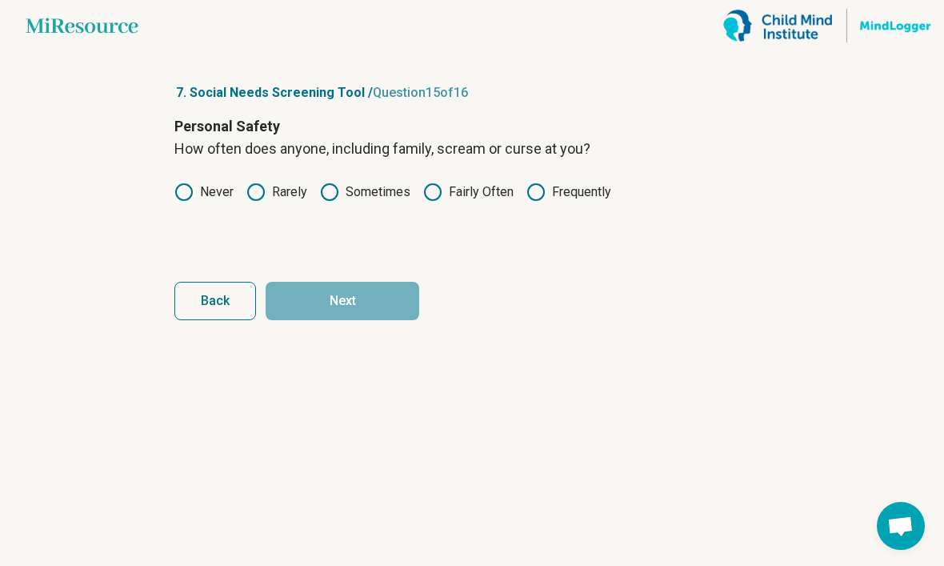
click at [255, 200] on circle at bounding box center [256, 192] width 16 height 16
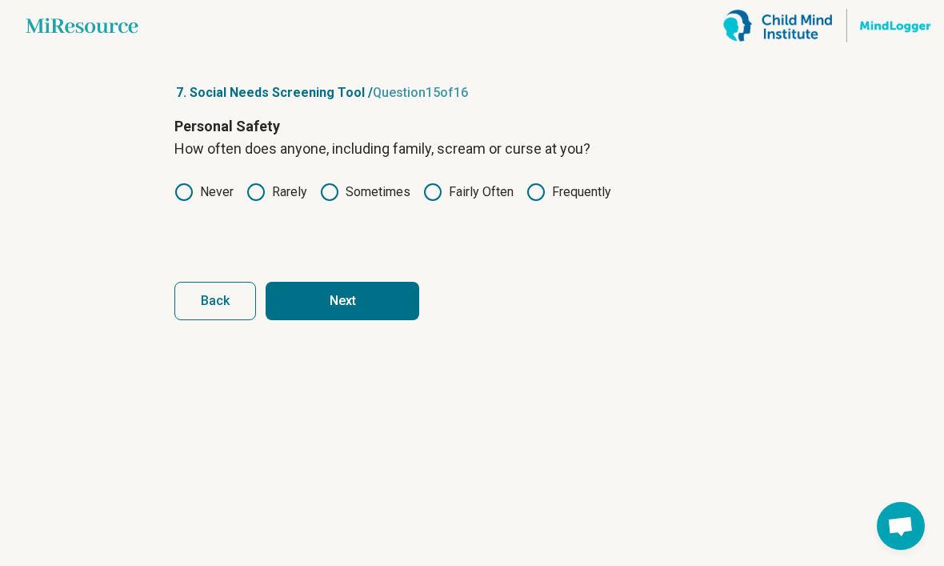
click at [349, 306] on button "Next" at bounding box center [343, 301] width 154 height 38
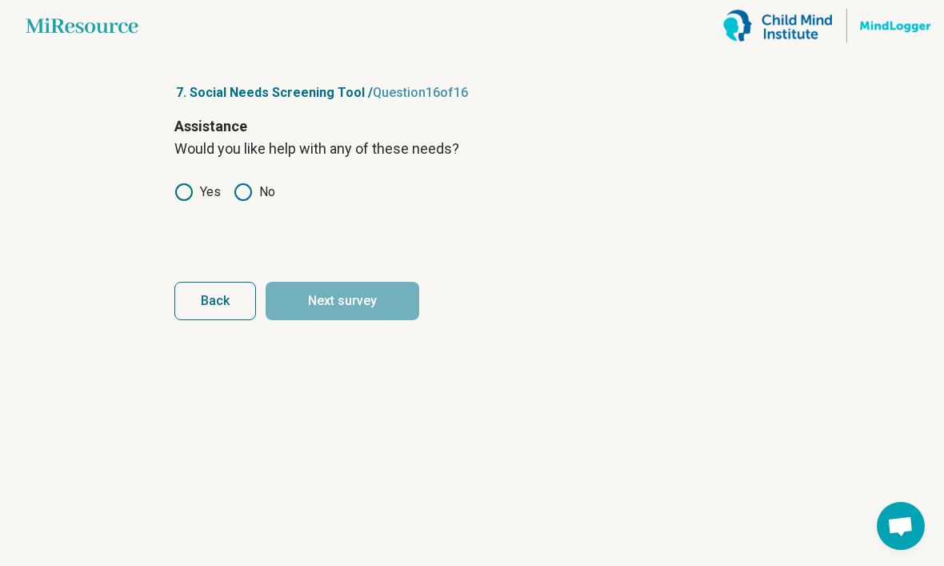
click at [235, 194] on circle at bounding box center [243, 192] width 16 height 16
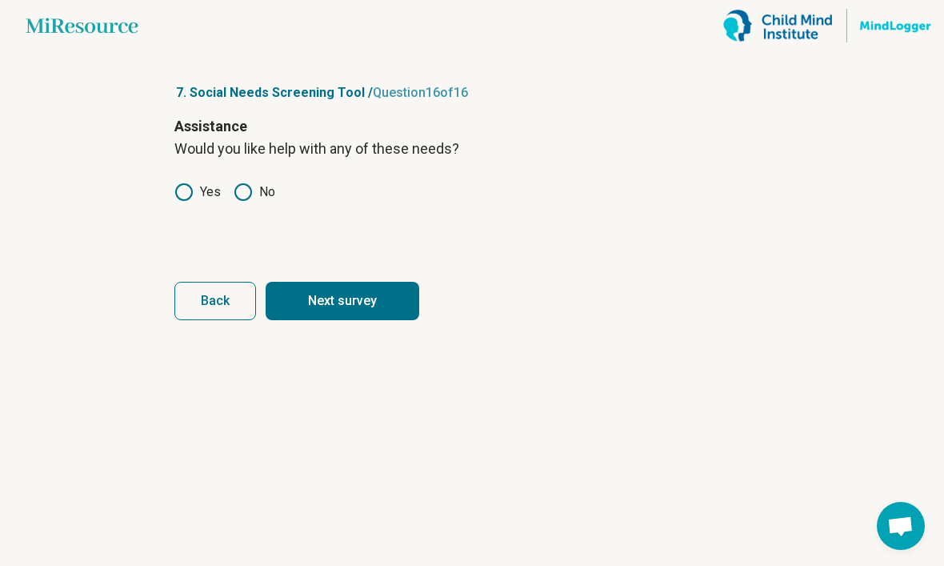
click at [323, 306] on button "Next survey" at bounding box center [343, 301] width 154 height 38
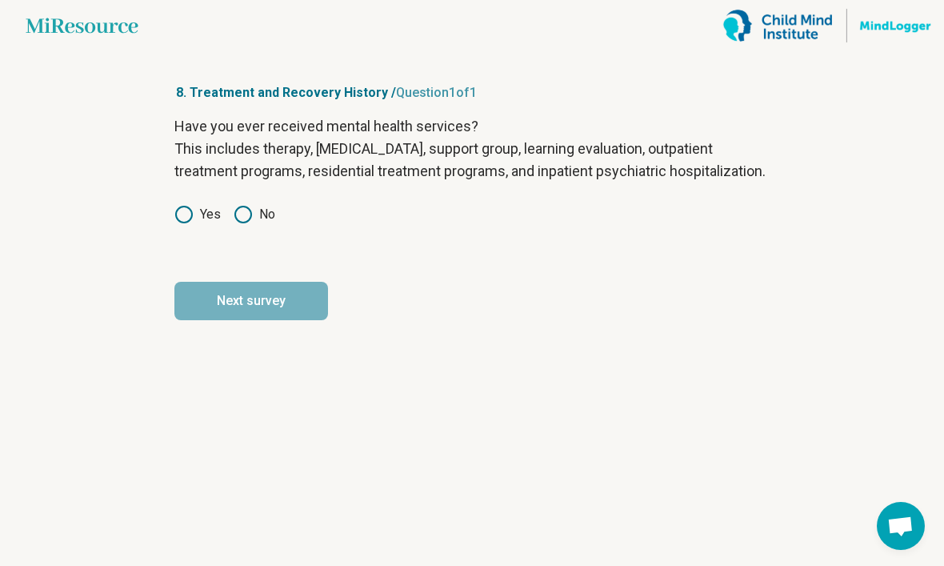
click at [194, 224] on label "Yes" at bounding box center [197, 214] width 46 height 19
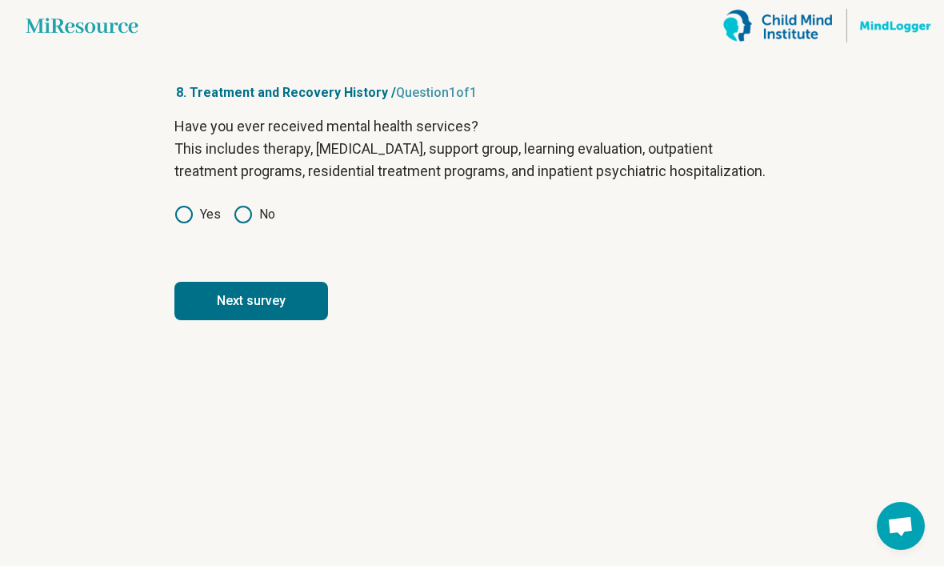
click at [297, 319] on button "Next survey" at bounding box center [251, 301] width 154 height 38
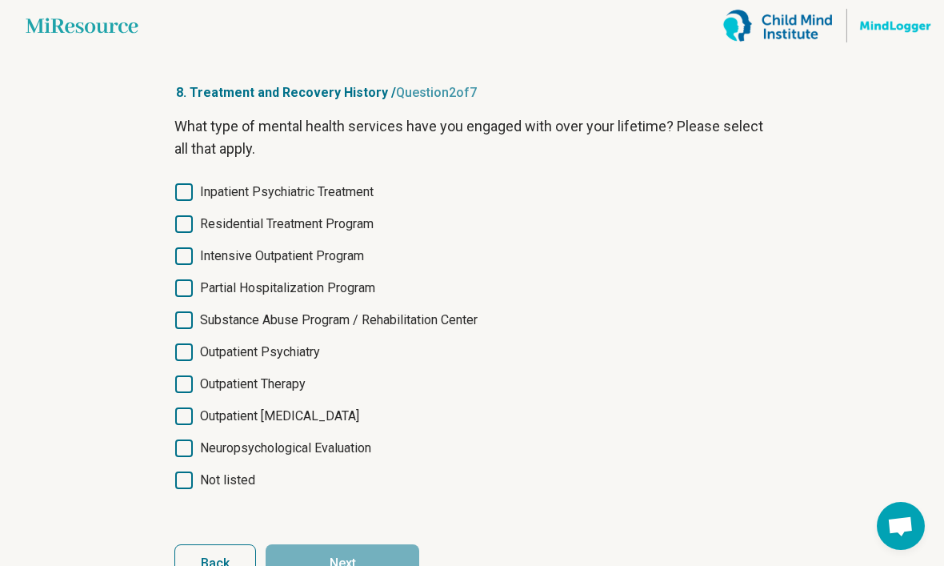
click at [356, 199] on span "Inpatient Psychiatric Treatment" at bounding box center [287, 191] width 174 height 19
click at [306, 379] on span "Outpatient Therapy" at bounding box center [253, 384] width 106 height 19
click at [320, 343] on span "Outpatient Psychiatry" at bounding box center [260, 352] width 120 height 19
click at [284, 350] on span "Outpatient Psychiatry" at bounding box center [260, 352] width 120 height 19
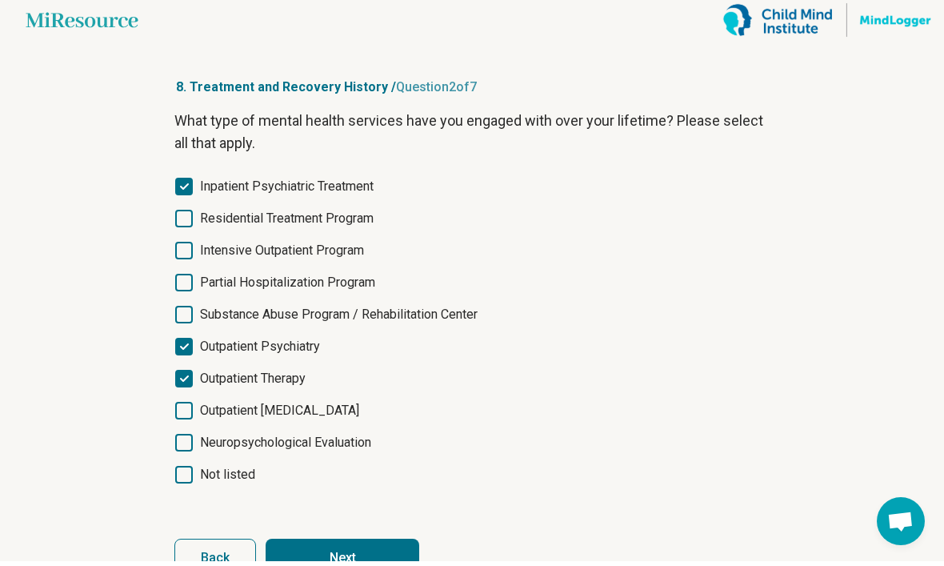
scroll to position [0, 0]
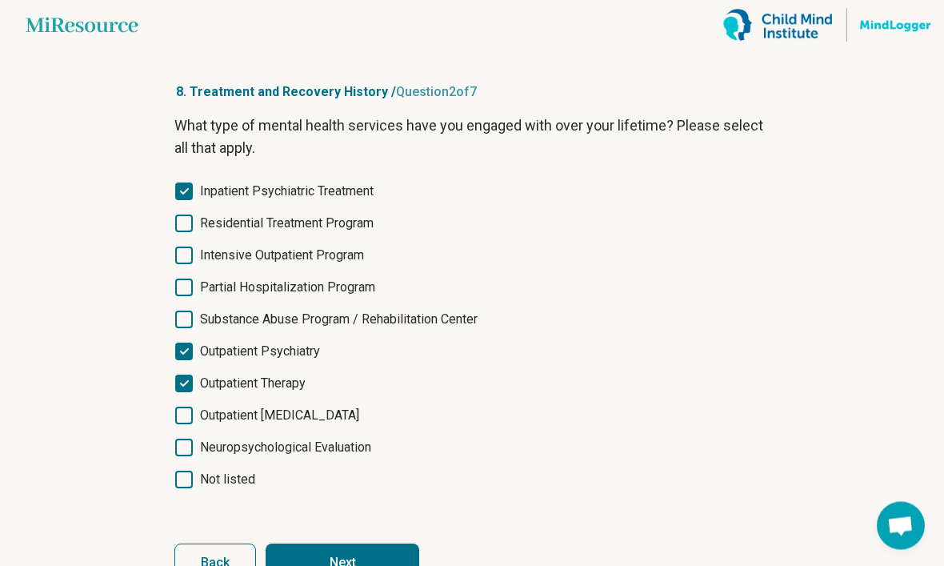
click at [360, 565] on button "Next" at bounding box center [343, 563] width 154 height 38
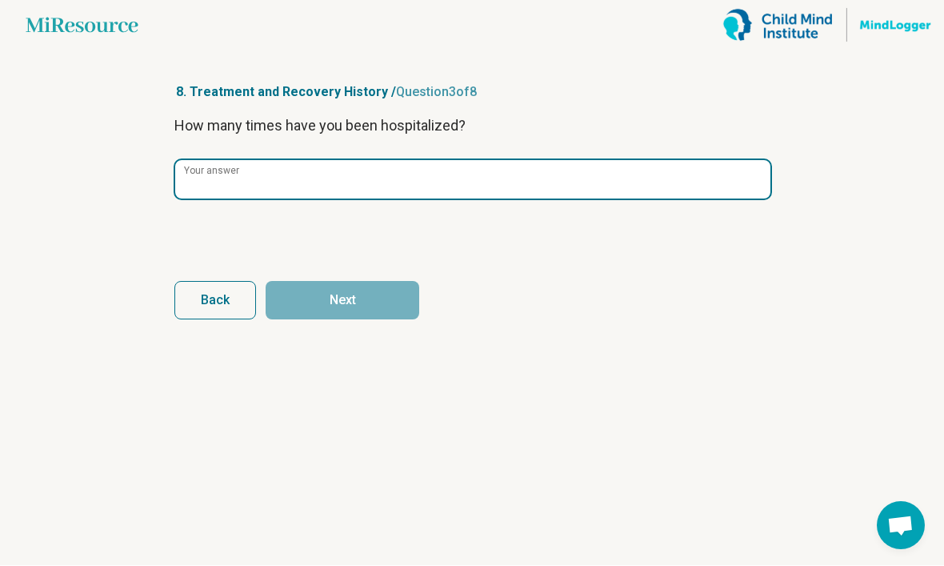
click at [571, 179] on input "Your answer" at bounding box center [472, 180] width 595 height 38
type input "*"
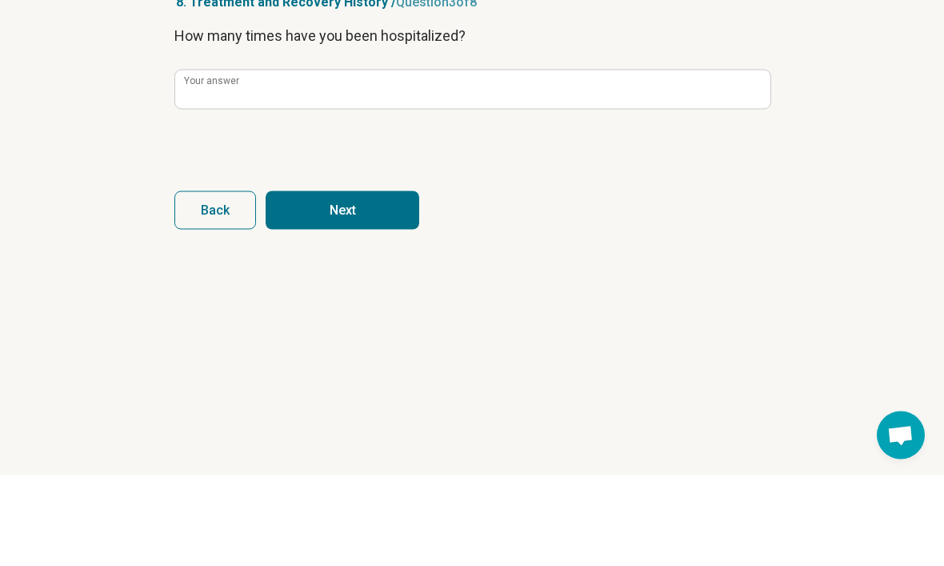
click at [384, 282] on button "Next" at bounding box center [343, 301] width 154 height 38
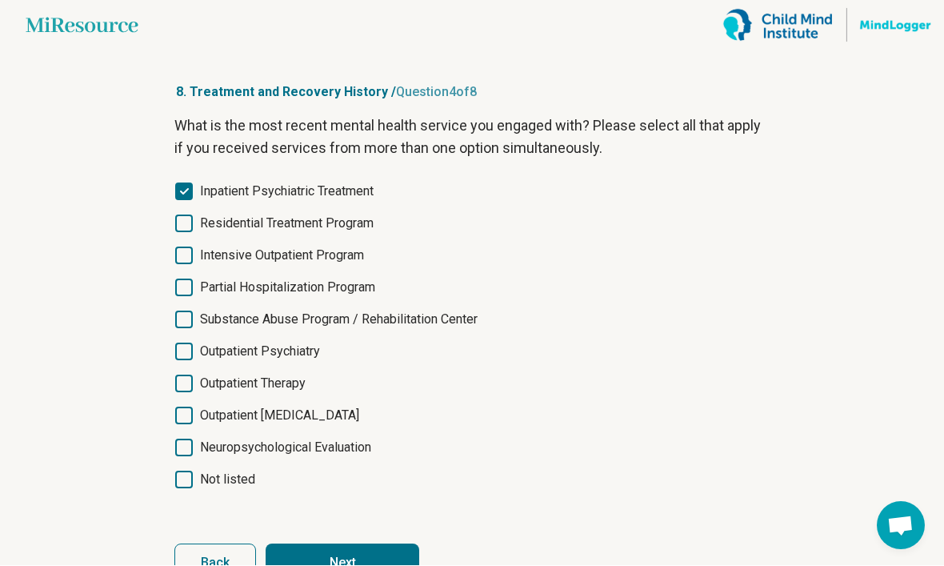
click at [366, 200] on span "Inpatient Psychiatric Treatment" at bounding box center [287, 191] width 174 height 19
click at [354, 558] on button "Next" at bounding box center [343, 563] width 154 height 38
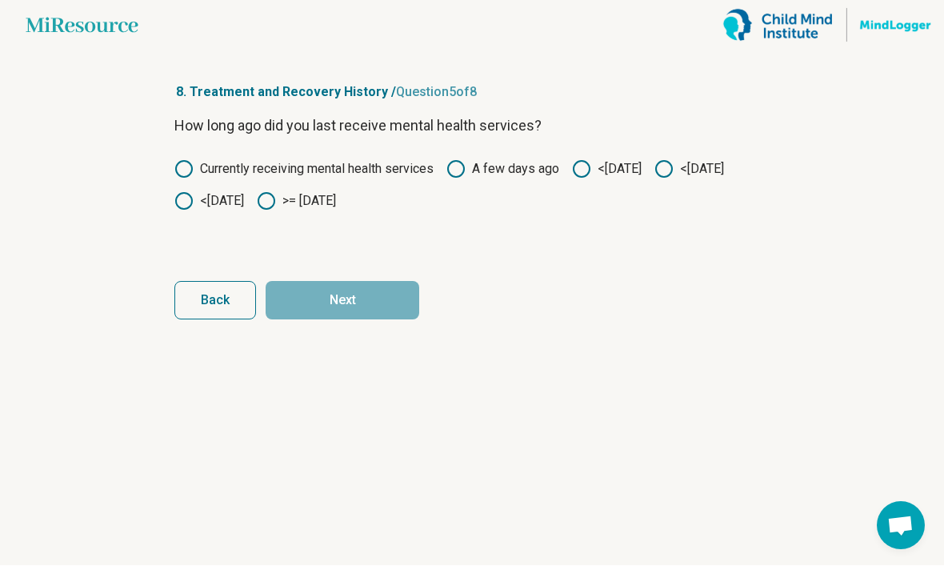
click at [276, 208] on icon at bounding box center [266, 201] width 19 height 19
click at [387, 293] on button "Next" at bounding box center [343, 301] width 154 height 38
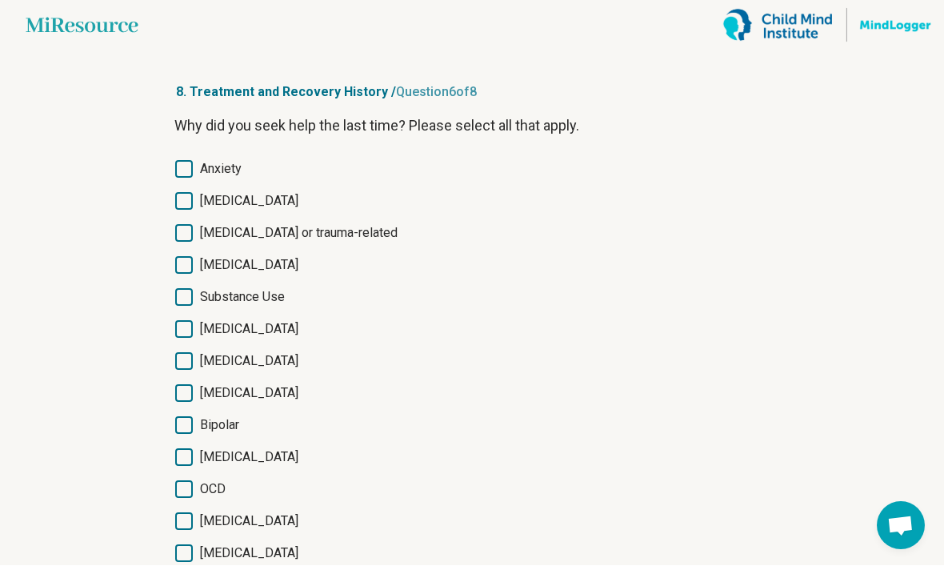
scroll to position [1, 0]
click at [284, 205] on label "[MEDICAL_DATA]" at bounding box center [471, 200] width 595 height 19
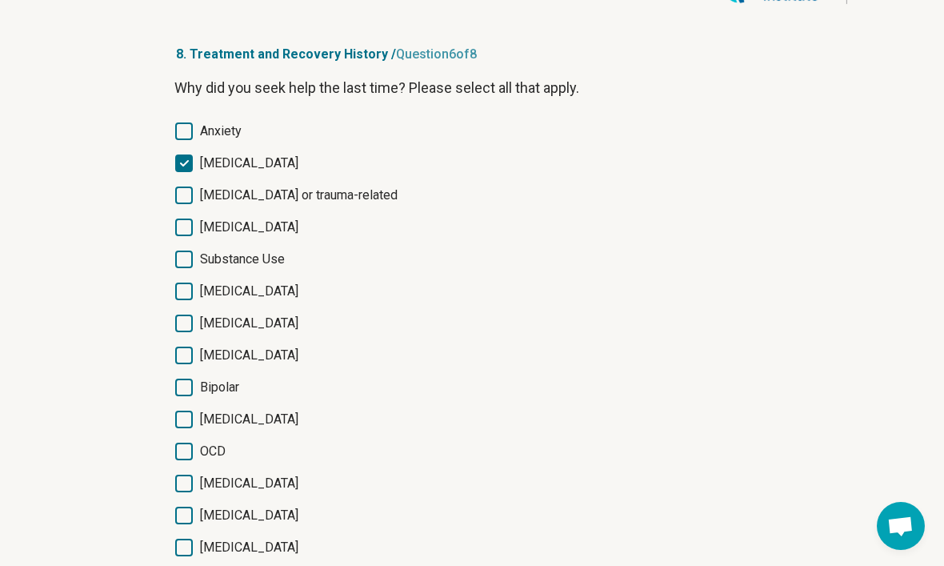
scroll to position [36, 0]
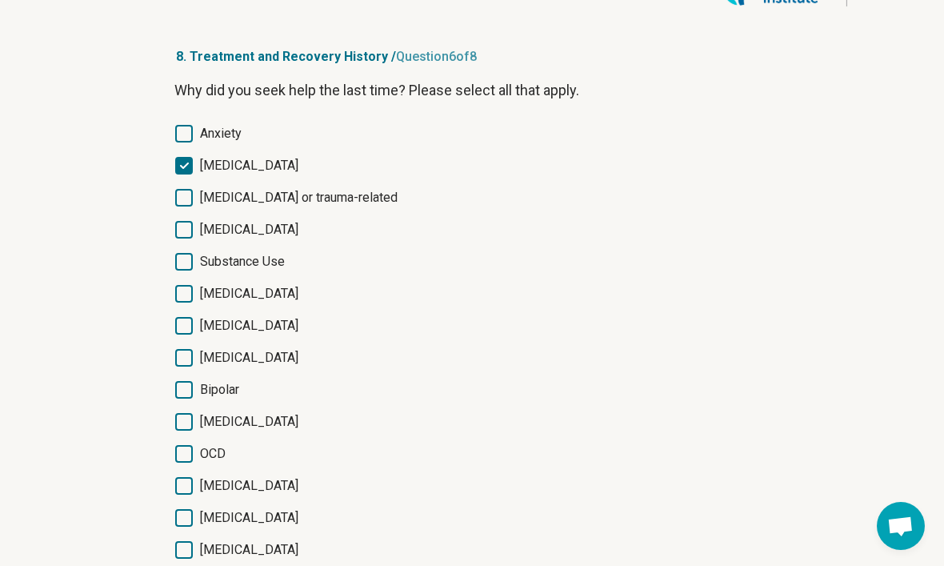
click at [220, 141] on span "Anxiety" at bounding box center [221, 133] width 42 height 19
click at [224, 142] on span "Anxiety" at bounding box center [221, 133] width 42 height 19
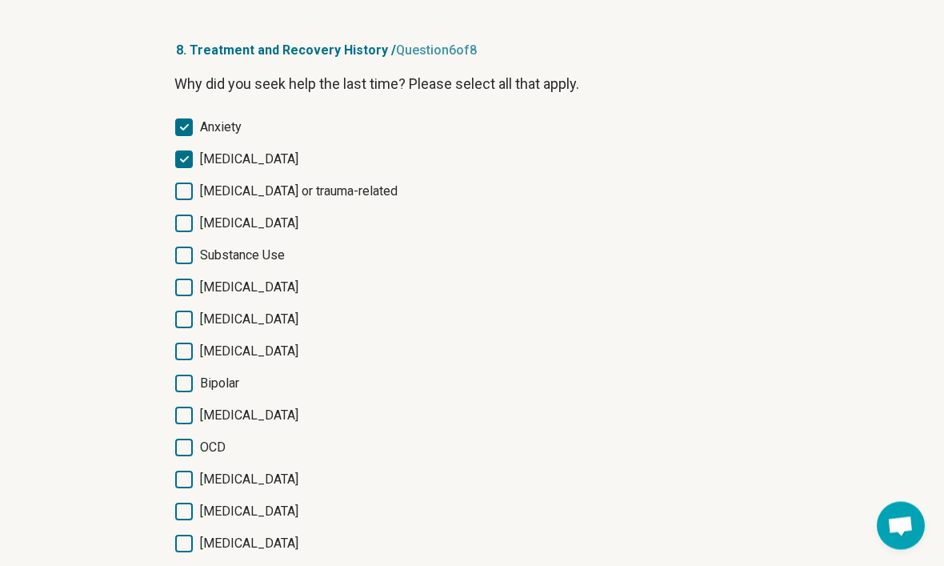
click at [215, 380] on span "Bipolar" at bounding box center [219, 384] width 39 height 19
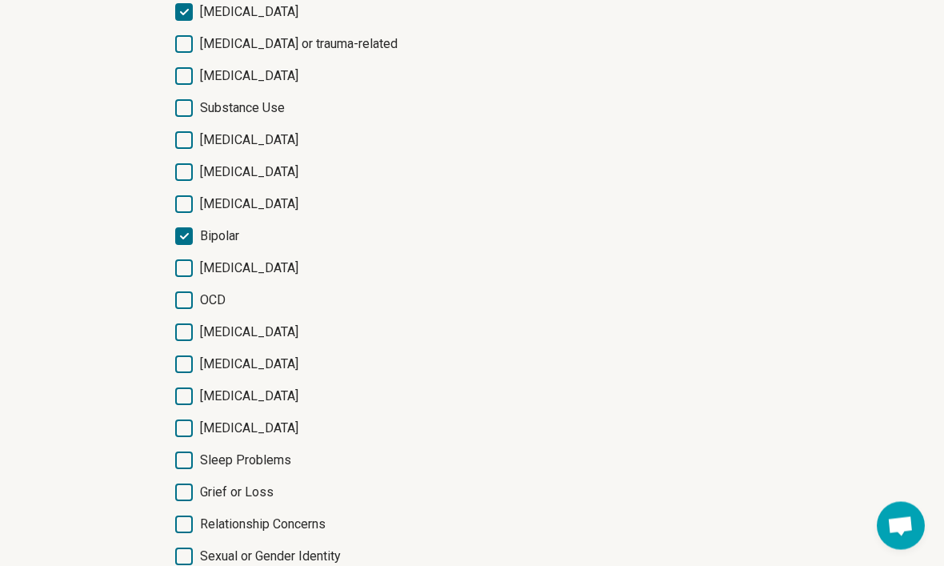
scroll to position [293, 0]
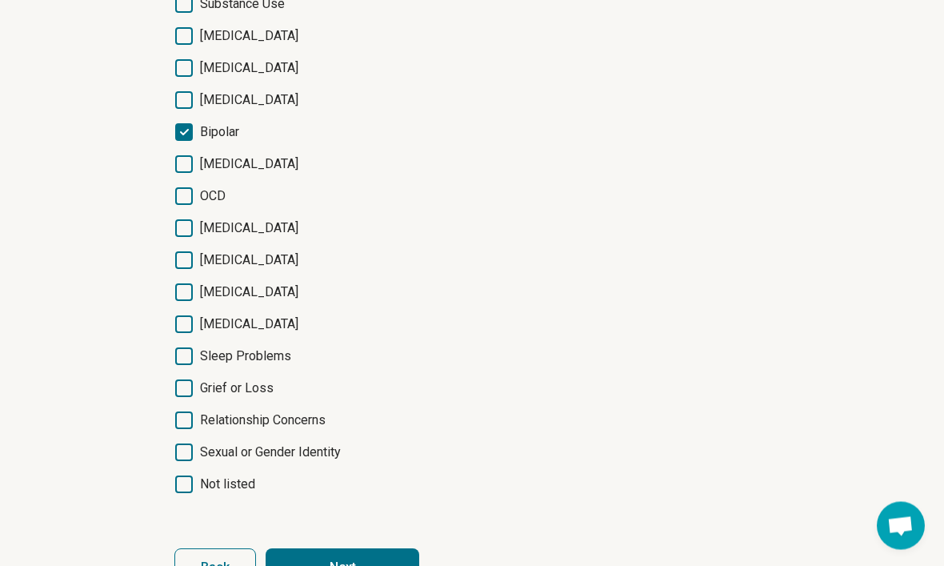
click at [330, 565] on button "Next" at bounding box center [343, 568] width 154 height 38
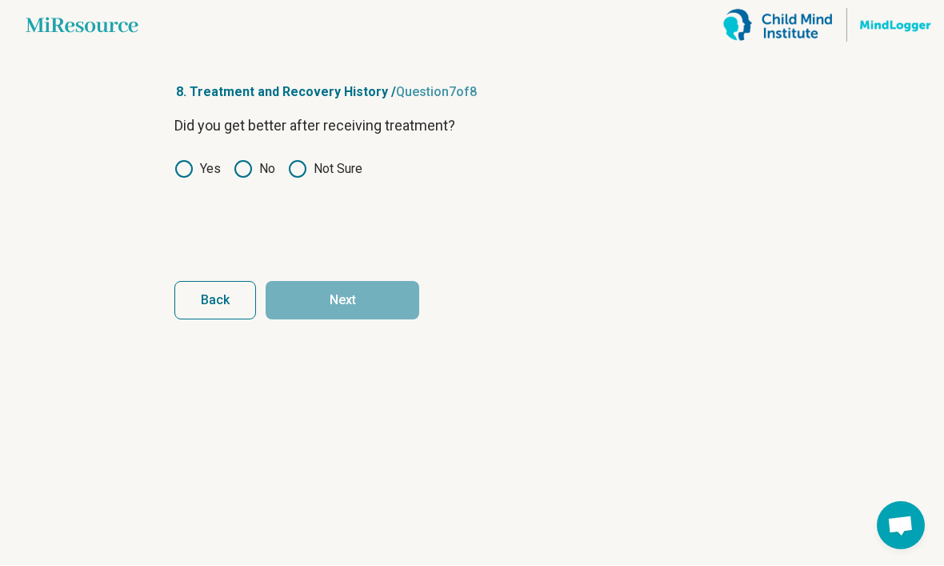
click at [204, 178] on label "Yes" at bounding box center [197, 169] width 46 height 19
click at [298, 177] on circle at bounding box center [298, 170] width 16 height 16
click at [321, 316] on button "Next" at bounding box center [343, 301] width 154 height 38
click at [185, 176] on circle at bounding box center [184, 170] width 16 height 16
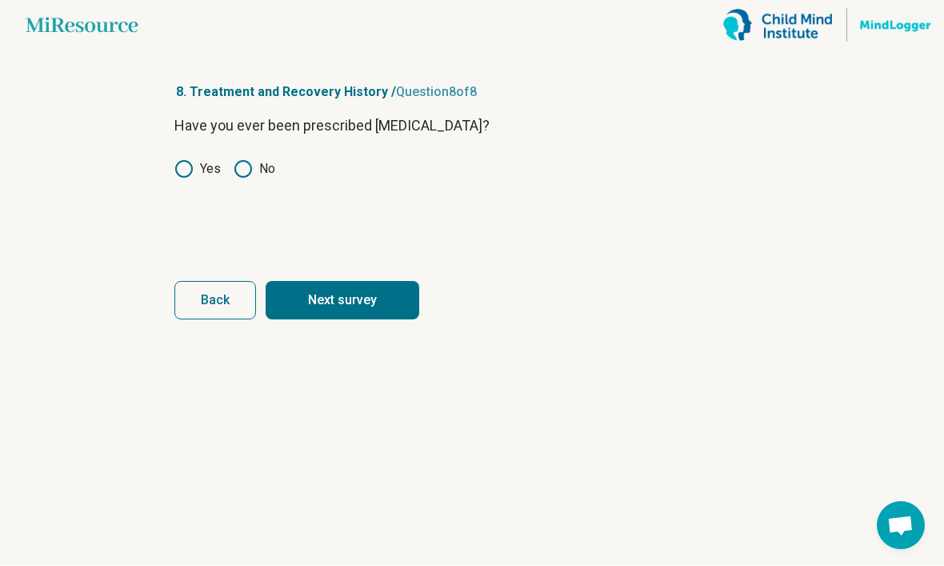
click at [333, 307] on button "Next survey" at bounding box center [343, 301] width 154 height 38
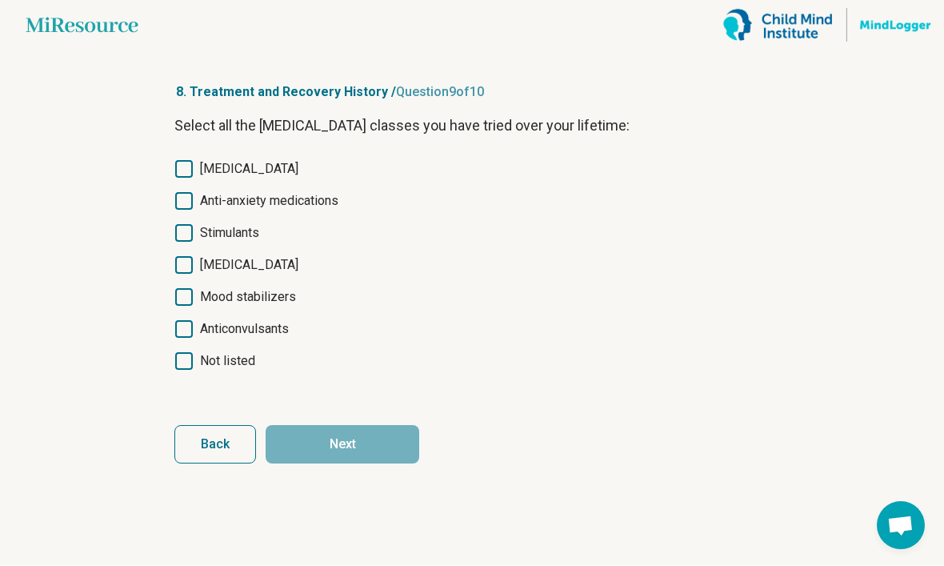
click at [283, 168] on span "[MEDICAL_DATA]" at bounding box center [249, 169] width 98 height 19
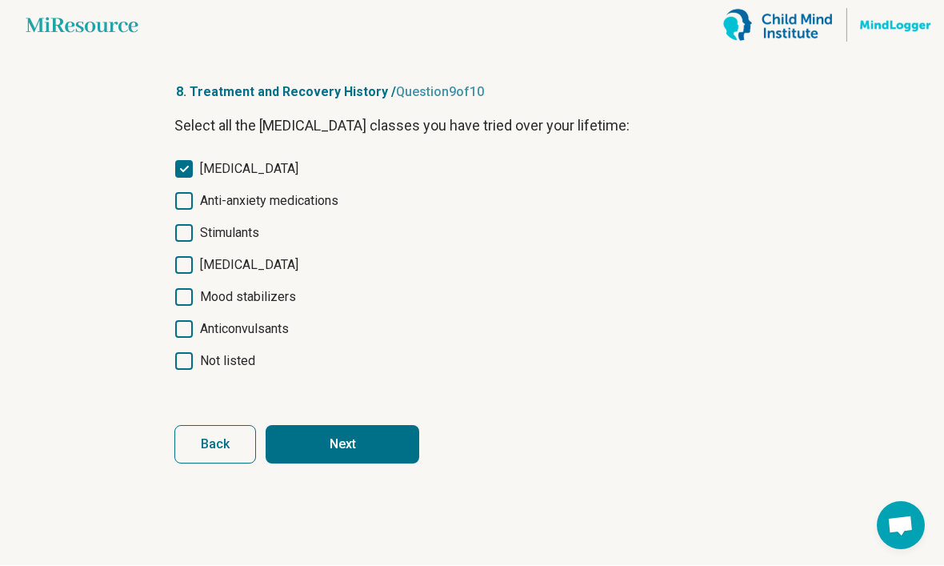
click at [271, 263] on span "[MEDICAL_DATA]" at bounding box center [249, 265] width 98 height 19
click at [355, 439] on button "Next" at bounding box center [343, 445] width 154 height 38
click at [274, 264] on span "[MEDICAL_DATA]" at bounding box center [249, 265] width 98 height 19
click at [348, 461] on button "Next survey" at bounding box center [343, 445] width 154 height 38
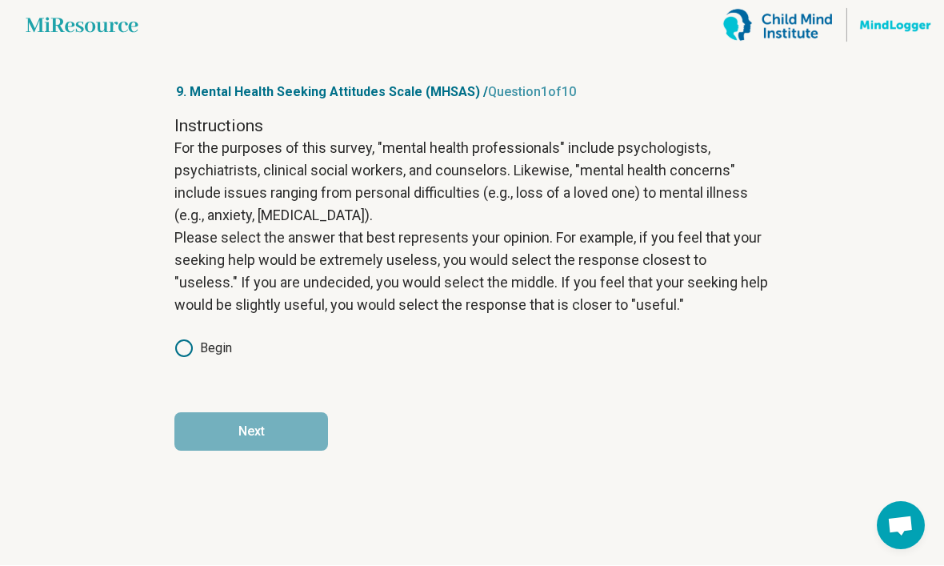
click at [208, 353] on label "Begin" at bounding box center [203, 348] width 58 height 19
click at [242, 431] on button "Next" at bounding box center [251, 432] width 154 height 38
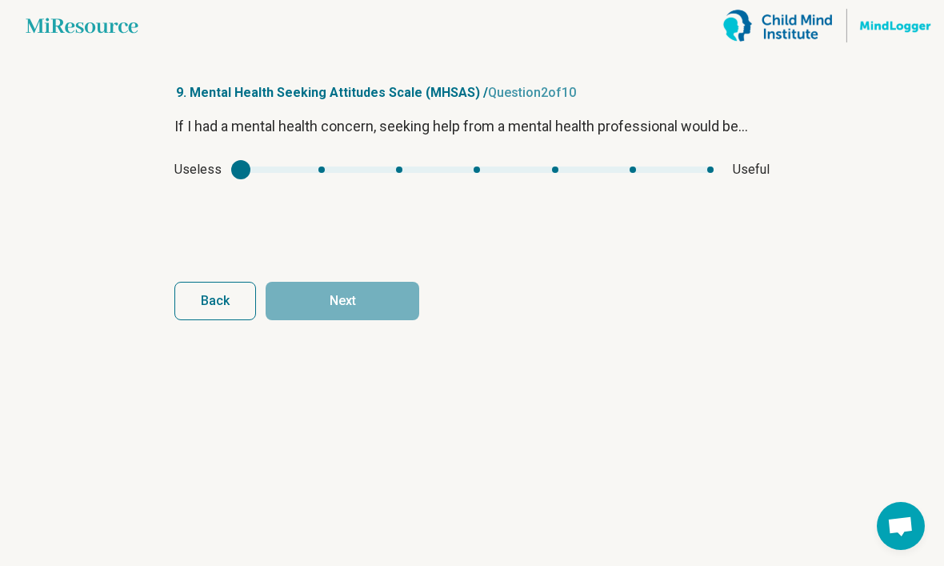
scroll to position [46, 0]
click at [327, 134] on div "If I had a mental health concern, seeking help from a mental health professiona…" at bounding box center [471, 182] width 595 height 134
type input "*"
click at [649, 166] on div "mhsas1" at bounding box center [477, 169] width 473 height 6
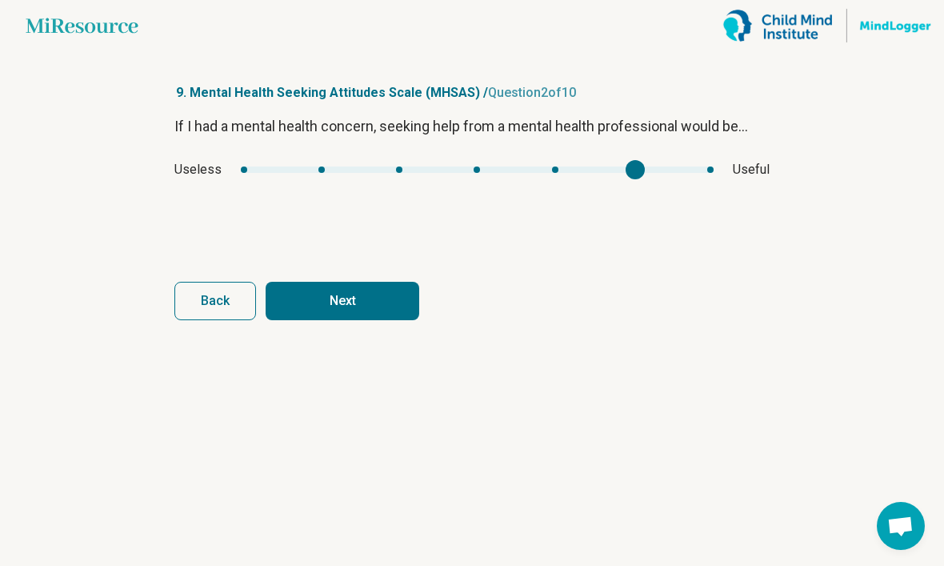
click at [398, 282] on button "Next" at bounding box center [343, 301] width 154 height 38
click at [639, 166] on div "mhsas2" at bounding box center [465, 169] width 436 height 6
click at [307, 122] on div "If I had a mental health concern, seeking help from a mental health professiona…" at bounding box center [471, 182] width 595 height 134
type input "*"
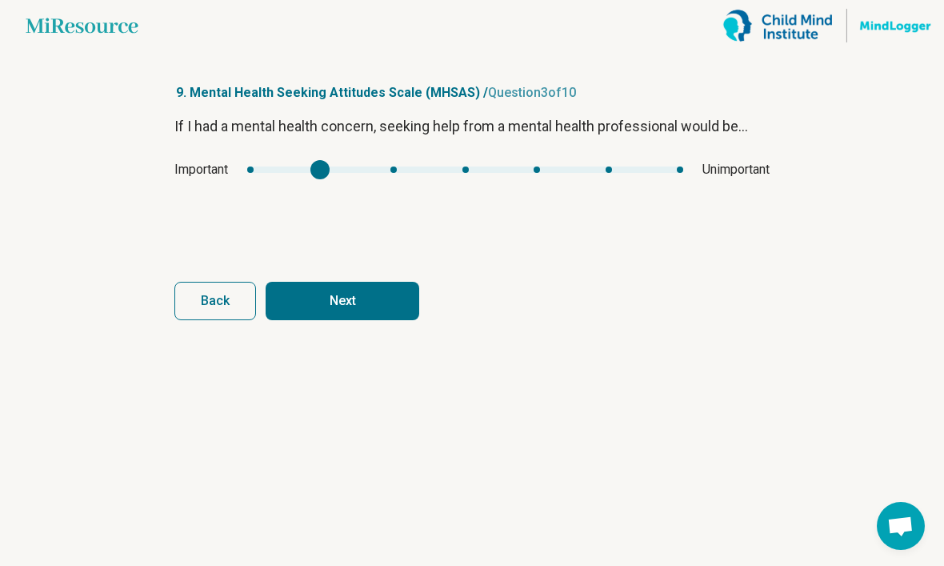
click at [276, 166] on div "mhsas2" at bounding box center [465, 169] width 436 height 6
click at [347, 282] on button "Next" at bounding box center [343, 301] width 154 height 38
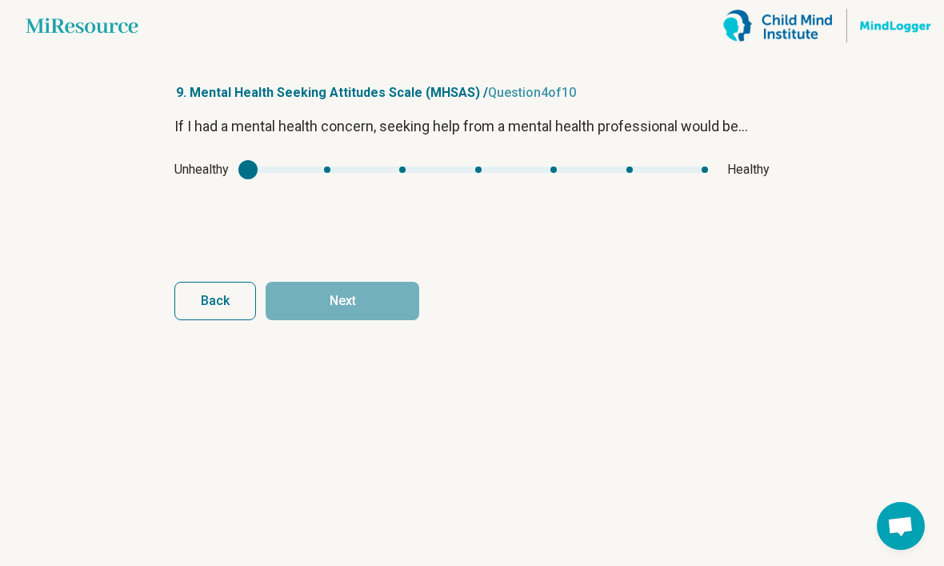
click at [667, 166] on div "mhsas3" at bounding box center [478, 169] width 460 height 6
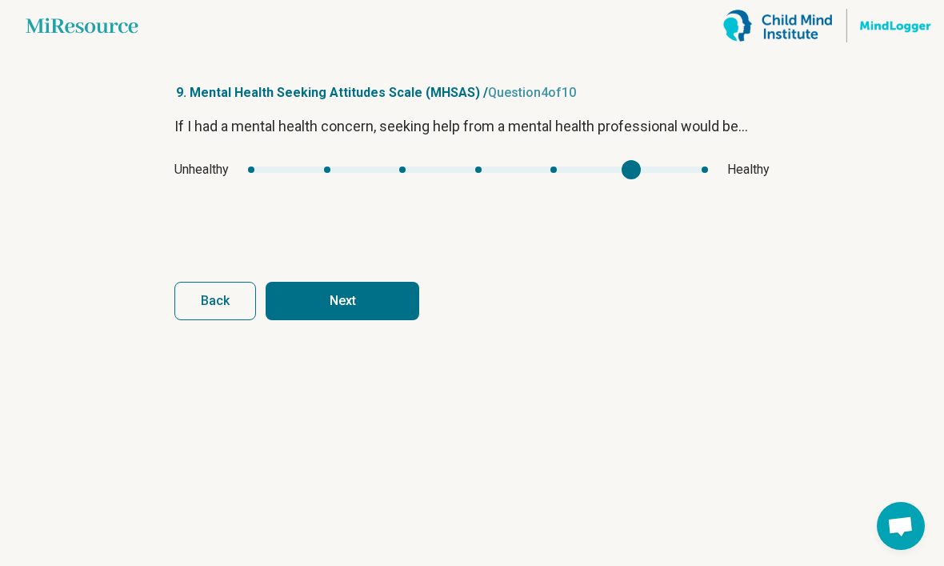
type input "*"
click at [700, 160] on div "mhsas3" at bounding box center [708, 169] width 19 height 19
click at [430, 282] on div "Back Next" at bounding box center [471, 301] width 595 height 38
click at [387, 282] on button "Next" at bounding box center [343, 301] width 154 height 38
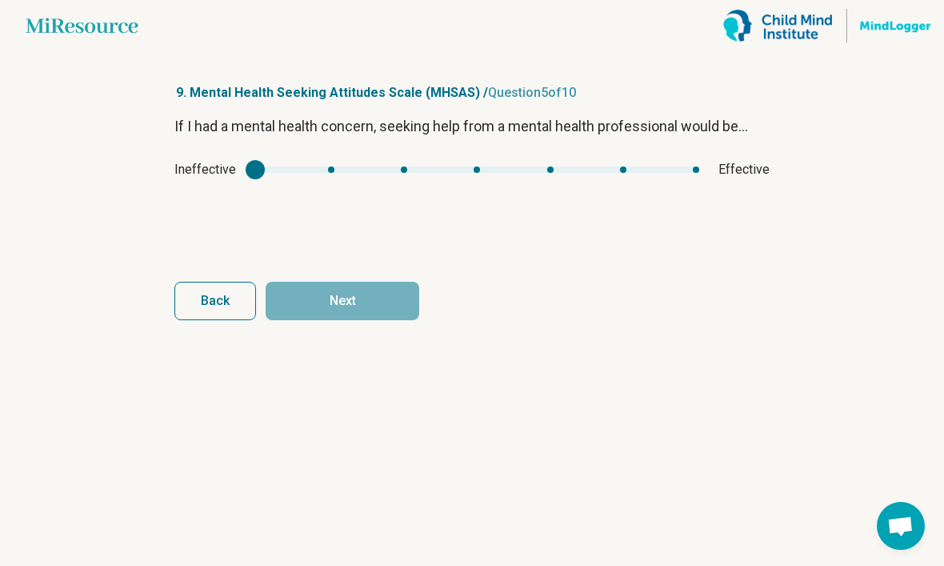
click at [687, 160] on div "Ineffective Effective" at bounding box center [471, 169] width 595 height 19
type input "*"
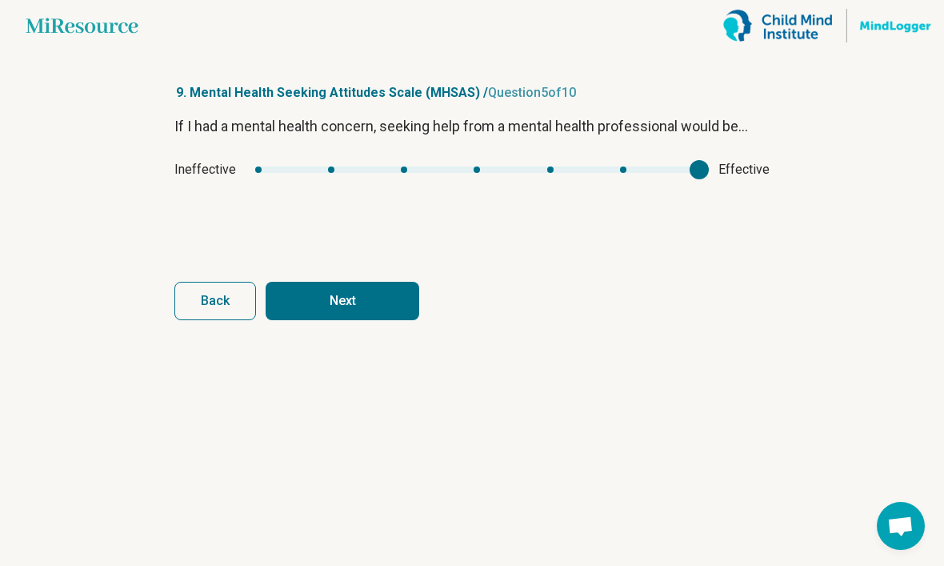
click at [695, 160] on div "mhsas4" at bounding box center [699, 169] width 19 height 19
click at [405, 282] on button "Next" at bounding box center [343, 301] width 154 height 38
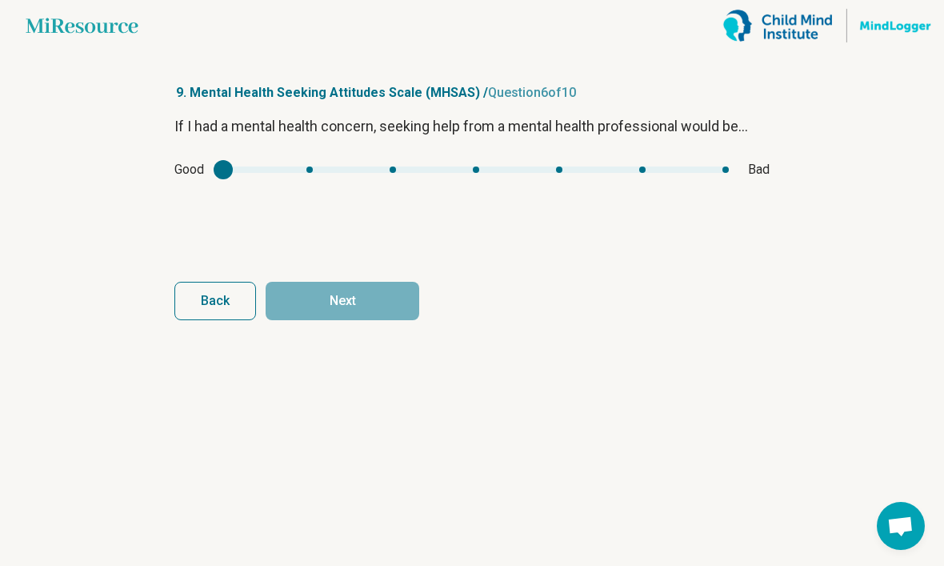
click at [253, 151] on div "If I had a mental health concern, seeking help from a mental health professiona…" at bounding box center [471, 182] width 595 height 134
click at [252, 150] on div "If I had a mental health concern, seeking help from a mental health professiona…" at bounding box center [471, 182] width 595 height 134
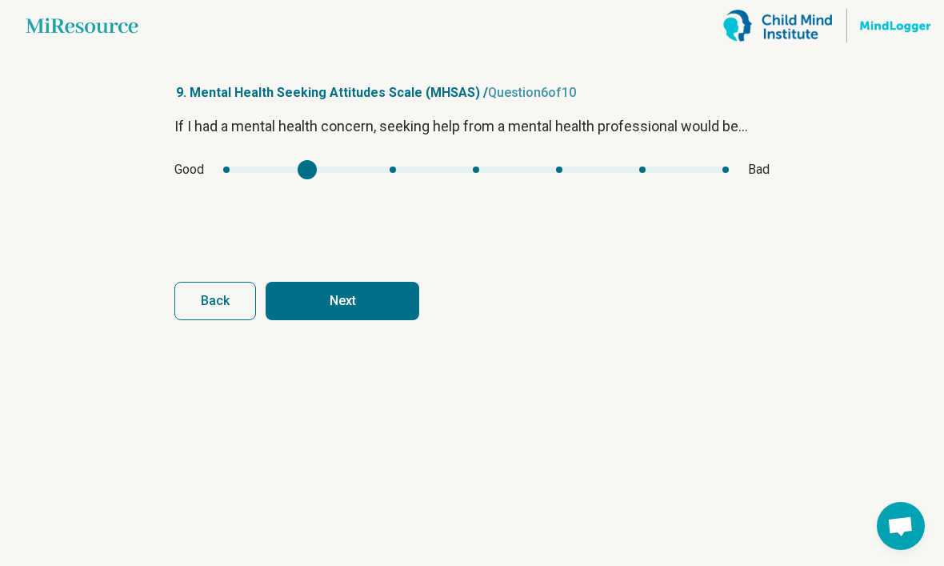
type input "*"
click at [265, 166] on div "mhsas5" at bounding box center [476, 169] width 506 height 6
click at [264, 166] on div "mhsas5" at bounding box center [476, 169] width 506 height 6
click at [340, 282] on button "Next" at bounding box center [343, 301] width 154 height 38
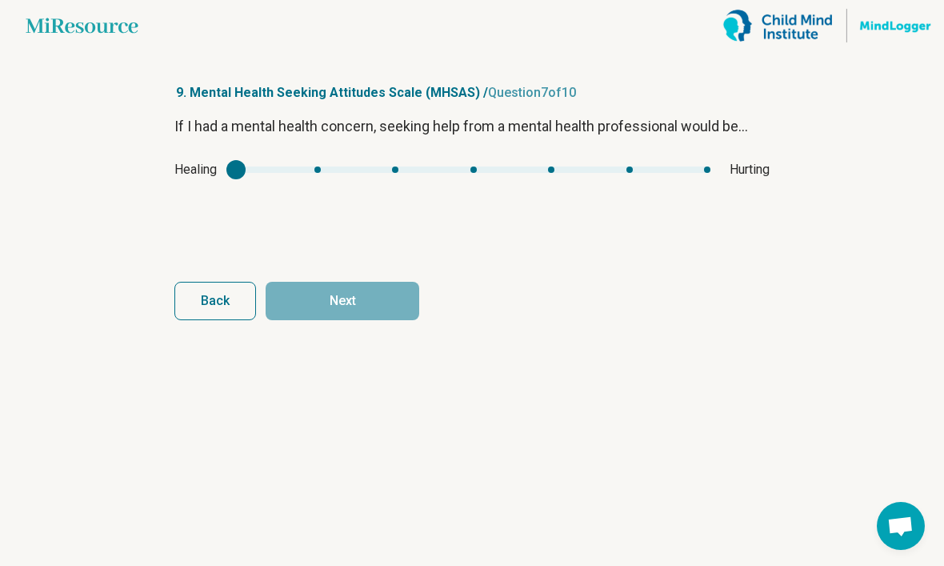
click at [262, 143] on div "If I had a mental health concern, seeking help from a mental health professiona…" at bounding box center [471, 182] width 595 height 134
click at [257, 160] on div "Healing Hurting" at bounding box center [471, 169] width 595 height 19
click at [246, 160] on div "mhsas6" at bounding box center [235, 169] width 19 height 19
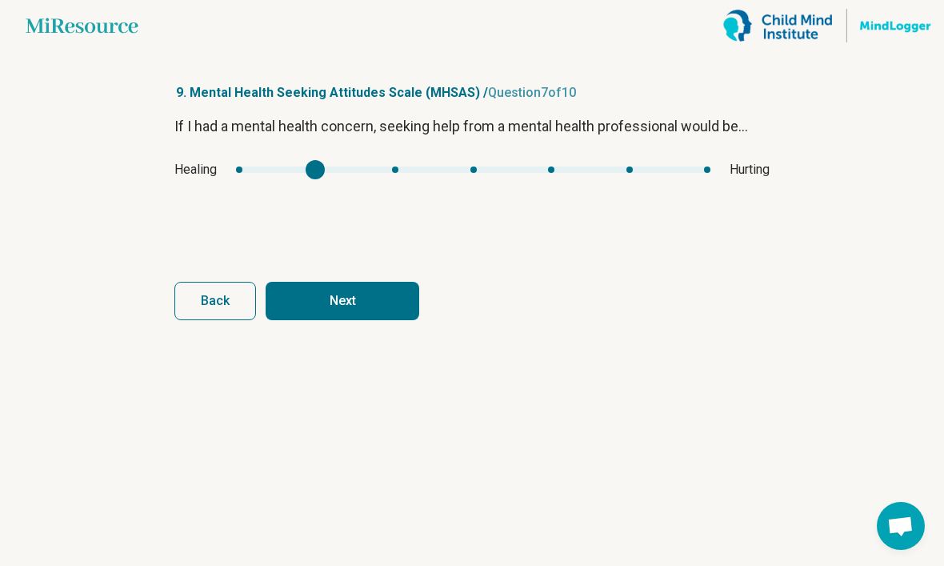
scroll to position [35, 0]
type input "*"
click at [306, 160] on div "mhsas6" at bounding box center [315, 169] width 19 height 19
click at [340, 282] on button "Next" at bounding box center [343, 301] width 154 height 38
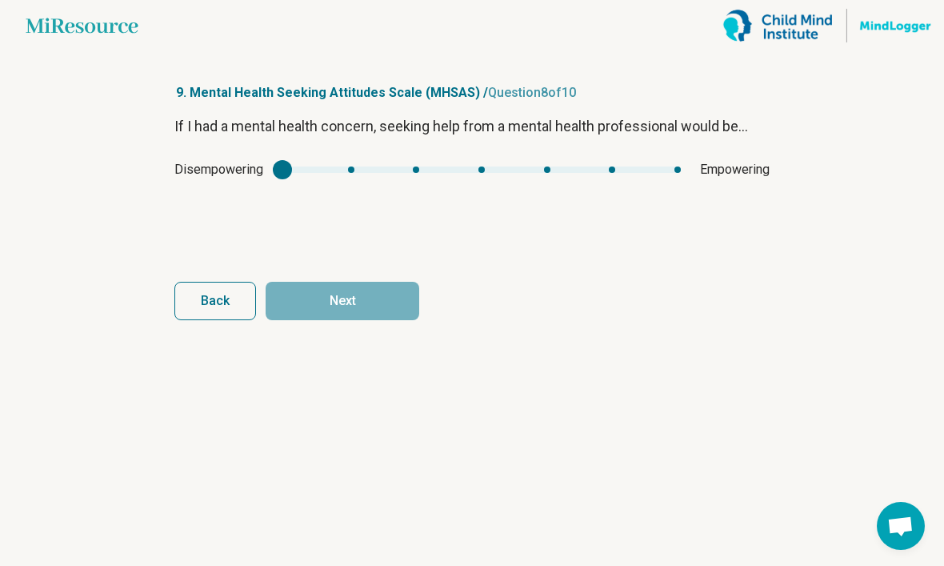
click at [292, 160] on div "mhsas7" at bounding box center [282, 169] width 19 height 19
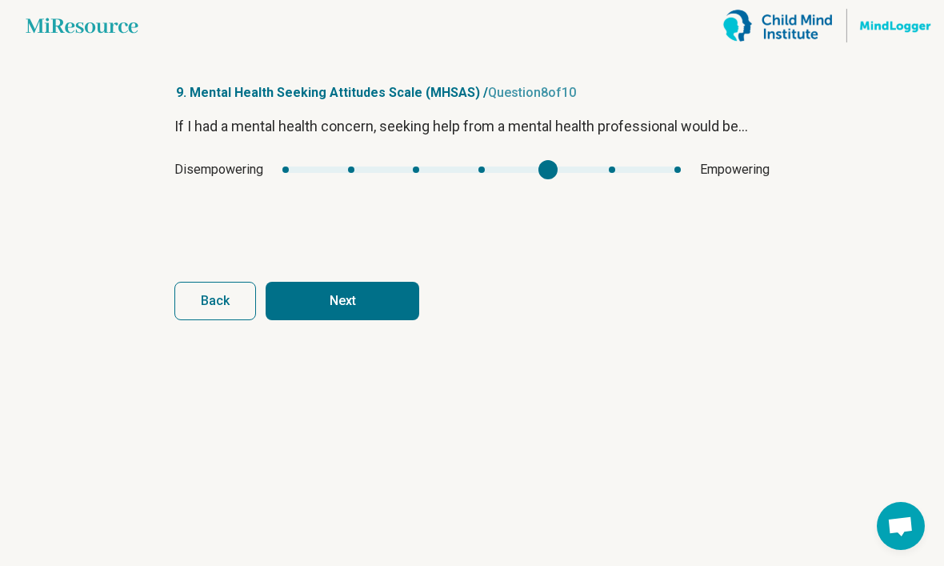
type input "*"
click at [558, 160] on div "mhsas7" at bounding box center [548, 169] width 19 height 19
click at [401, 282] on button "Next" at bounding box center [343, 301] width 154 height 38
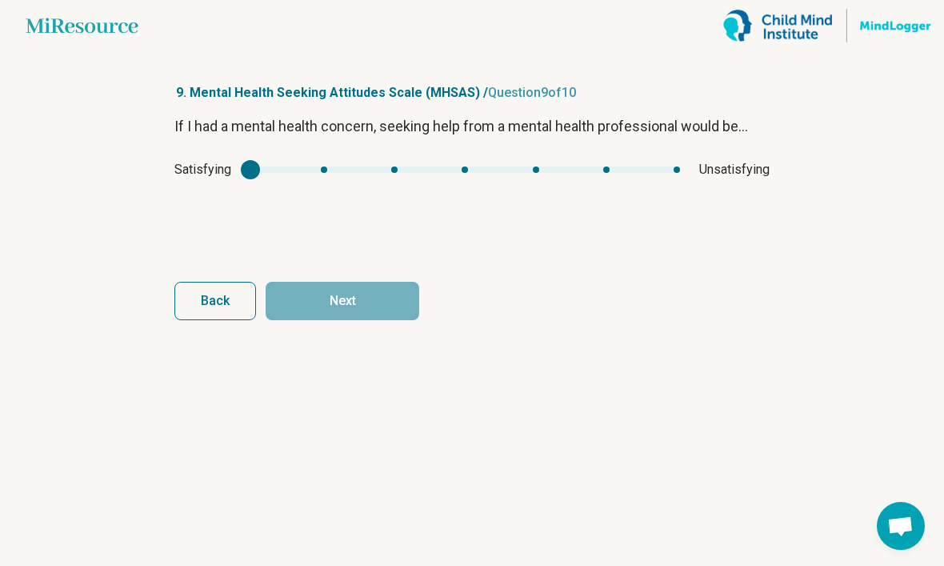
click at [266, 146] on div "If I had a mental health concern, seeking help from a mental health professiona…" at bounding box center [471, 182] width 595 height 134
click at [319, 160] on div "Satisfying Unsatisfying" at bounding box center [471, 169] width 595 height 19
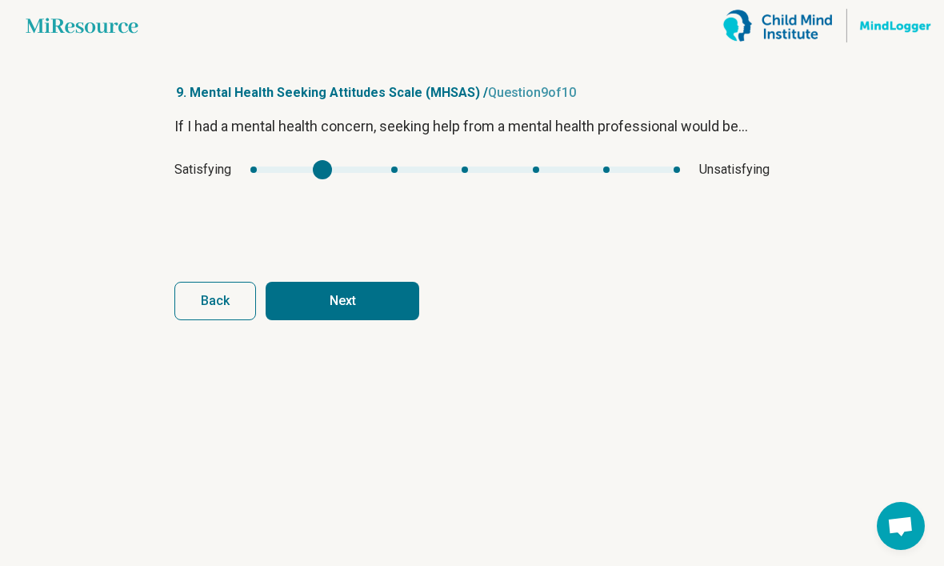
click at [326, 160] on div "mhsas8" at bounding box center [322, 169] width 19 height 19
click at [260, 144] on div "If I had a mental health concern, seeking help from a mental health professiona…" at bounding box center [471, 182] width 595 height 134
type input "*"
click at [260, 166] on div "mhsas8" at bounding box center [466, 169] width 430 height 6
click at [305, 282] on button "Next" at bounding box center [343, 301] width 154 height 38
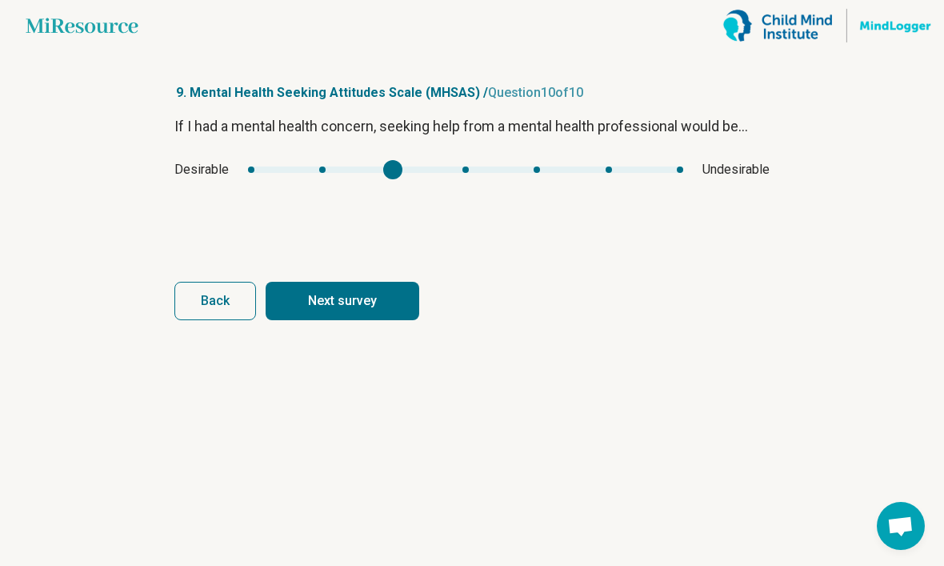
click at [427, 166] on div "mhsas9" at bounding box center [465, 169] width 435 height 6
click at [247, 146] on div "If I had a mental health concern, seeking help from a mental health professiona…" at bounding box center [471, 182] width 595 height 134
type input "*"
click at [247, 146] on div "If I had a mental health concern, seeking help from a mental health professiona…" at bounding box center [471, 182] width 595 height 134
click at [346, 282] on button "Next survey" at bounding box center [343, 301] width 154 height 38
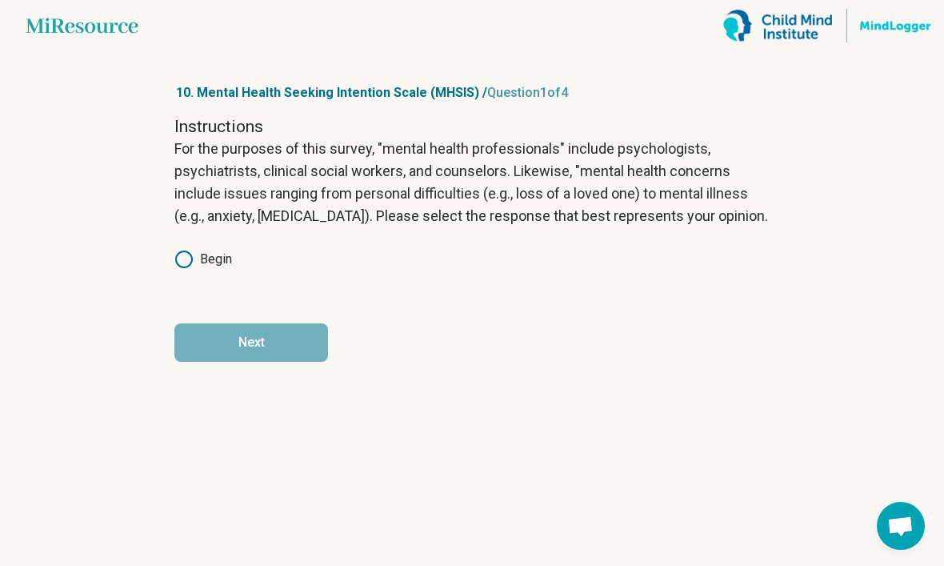
click at [200, 250] on label "Begin" at bounding box center [203, 259] width 58 height 19
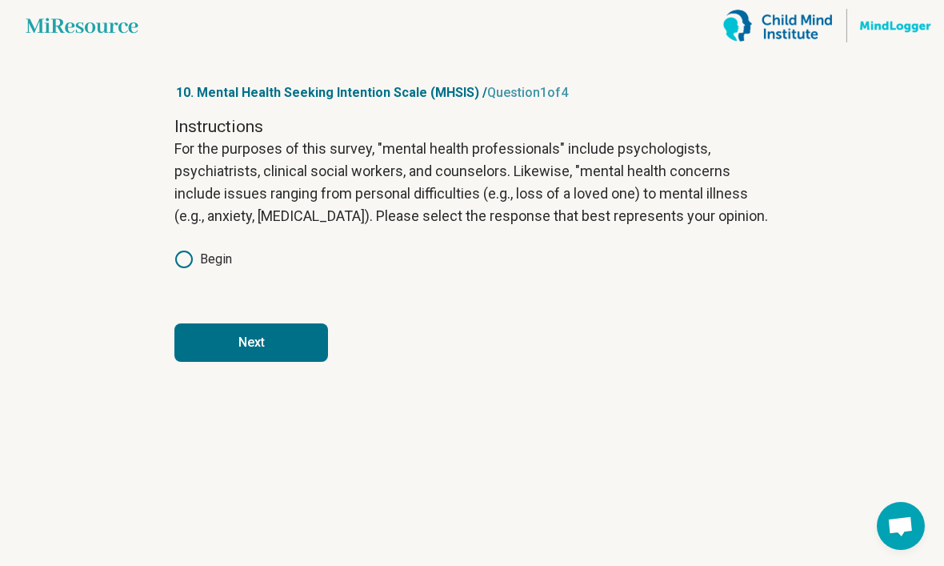
click at [267, 323] on button "Next" at bounding box center [251, 342] width 154 height 38
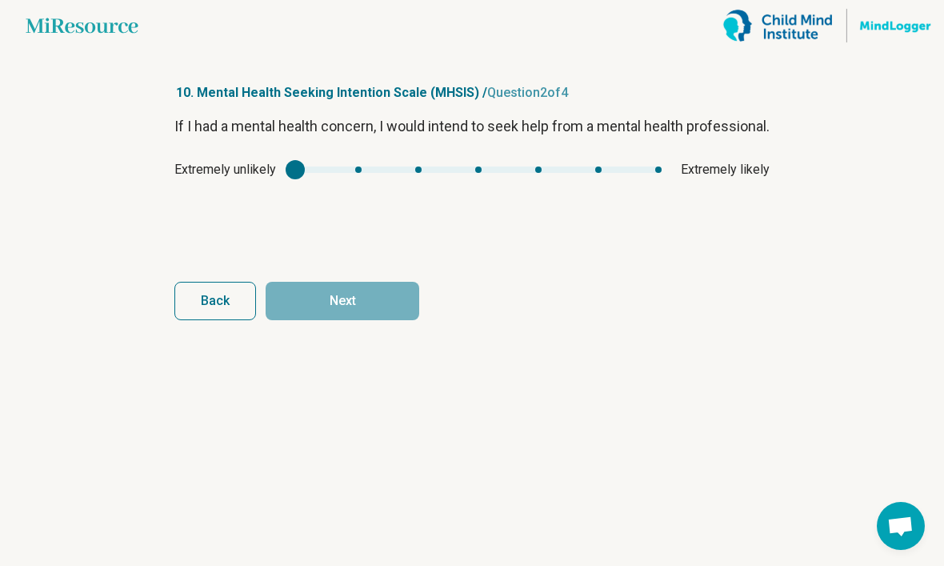
type input "*"
click at [305, 160] on div "mhsis1" at bounding box center [295, 169] width 19 height 19
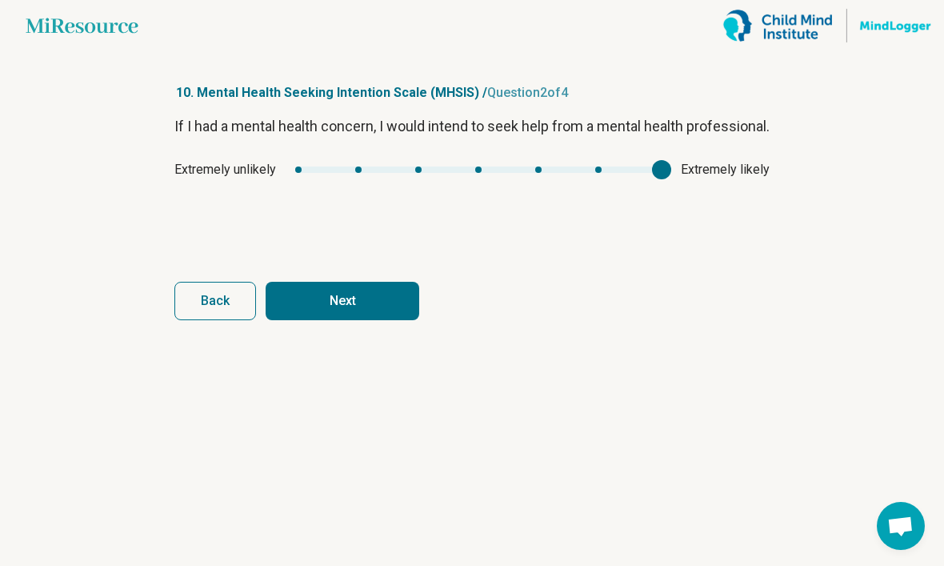
click at [408, 282] on button "Next" at bounding box center [343, 301] width 154 height 38
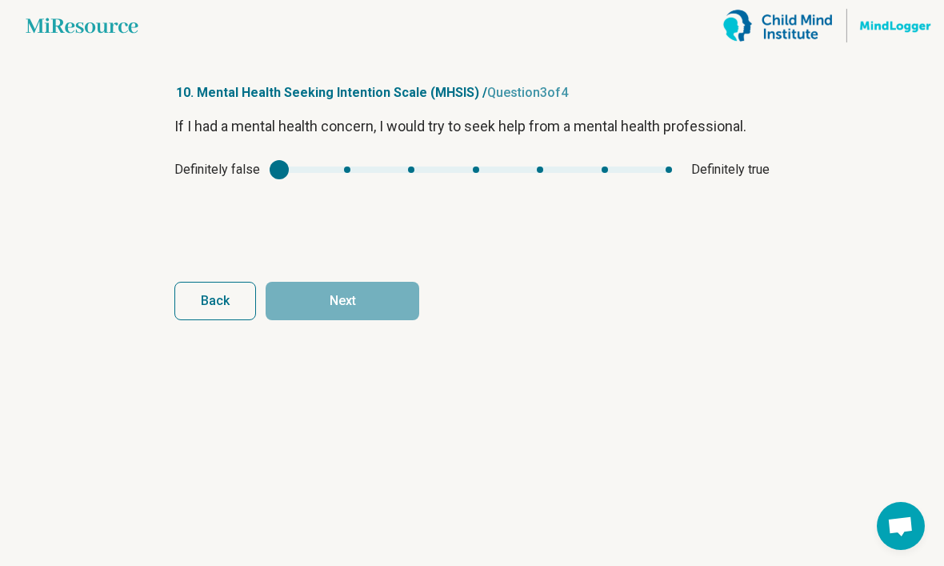
click at [600, 160] on div "Definitely false Definitely true" at bounding box center [471, 169] width 595 height 19
type input "*"
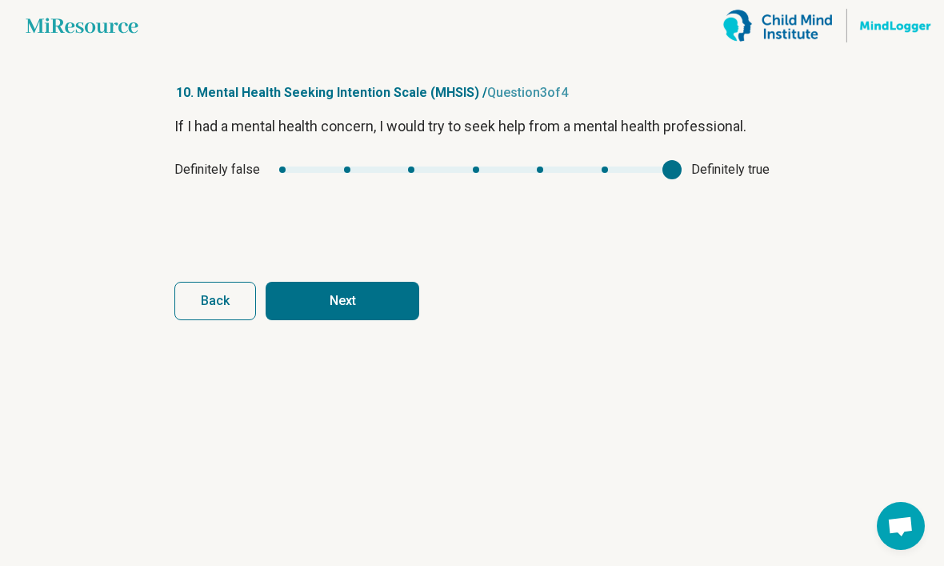
click at [653, 166] on div "mhsis2" at bounding box center [475, 169] width 393 height 6
click at [400, 295] on button "Next" at bounding box center [343, 301] width 154 height 38
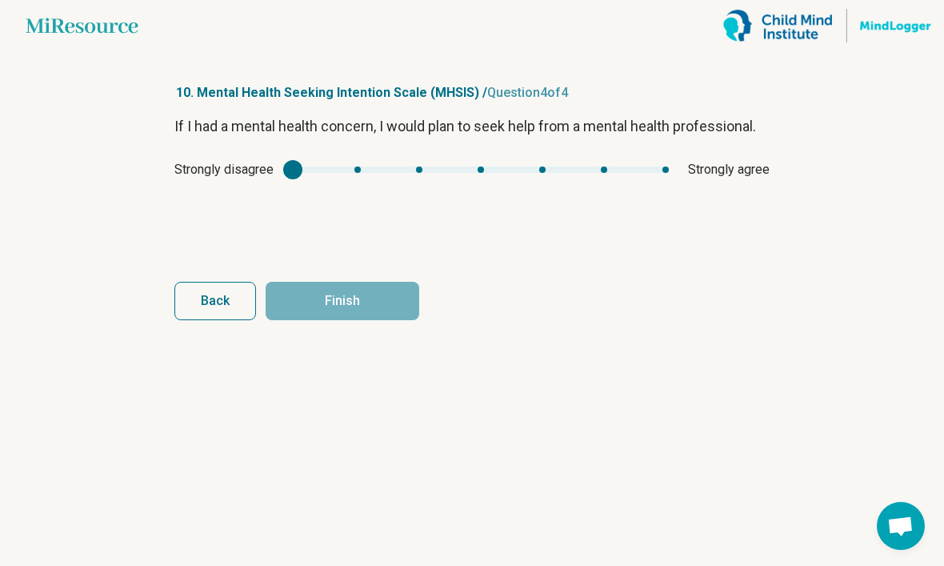
click at [606, 183] on div "If I had a mental health concern, I would plan to seek help from a mental healt…" at bounding box center [471, 182] width 595 height 134
click at [605, 183] on div "If I had a mental health concern, I would plan to seek help from a mental healt…" at bounding box center [471, 182] width 595 height 134
click at [595, 167] on div "mhsis3" at bounding box center [481, 169] width 376 height 6
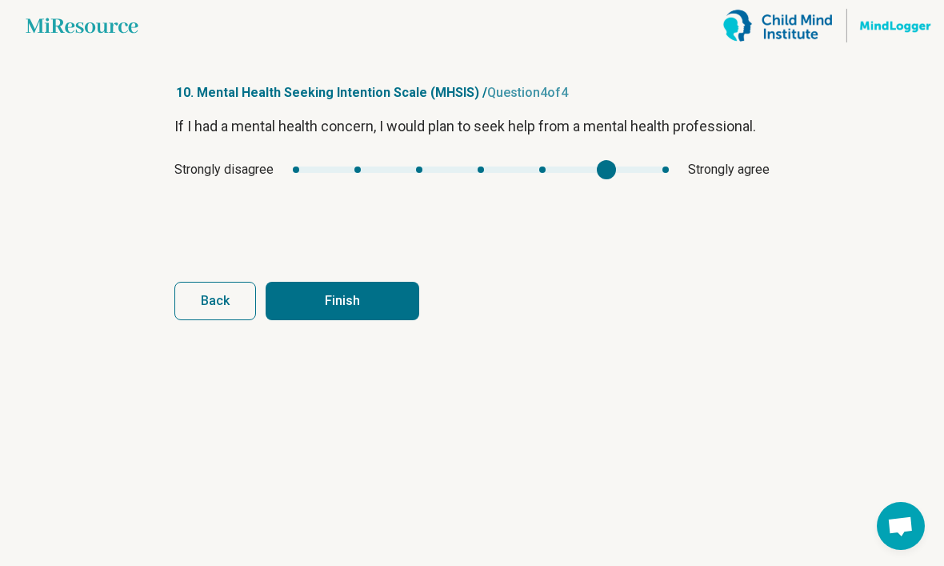
click at [415, 305] on button "Finish" at bounding box center [343, 301] width 154 height 38
type input "*"
